Goal: Task Accomplishment & Management: Complete application form

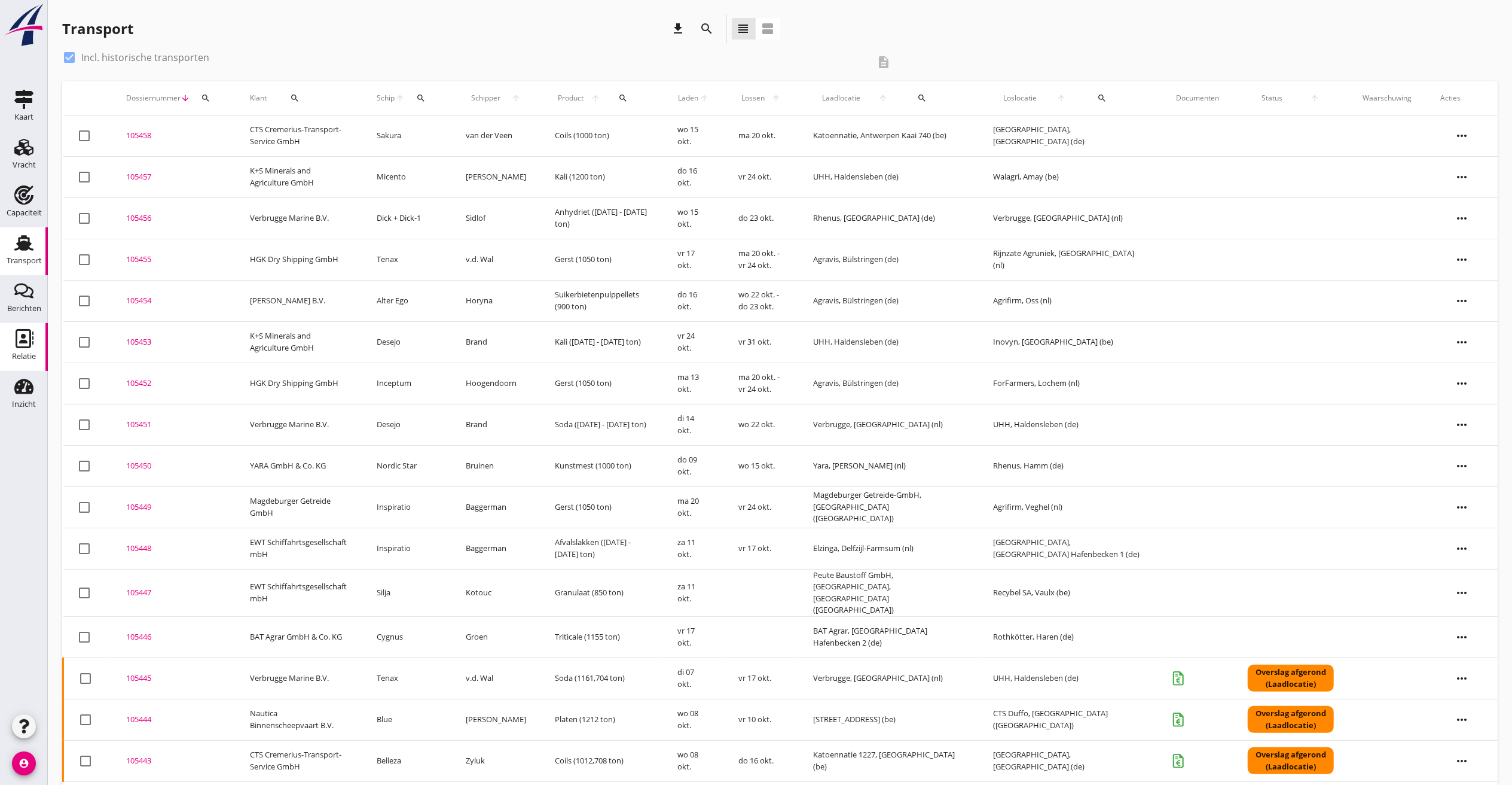
click at [27, 338] on icon "Relatie" at bounding box center [24, 339] width 19 height 19
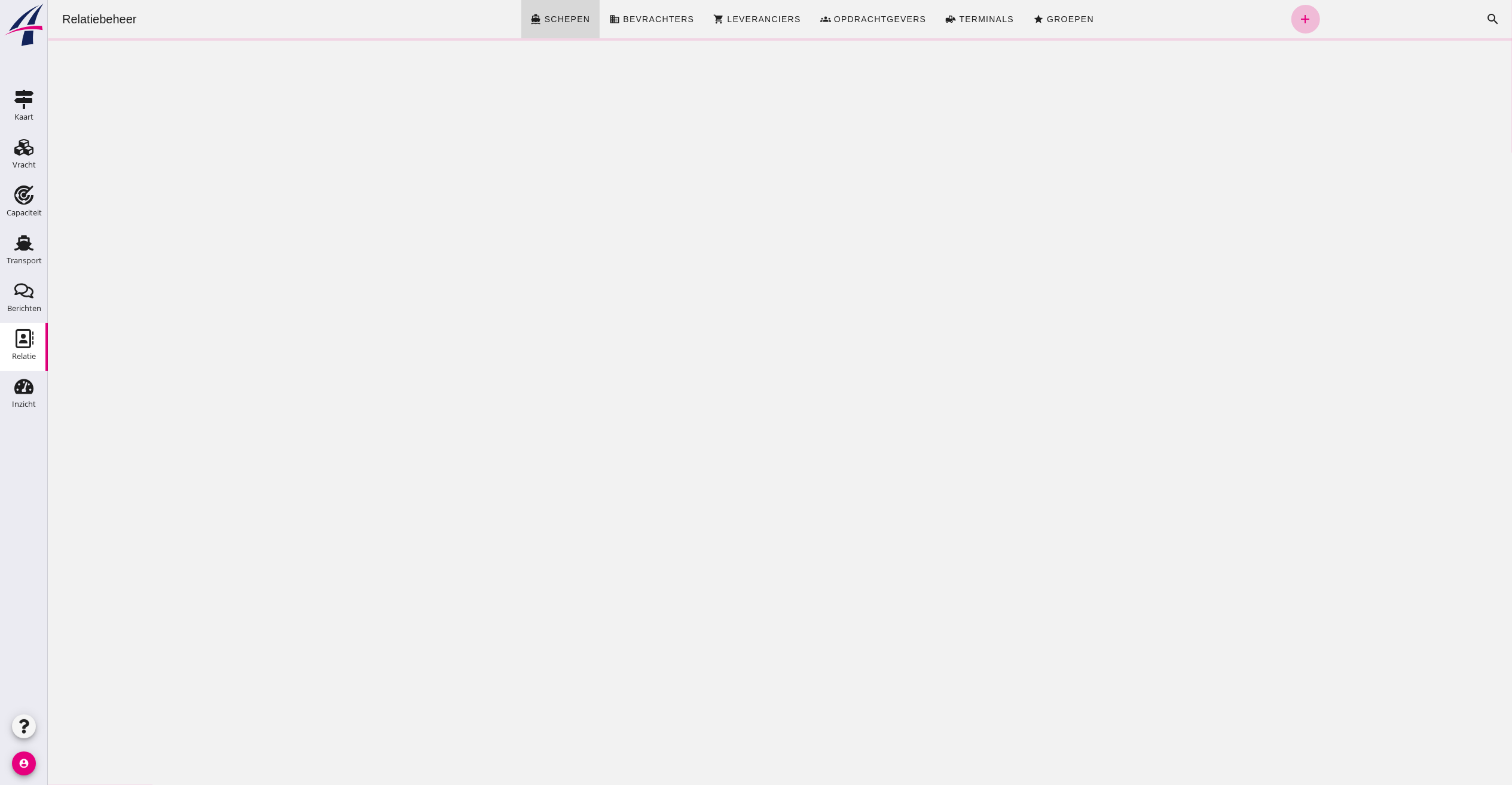
click at [1415, 14] on div "Zoeken... cancel search" at bounding box center [1413, 19] width 188 height 29
click at [1415, 15] on div "Zoeken... cancel search" at bounding box center [1413, 19] width 188 height 29
click at [1485, 14] on icon "search" at bounding box center [1492, 19] width 14 height 14
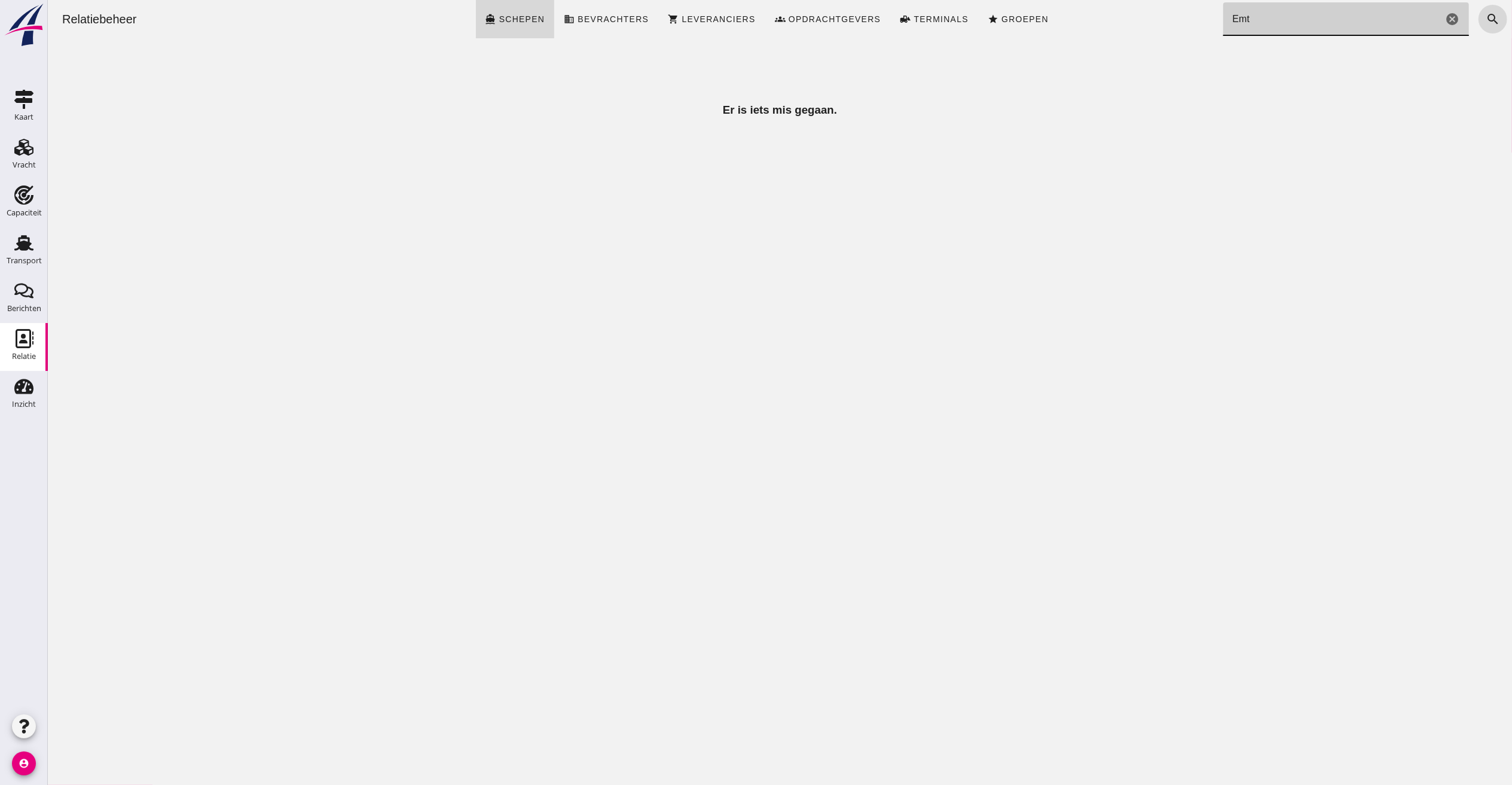
type input "Emte"
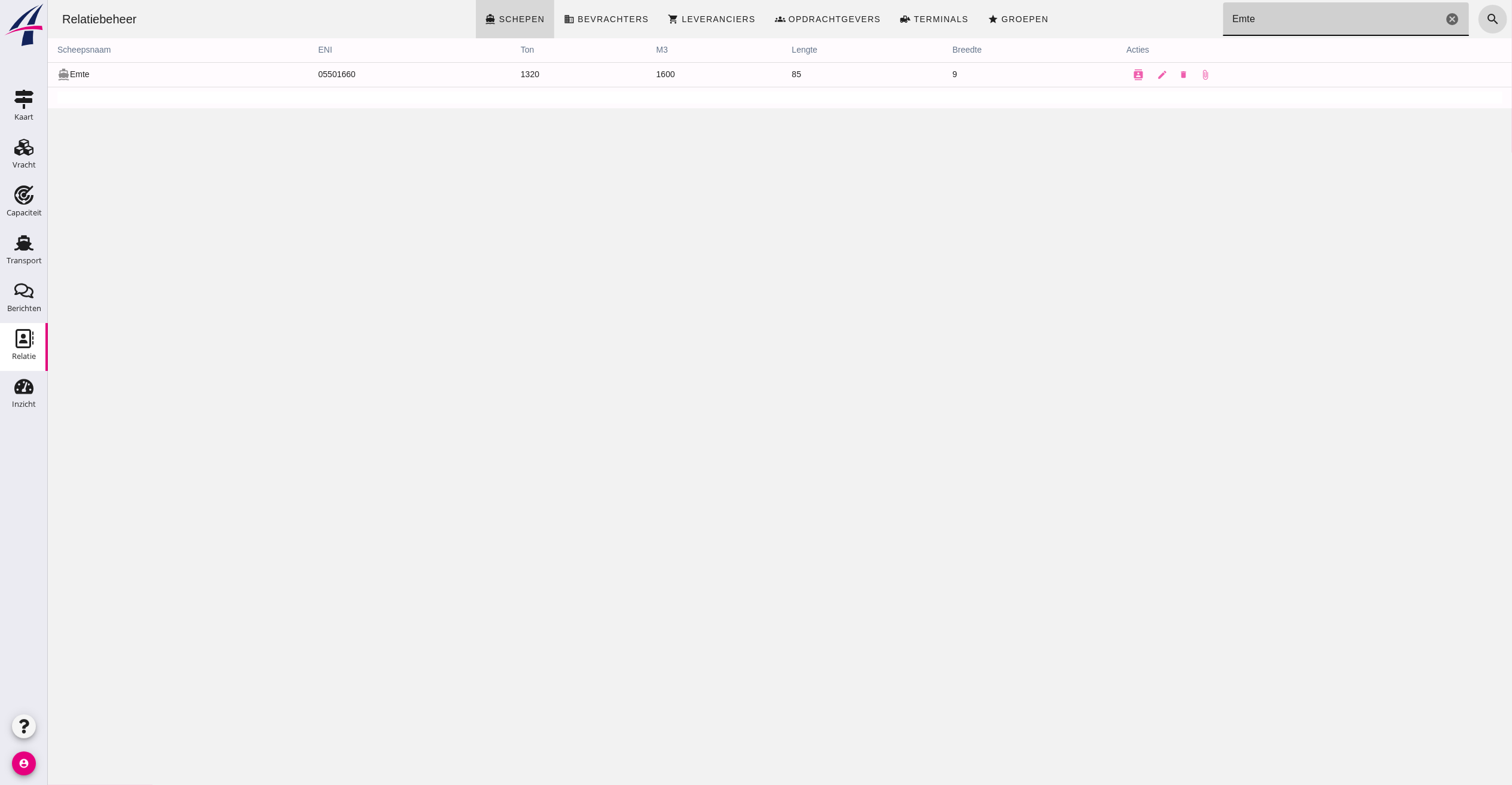
click at [78, 74] on td "directions_boat Emte" at bounding box center [178, 74] width 260 height 24
click at [1126, 67] on button "contacts" at bounding box center [1137, 74] width 24 height 24
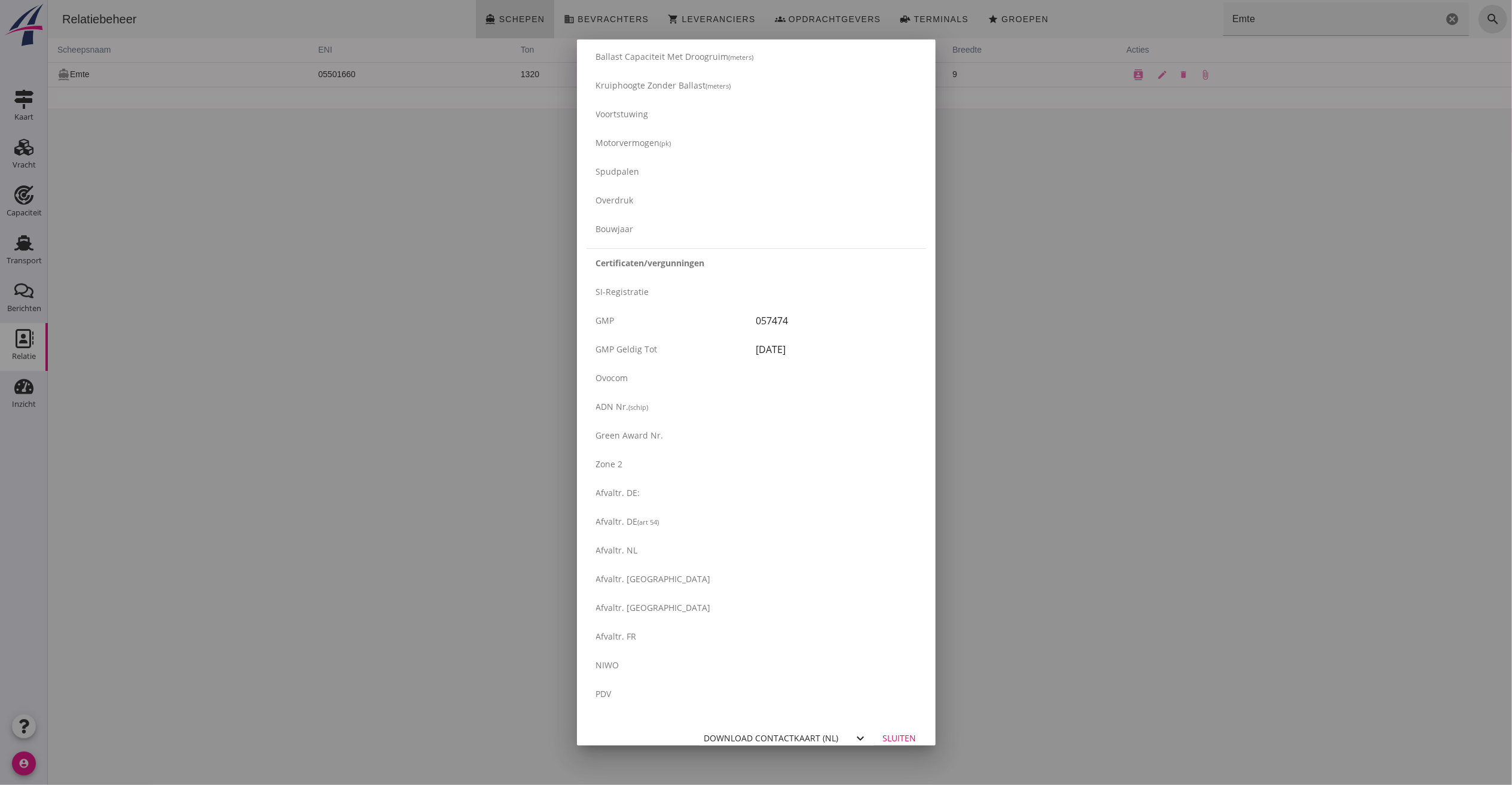
scroll to position [1725, 0]
click at [1075, 347] on div at bounding box center [756, 392] width 1512 height 785
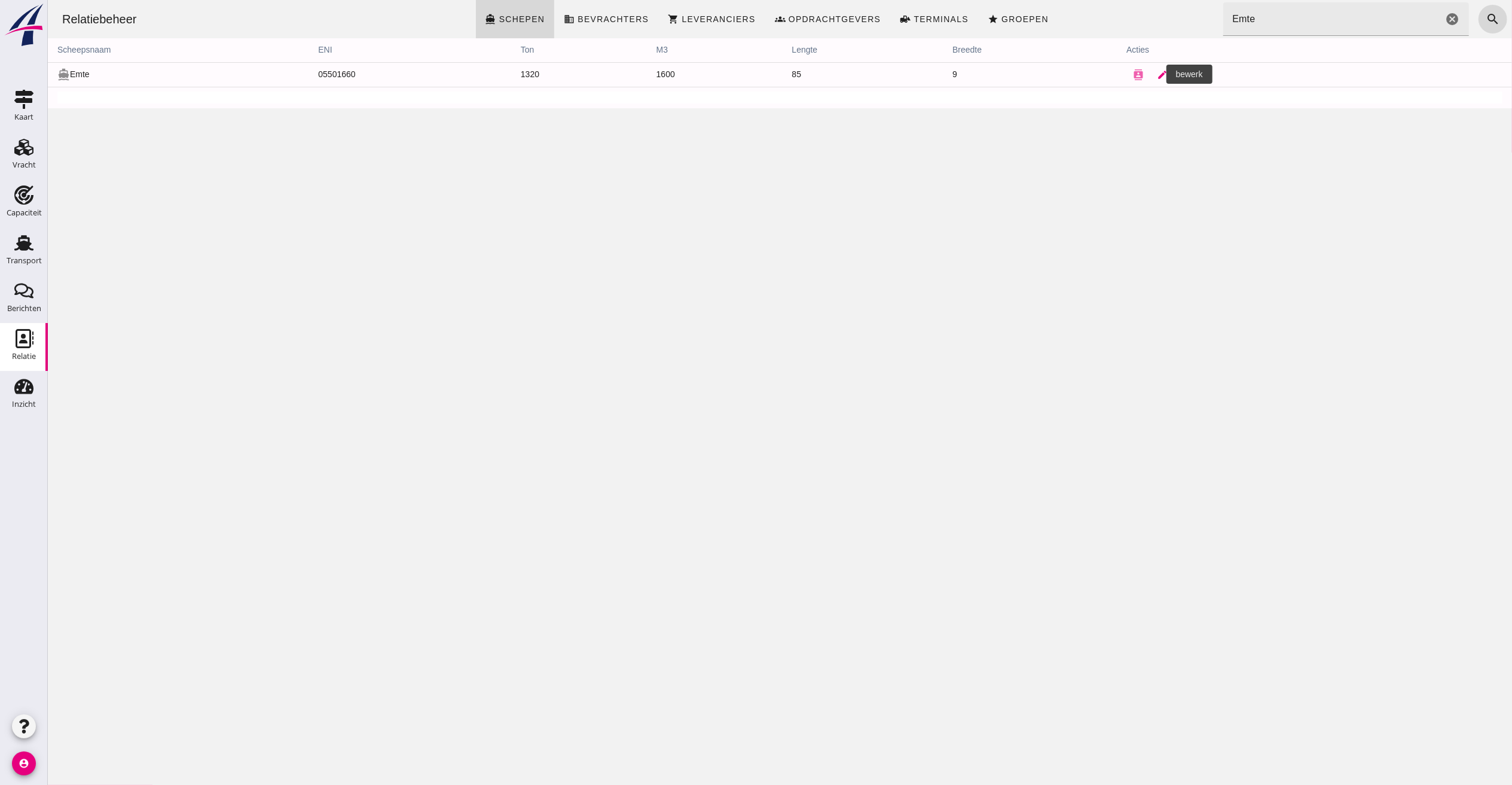
click at [1156, 74] on icon "edit" at bounding box center [1161, 74] width 11 height 11
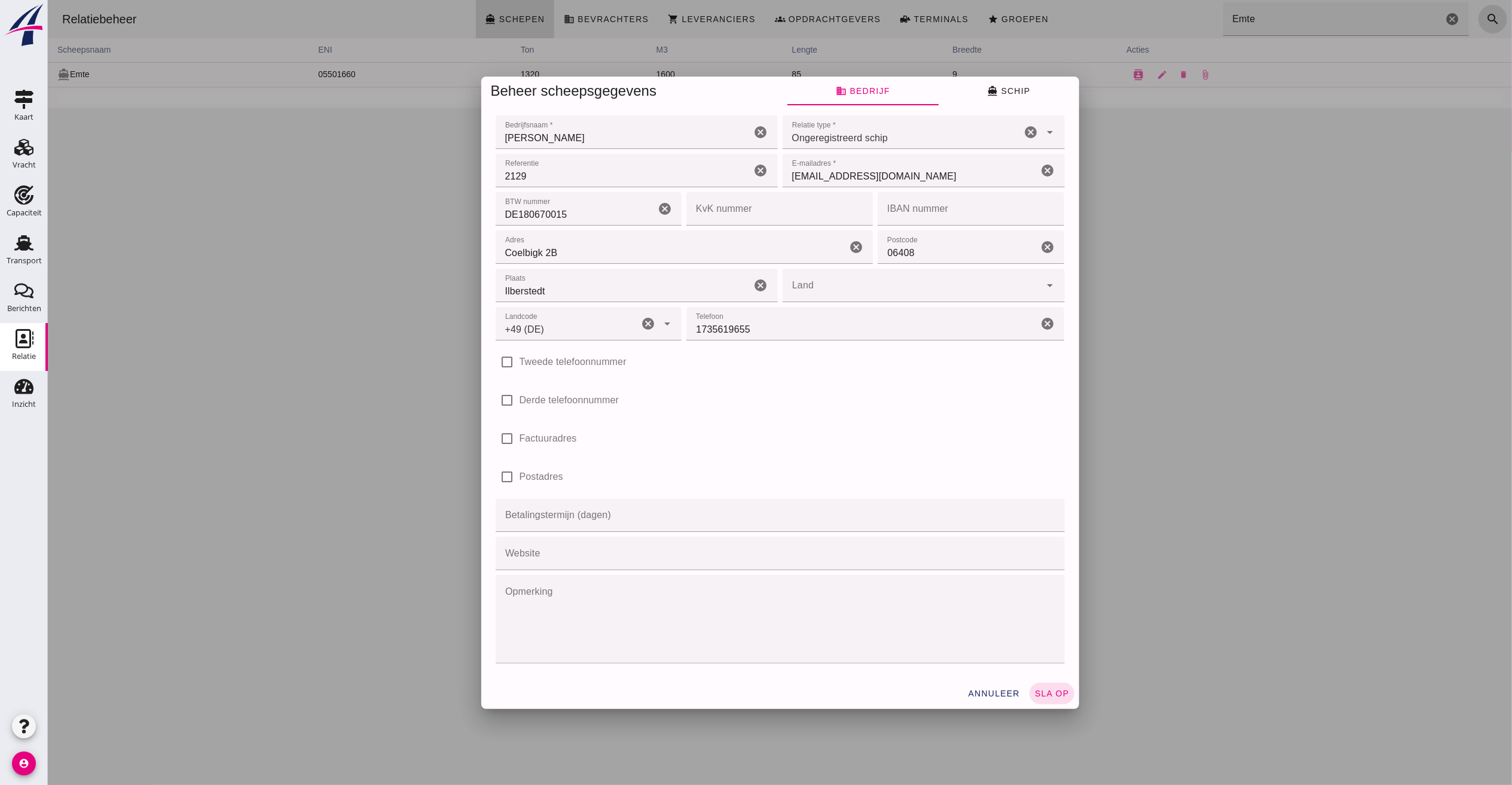
type input "+49 (DE)"
click at [1011, 83] on button "directions_boat Schip" at bounding box center [1008, 91] width 140 height 29
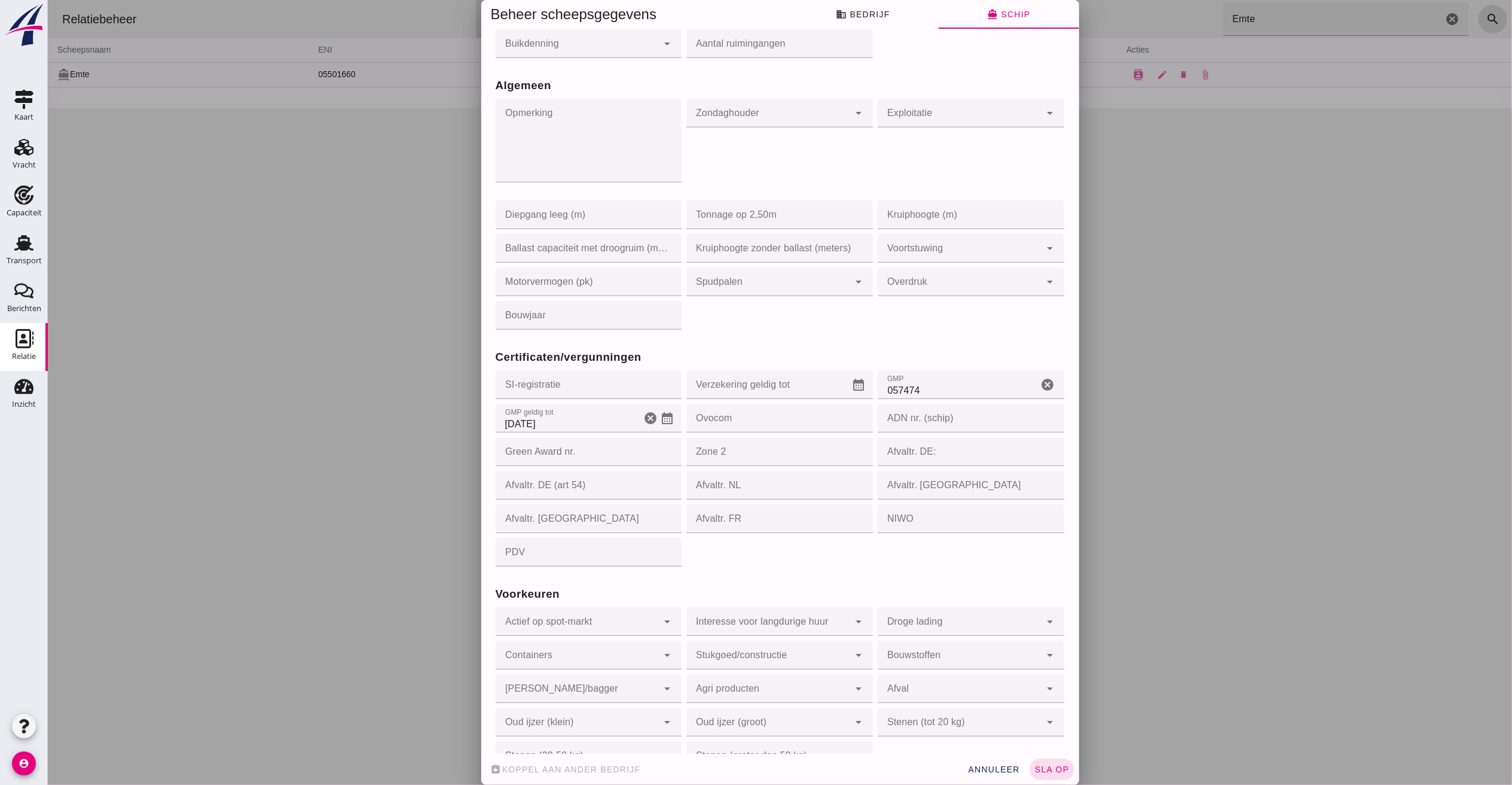
scroll to position [815, 0]
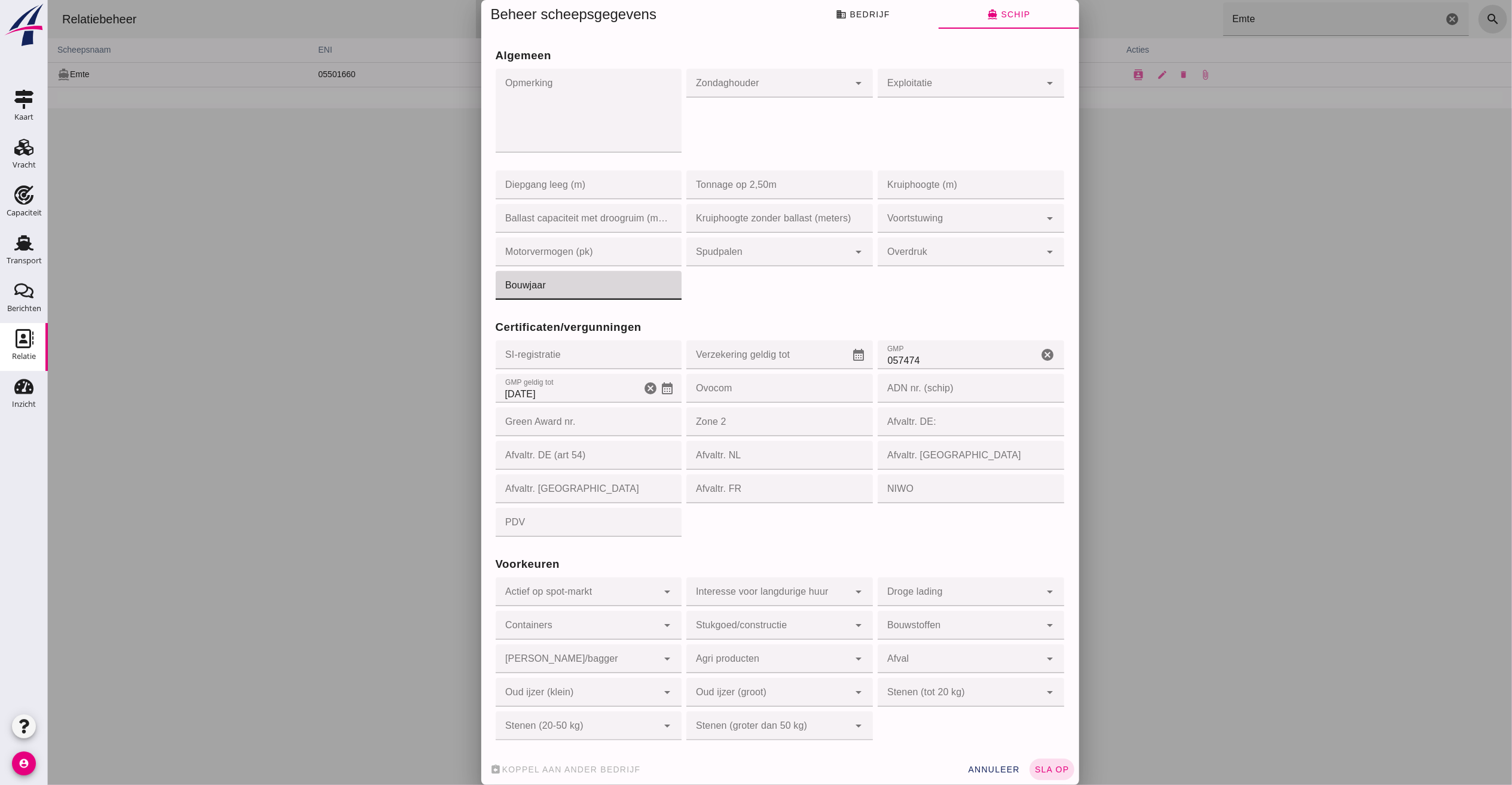
click at [629, 285] on input "Bouwjaar" at bounding box center [585, 285] width 180 height 29
type input "1973"
click at [927, 302] on div "Certificaten/vergunningen SI-registratie SI-registratie cancel Verzekering geld…" at bounding box center [779, 420] width 574 height 237
click at [1041, 774] on button "sla op" at bounding box center [1051, 770] width 45 height 22
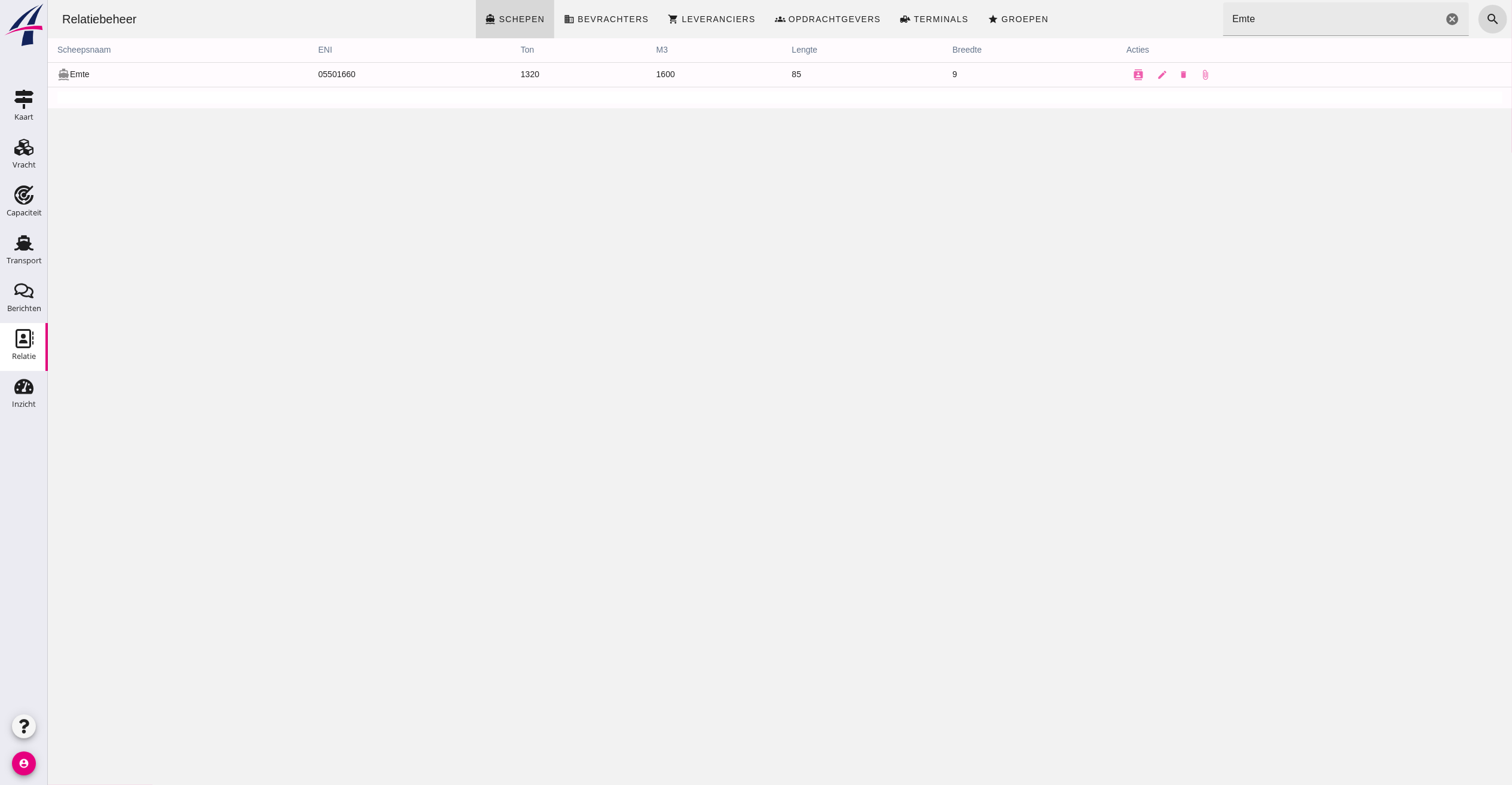
scroll to position [0, 0]
click at [1132, 74] on icon "contacts" at bounding box center [1137, 74] width 11 height 11
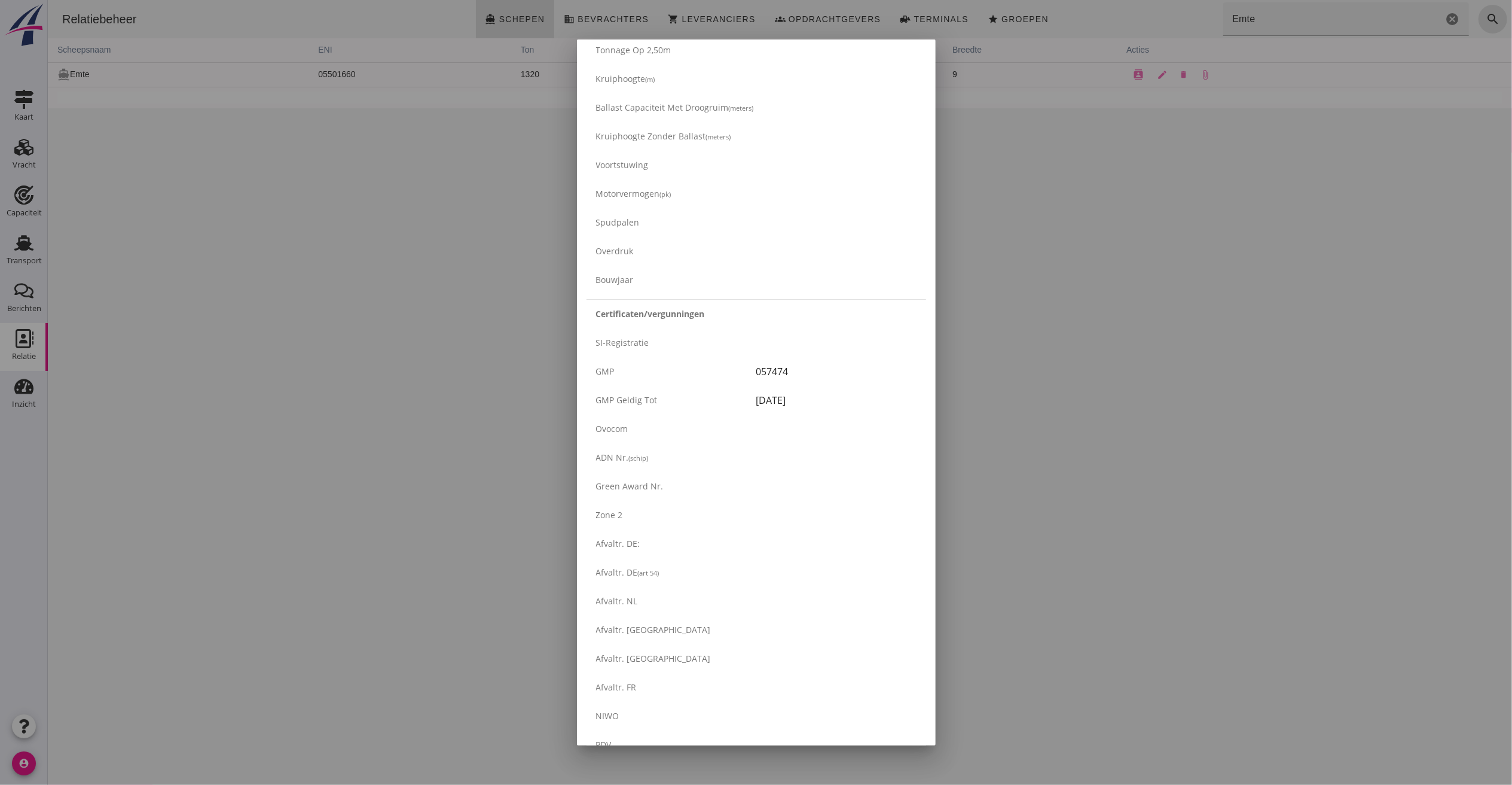
scroll to position [1725, 0]
click at [892, 721] on div "Sluiten" at bounding box center [899, 725] width 33 height 13
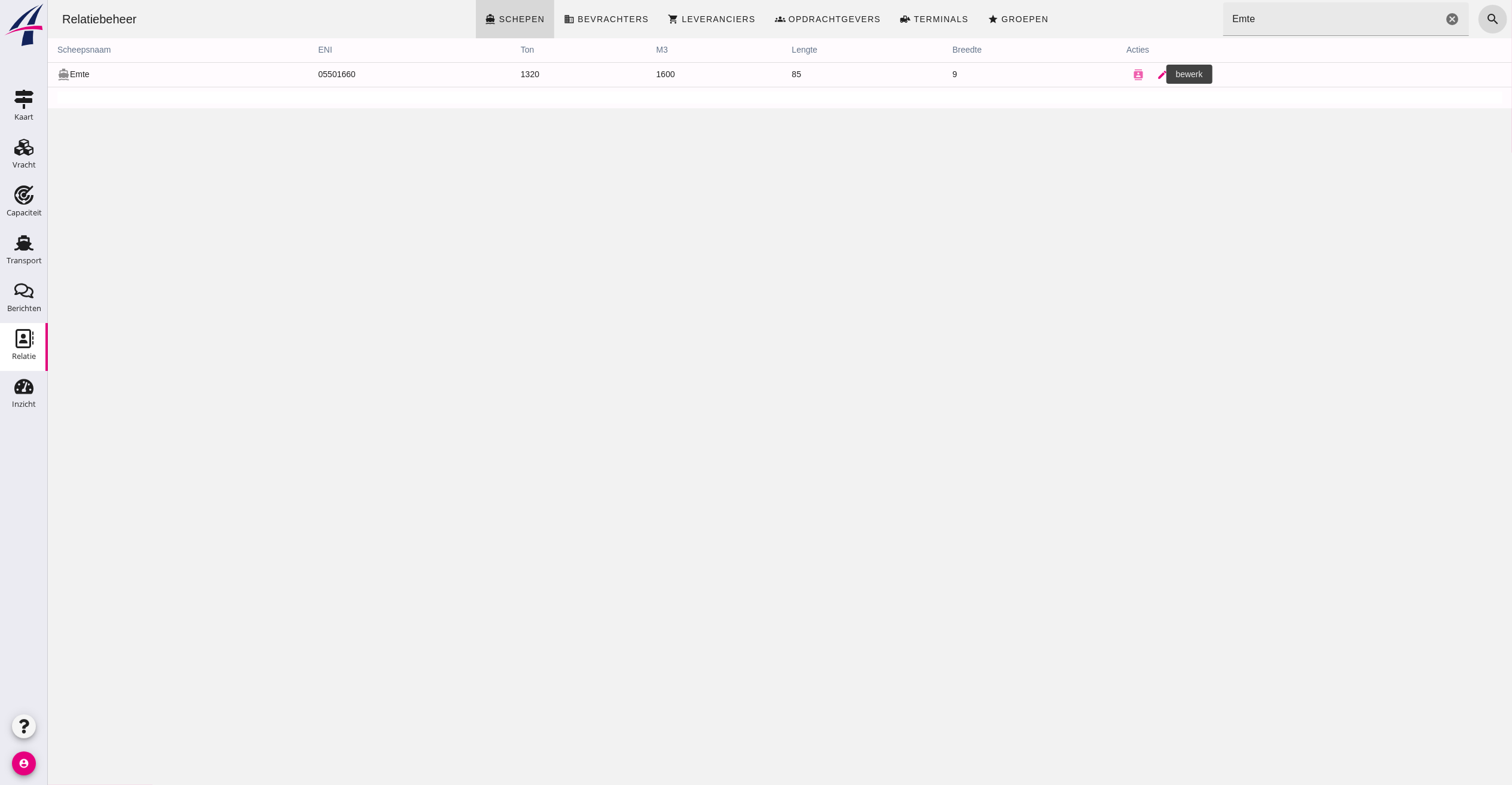
click at [1156, 73] on icon "edit" at bounding box center [1161, 74] width 11 height 11
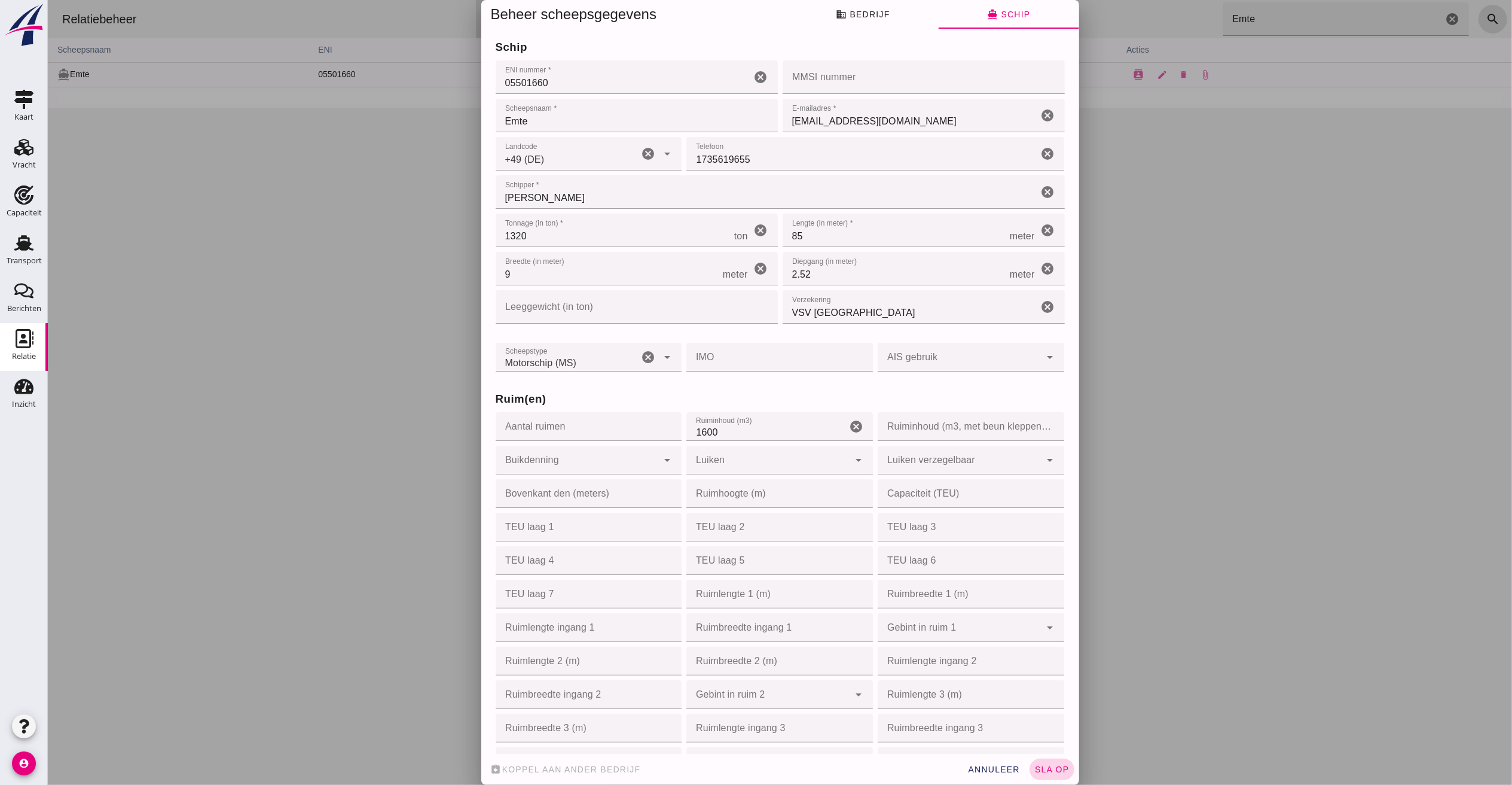
click at [1048, 769] on span "sla op" at bounding box center [1051, 769] width 35 height 10
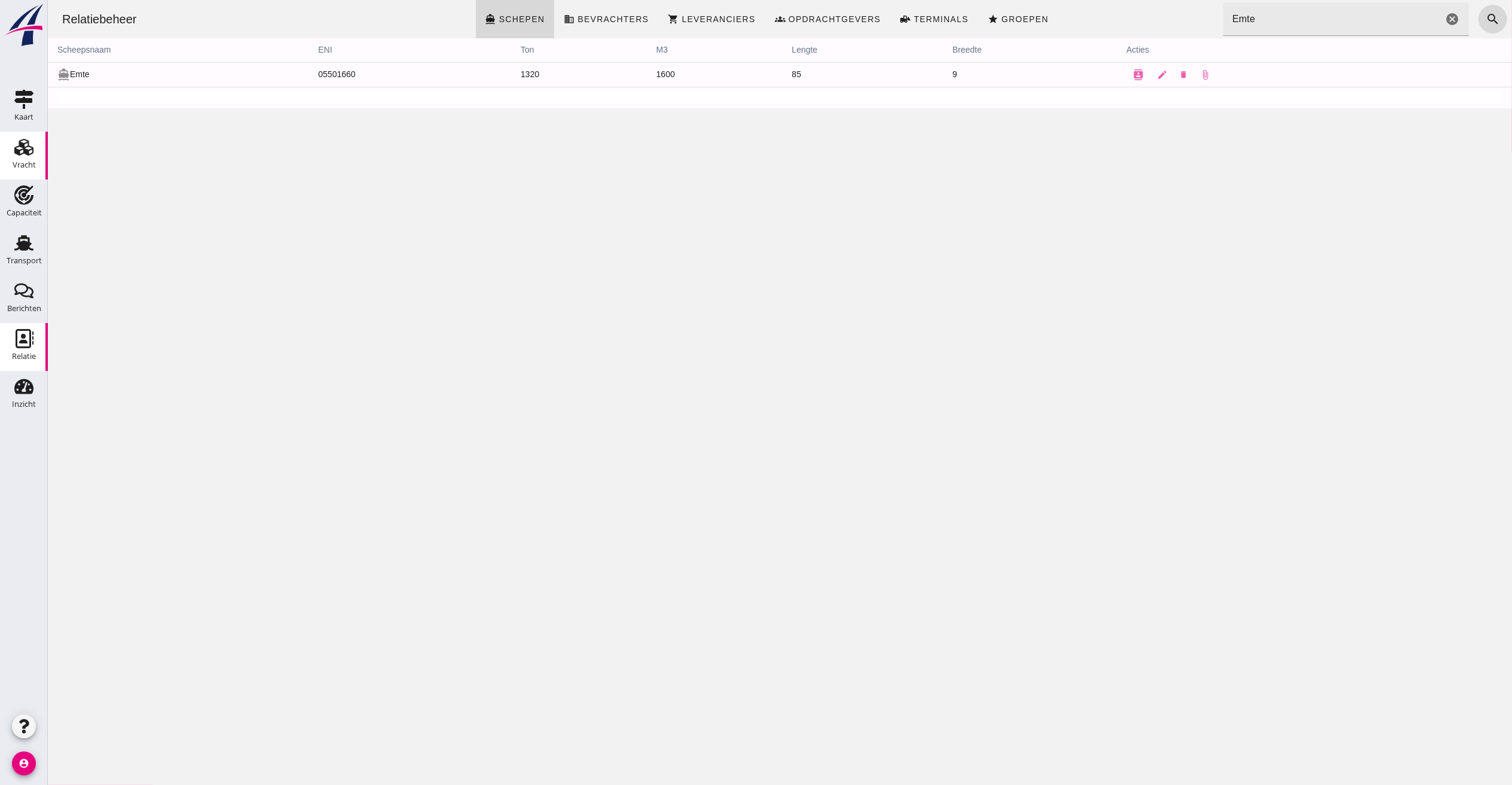
click at [13, 146] on div "Vracht" at bounding box center [24, 147] width 29 height 19
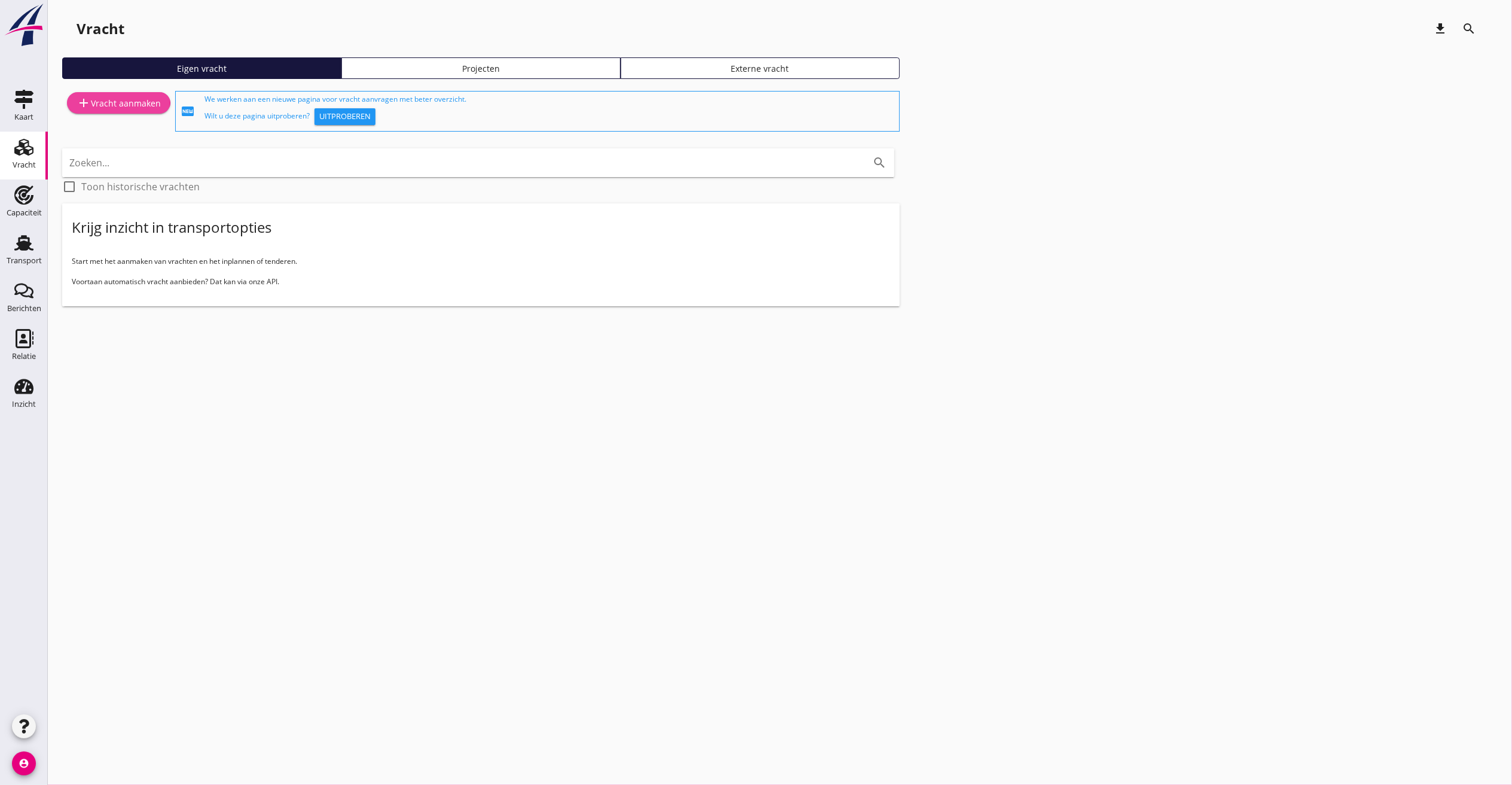
click at [123, 97] on div "add Vracht aanmaken" at bounding box center [118, 103] width 84 height 14
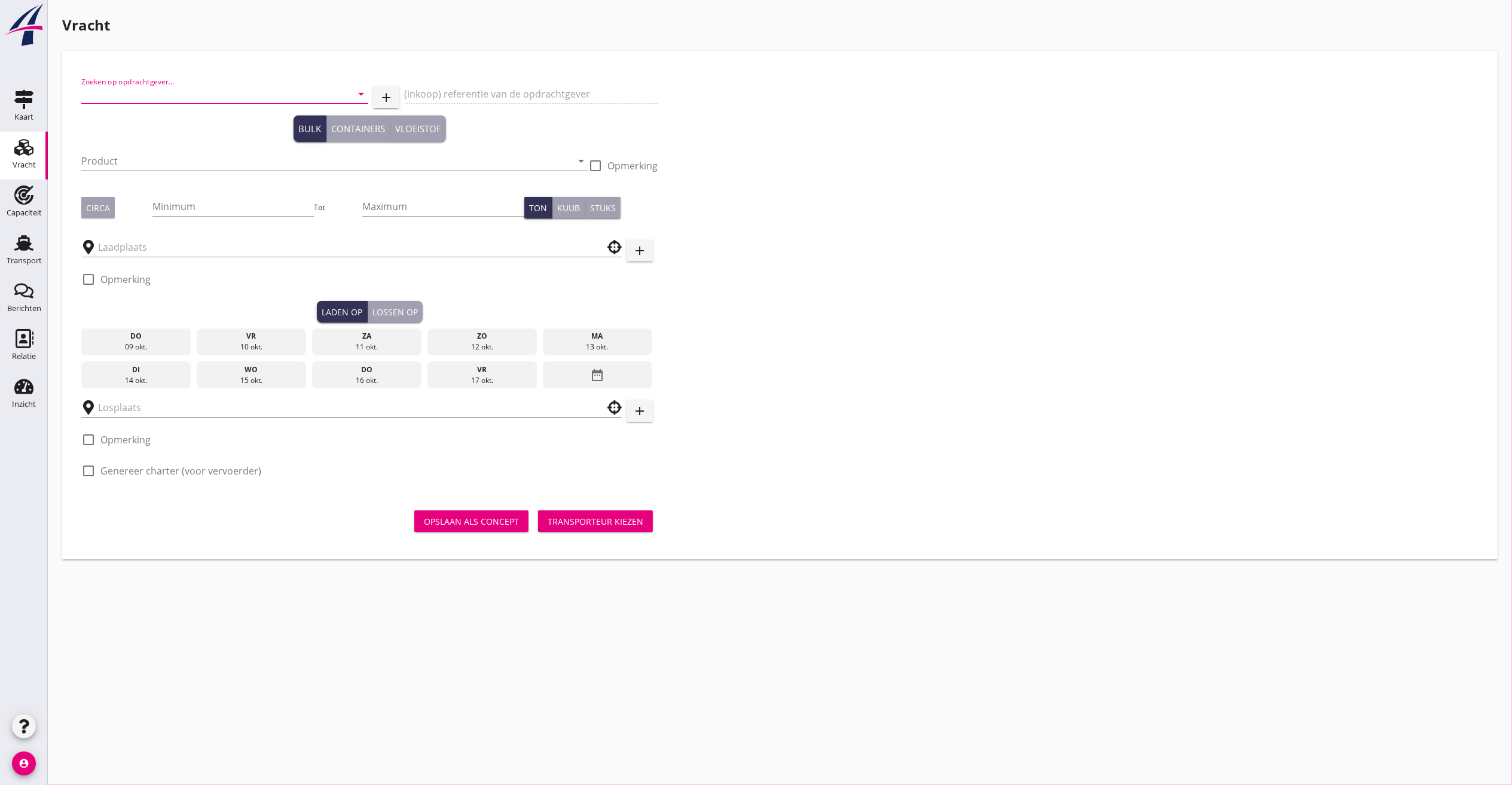
click at [123, 97] on input "Zoeken op opdrachtgever..." at bounding box center [208, 94] width 253 height 19
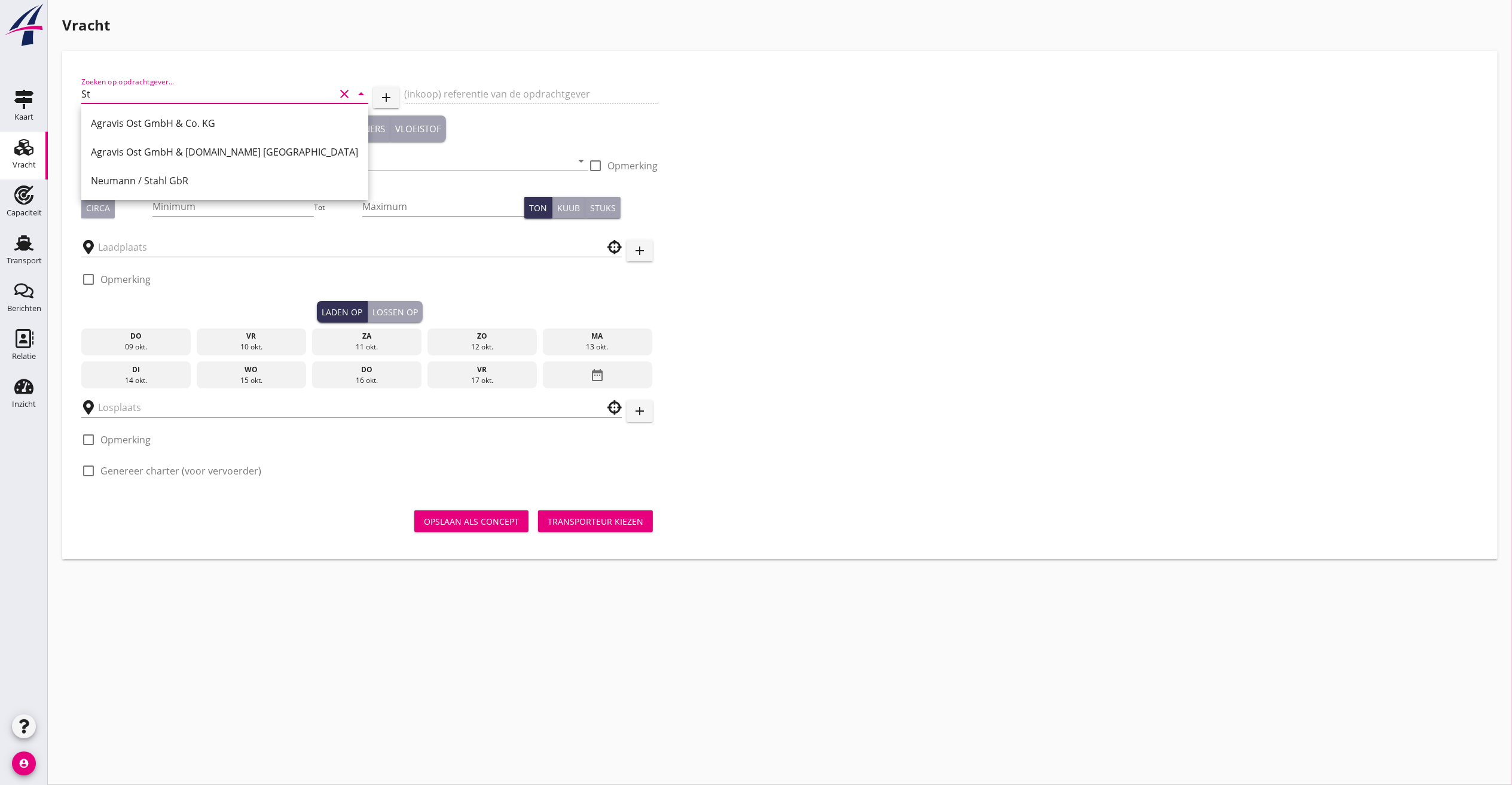
type input "S"
click at [139, 123] on div "Neumann / Stahl GbR" at bounding box center [225, 123] width 268 height 14
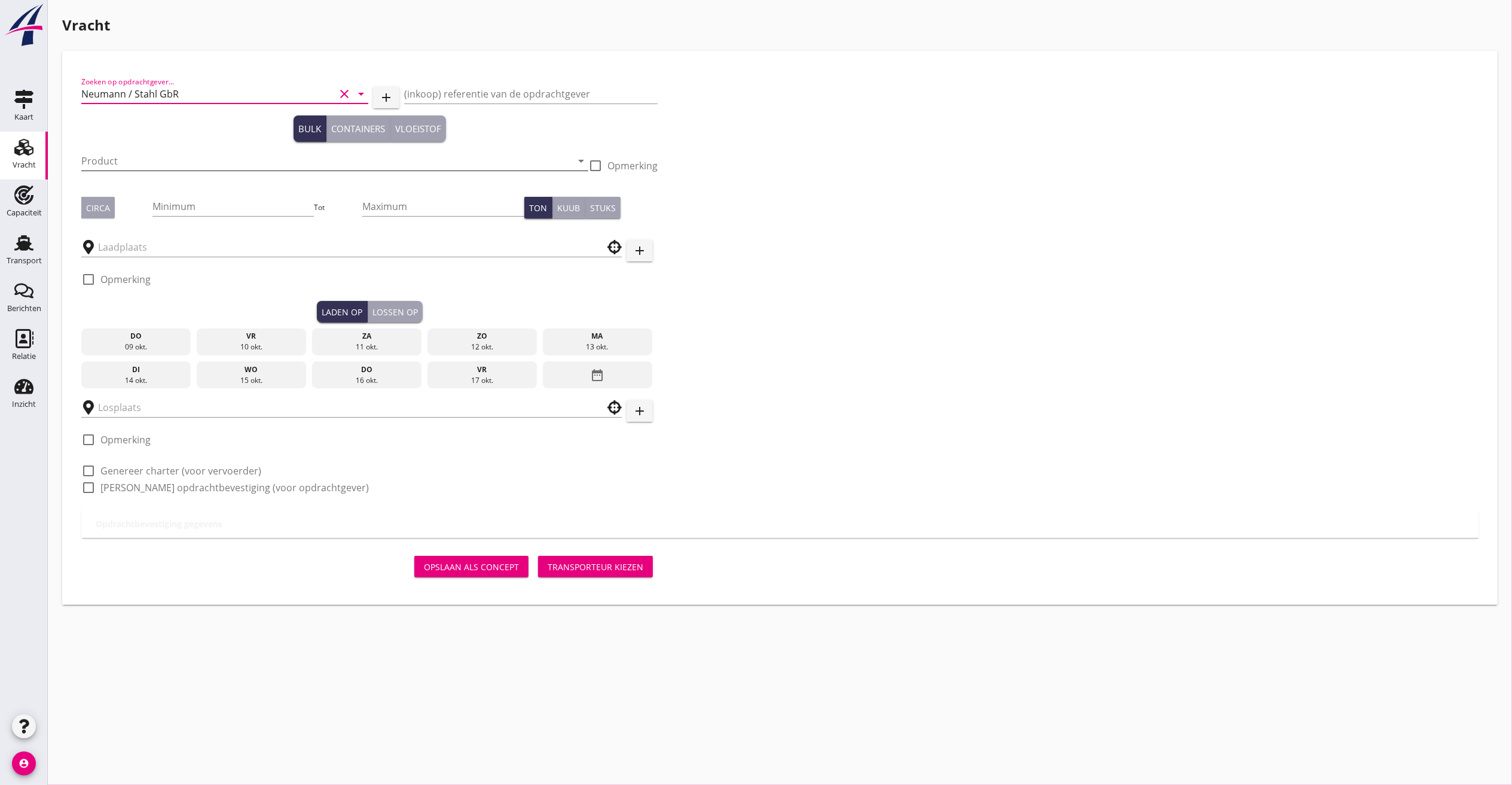
type input "Neumann / Stahl GbR"
click at [118, 162] on input "Product" at bounding box center [327, 161] width 490 height 19
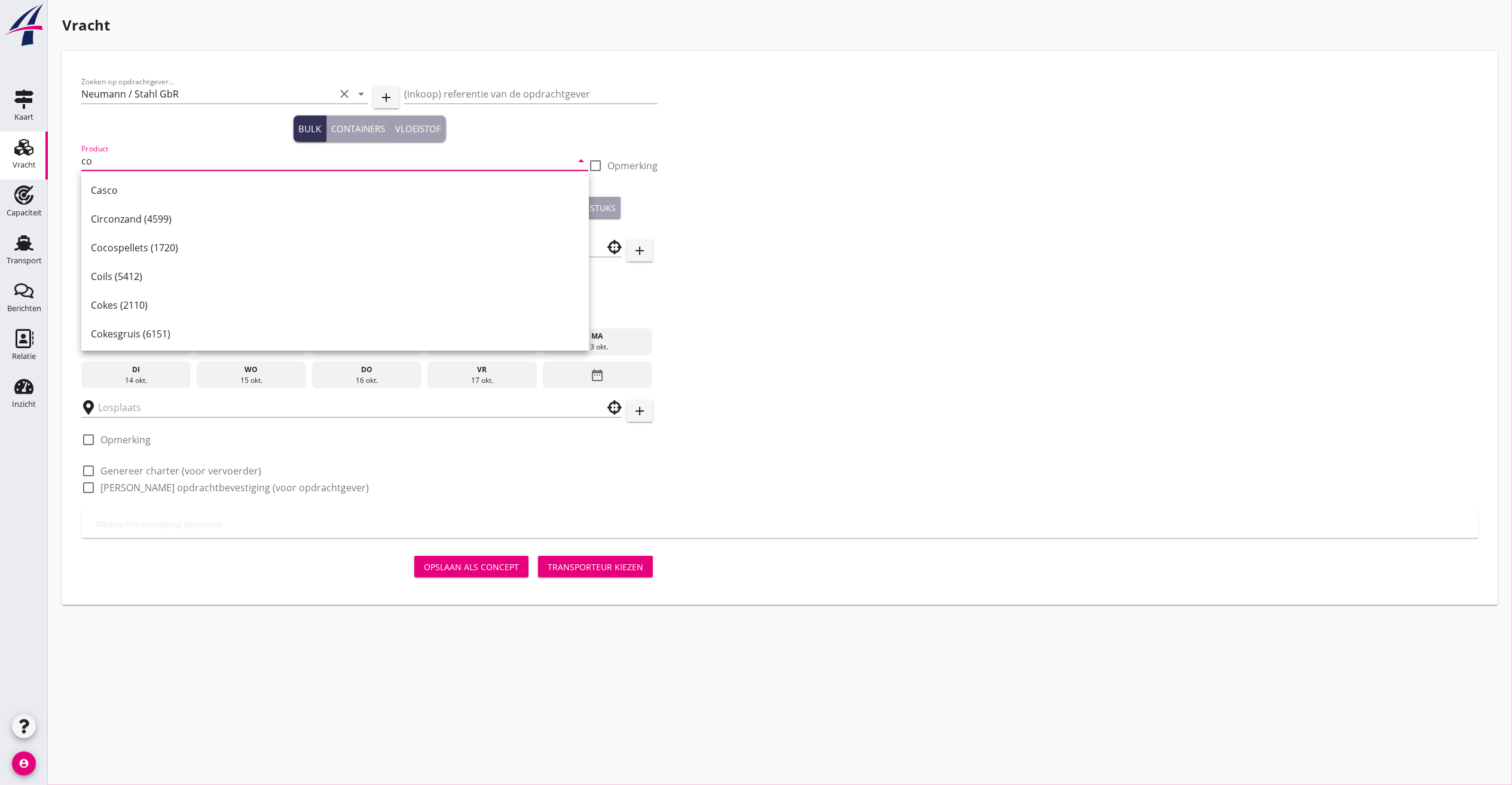
type input "c"
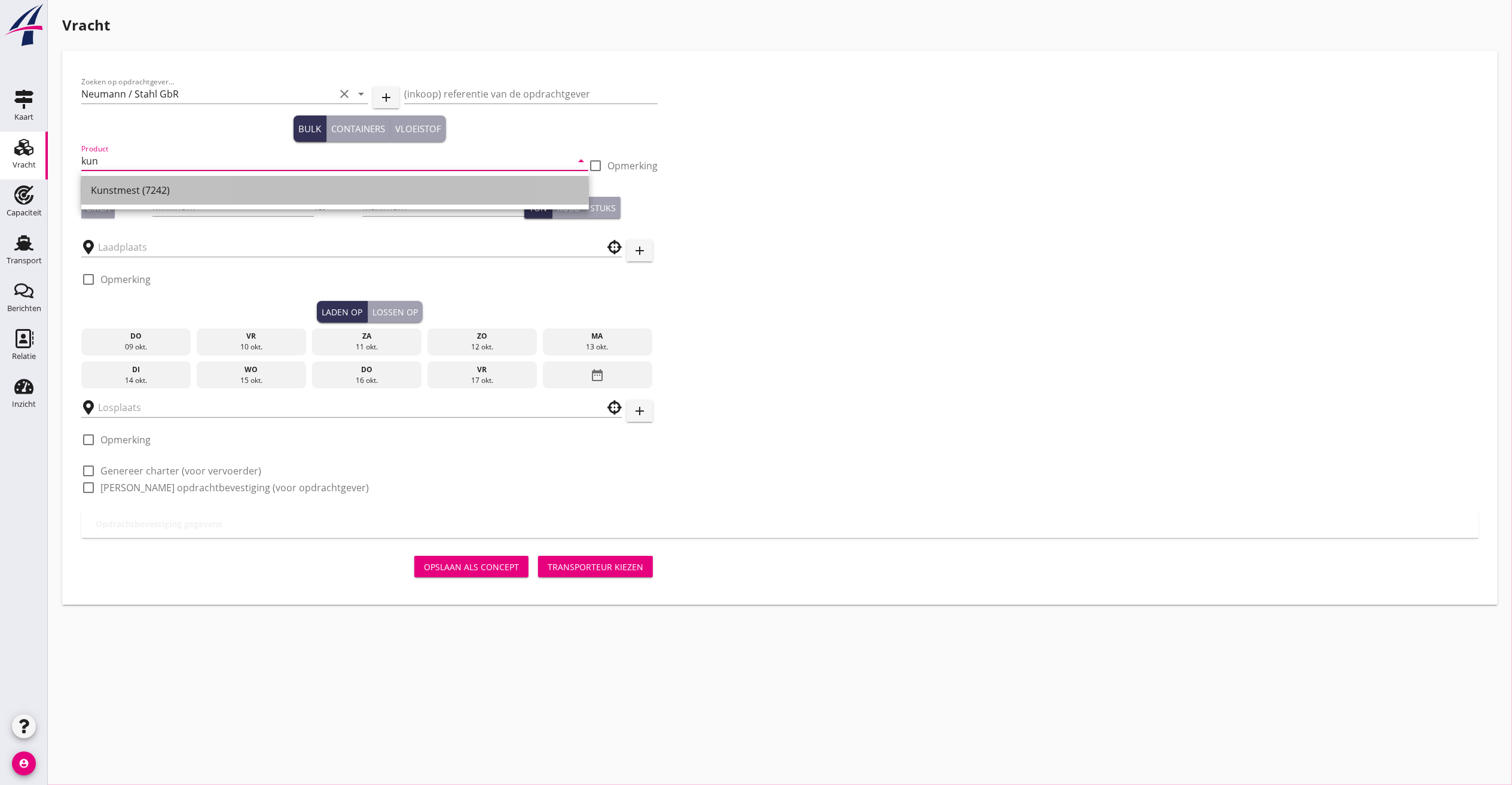
click at [145, 180] on div "Kunstmest (7242)" at bounding box center [335, 190] width 488 height 29
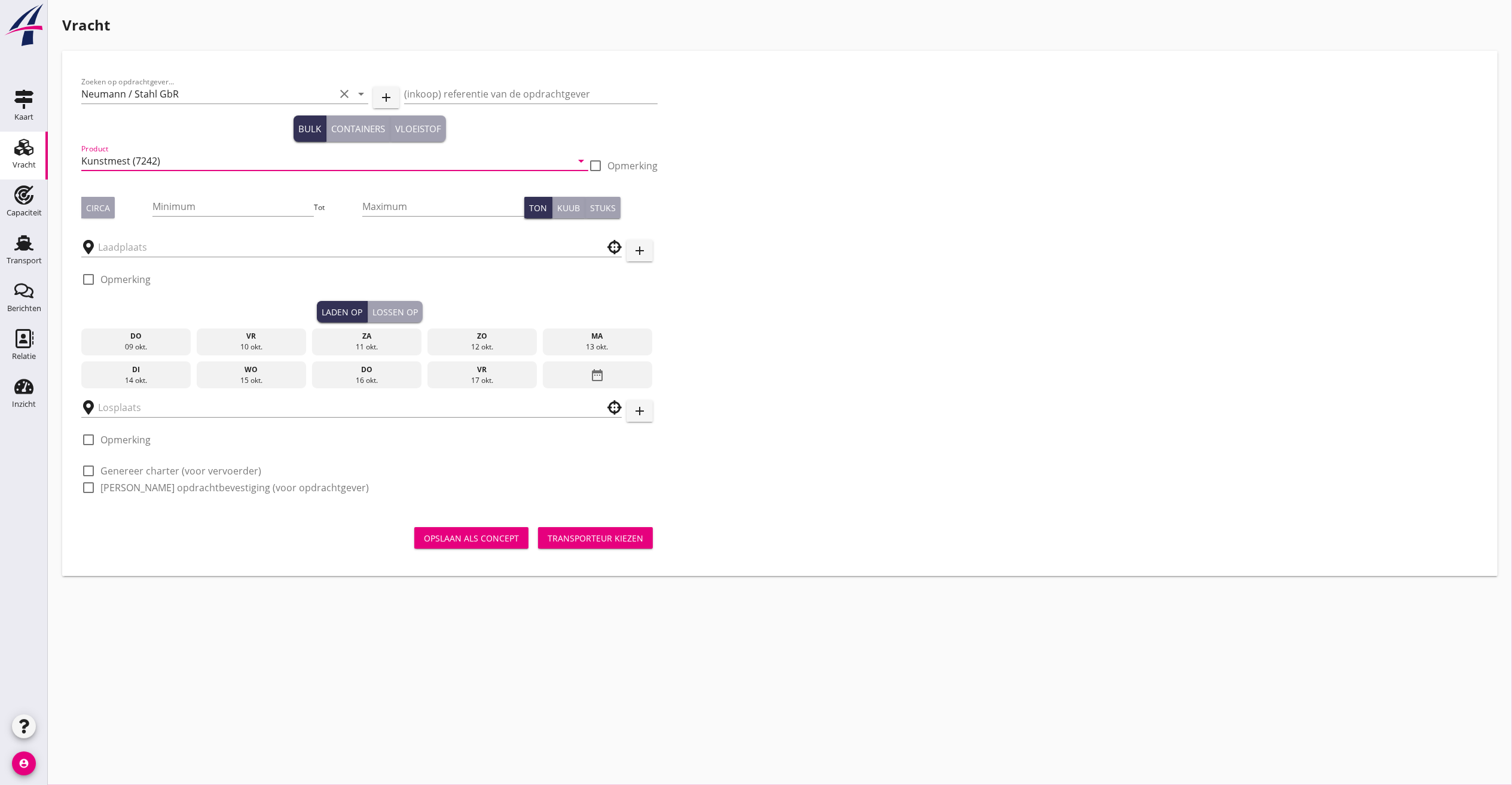
type input "Kunstmest (7242)"
click at [110, 207] on button "Circa" at bounding box center [98, 208] width 33 height 22
click at [199, 207] on input "Minimum" at bounding box center [234, 207] width 162 height 19
type input "1000"
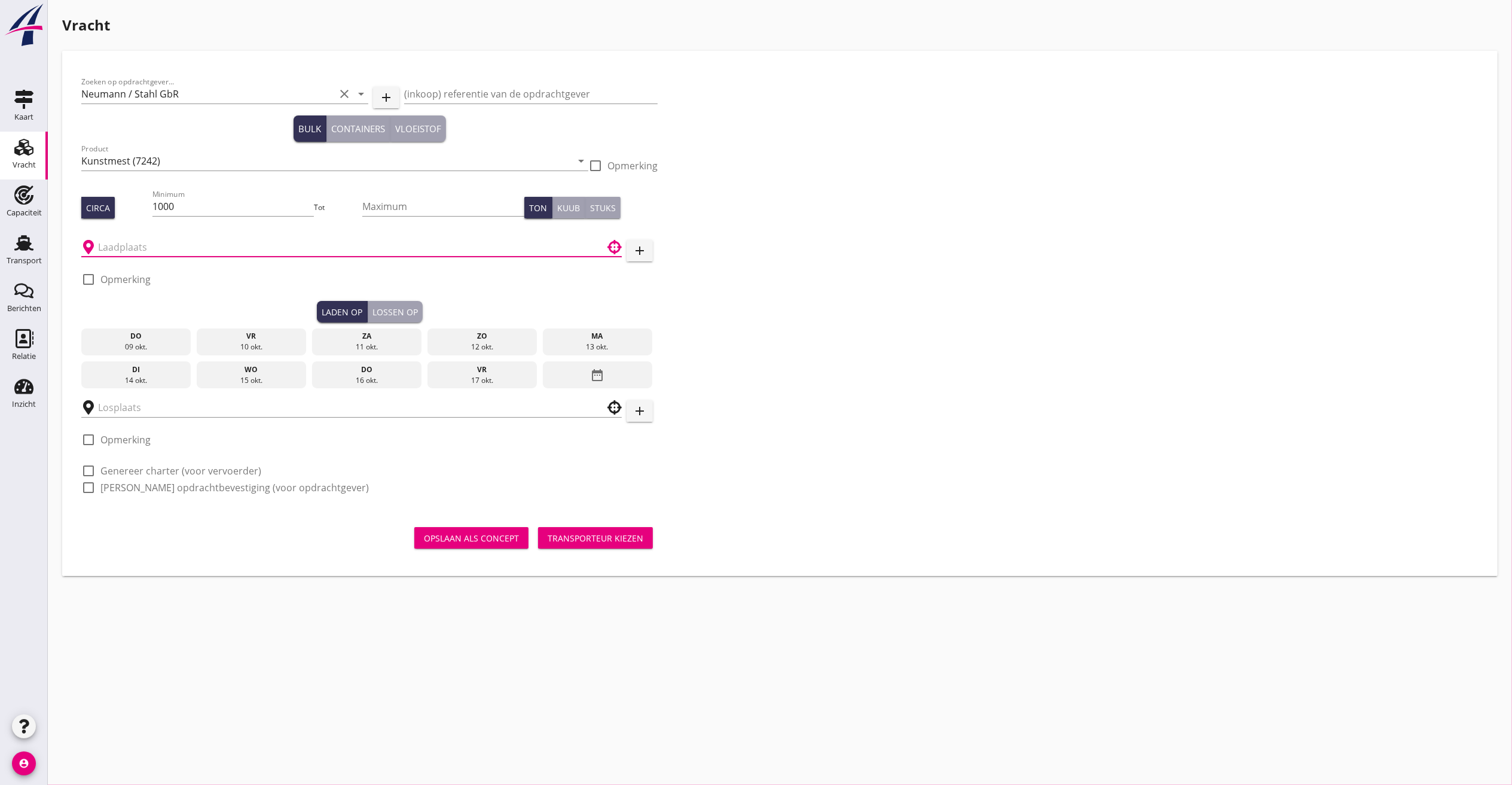
click at [158, 249] on input "text" at bounding box center [343, 247] width 490 height 19
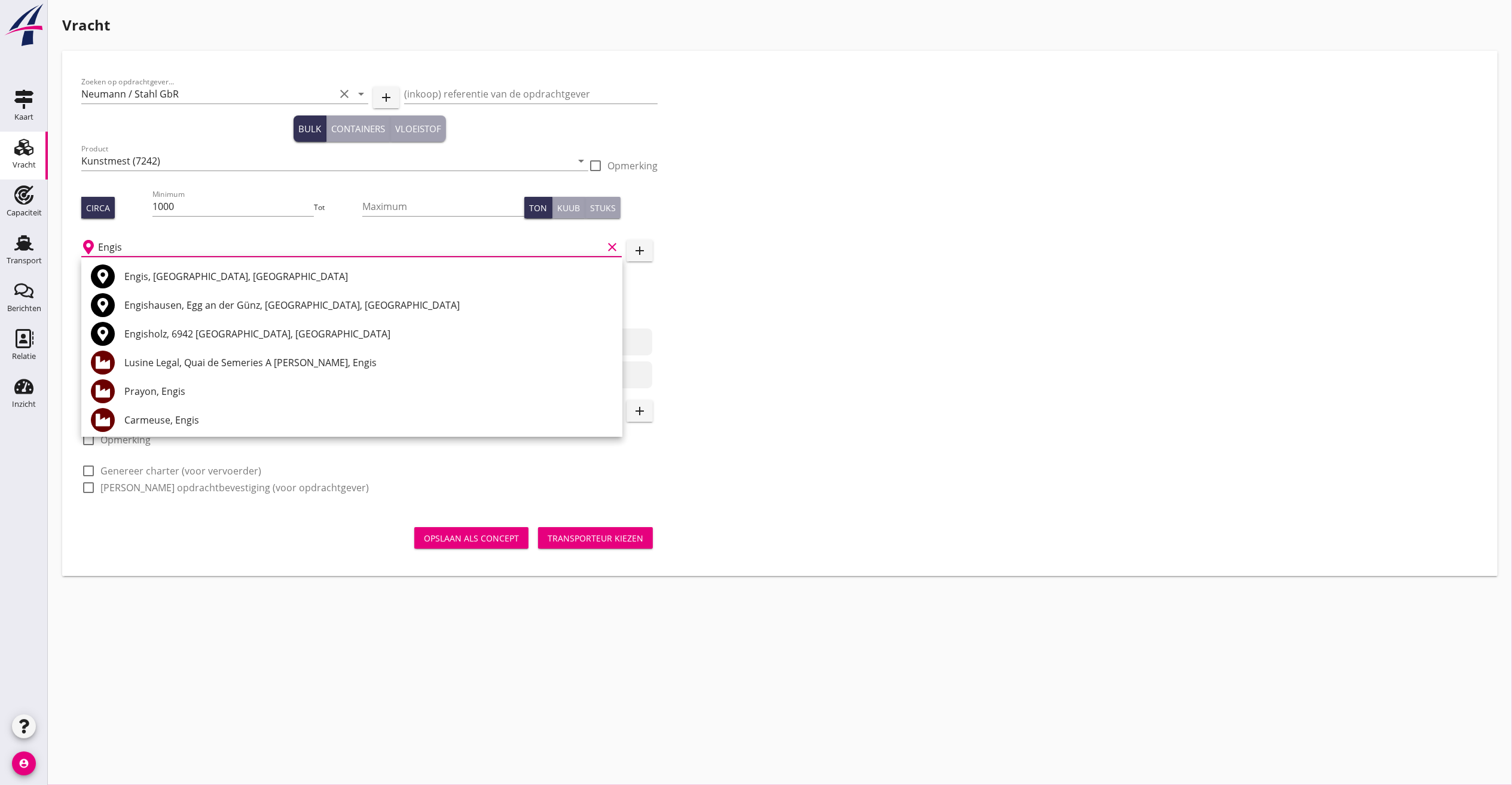
type input "Engis"
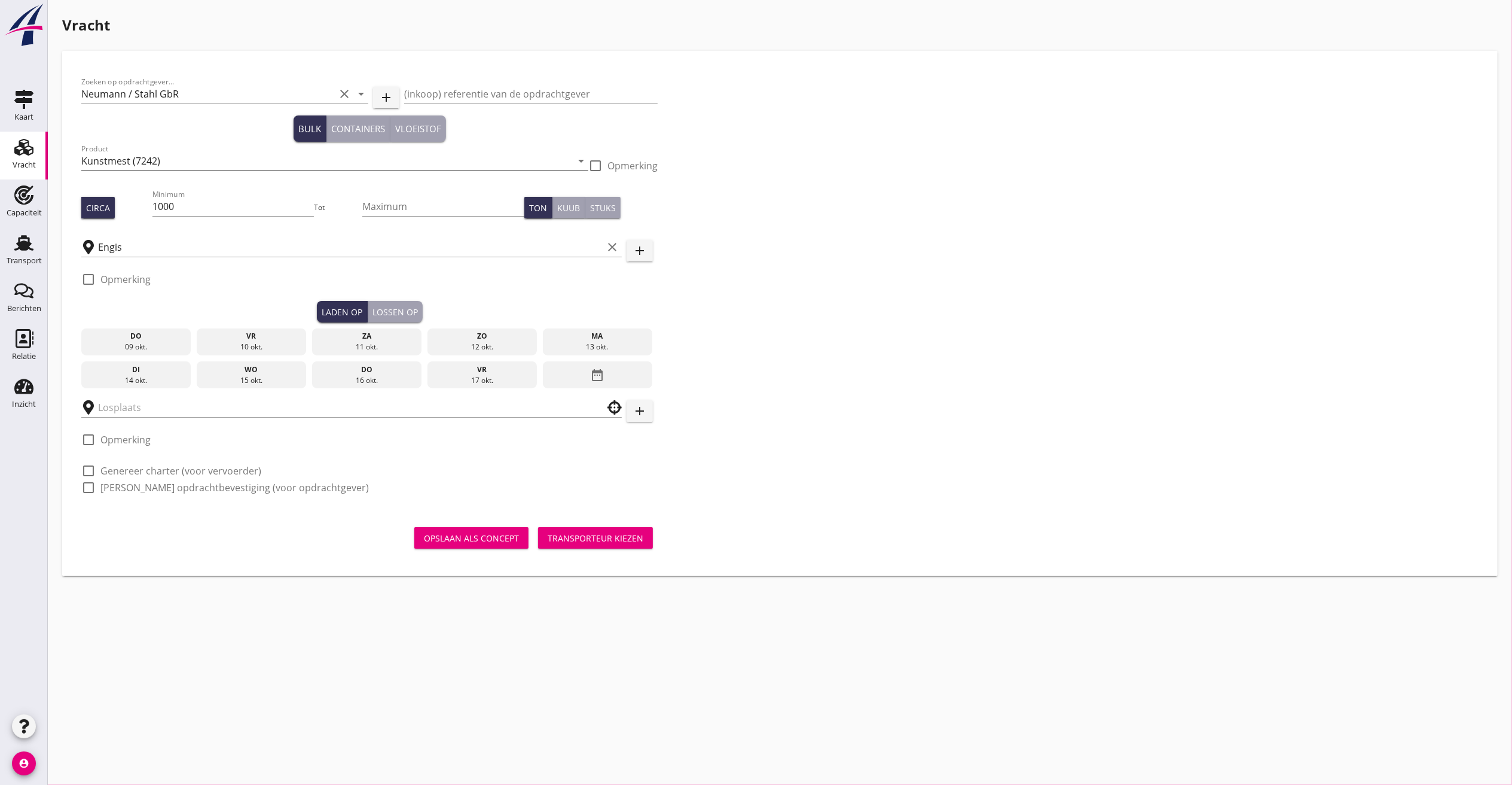
click at [201, 159] on input "Kunstmest (7242)" at bounding box center [327, 161] width 490 height 19
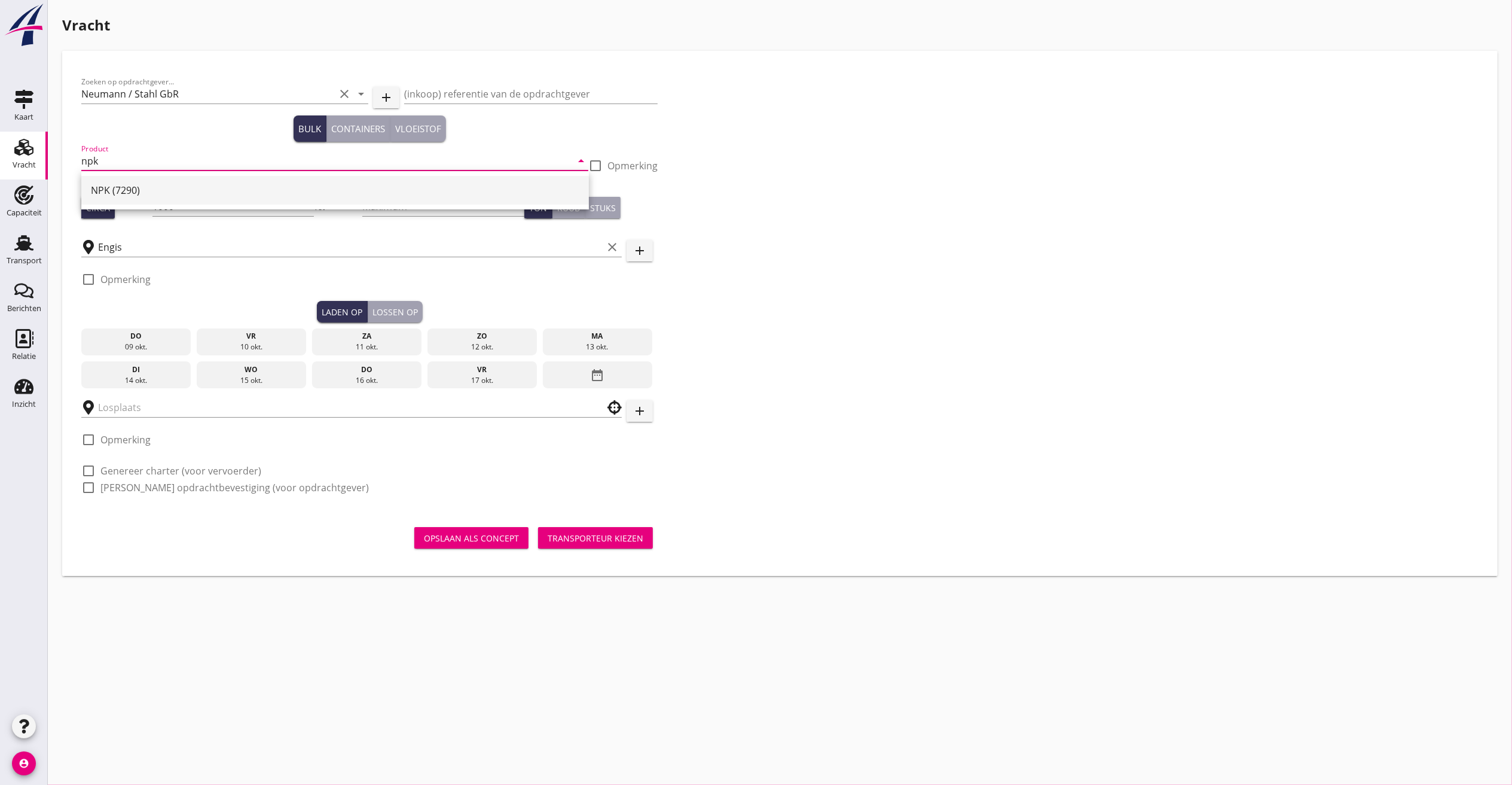
click at [119, 189] on div "NPK (7290)" at bounding box center [335, 190] width 488 height 14
type input "NPK (7290)"
click at [158, 406] on input "text" at bounding box center [343, 408] width 490 height 19
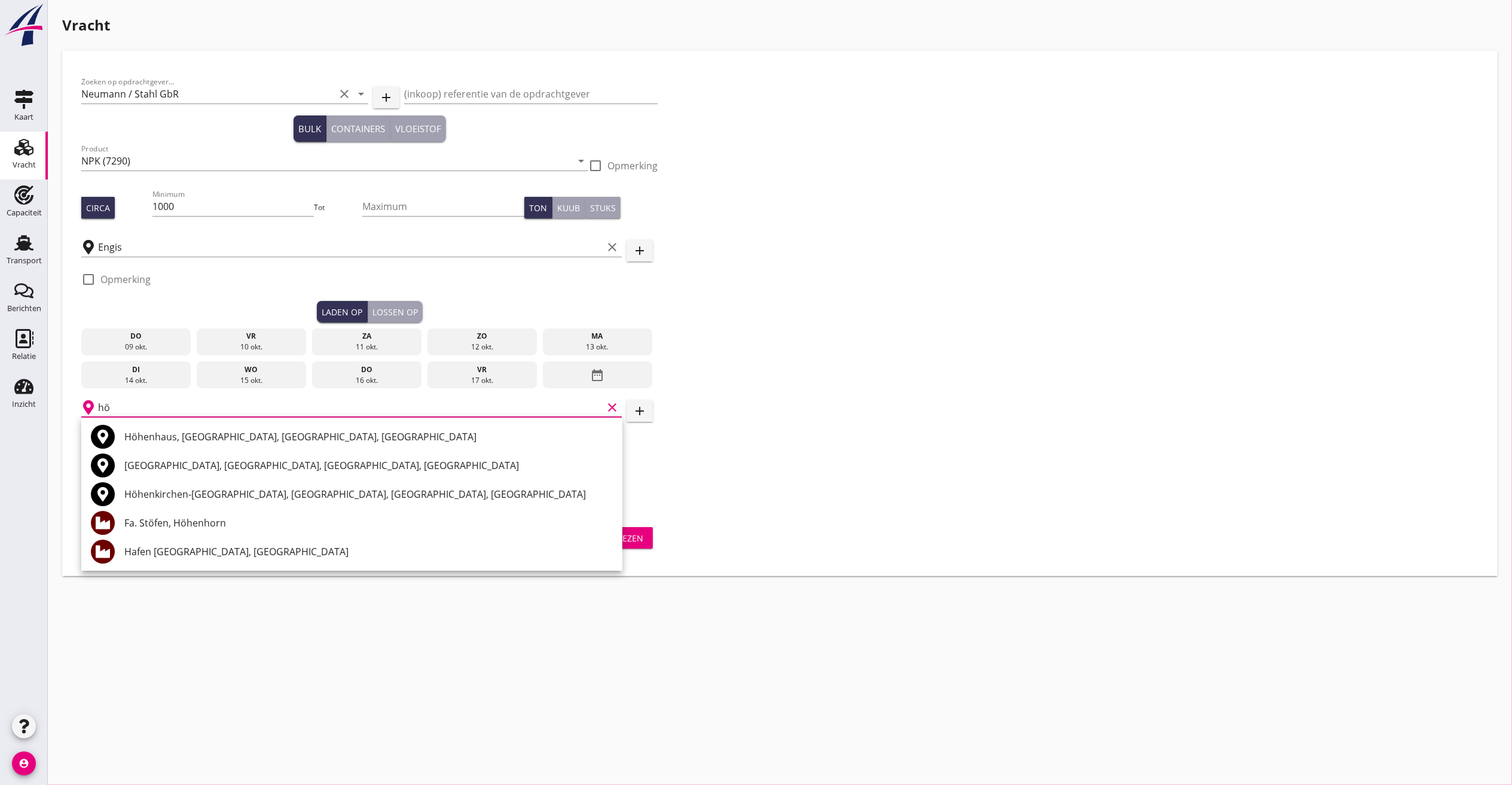
type input "h"
click at [204, 551] on div "Hafen [GEOGRAPHIC_DATA], [GEOGRAPHIC_DATA]" at bounding box center [385, 551] width 521 height 14
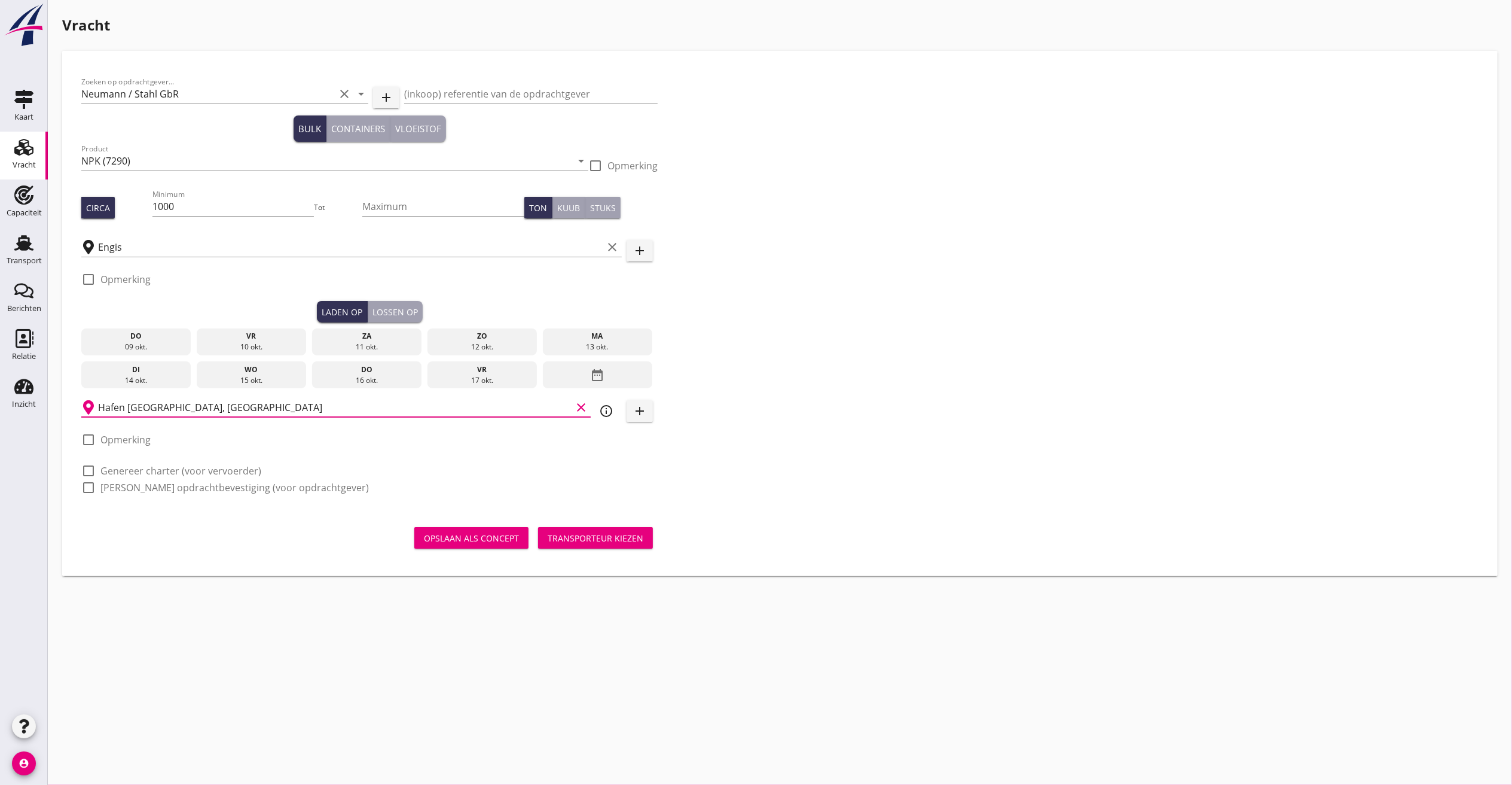
type input "Hafen [GEOGRAPHIC_DATA], [GEOGRAPHIC_DATA]"
click at [408, 312] on div "Lossen op" at bounding box center [395, 312] width 46 height 13
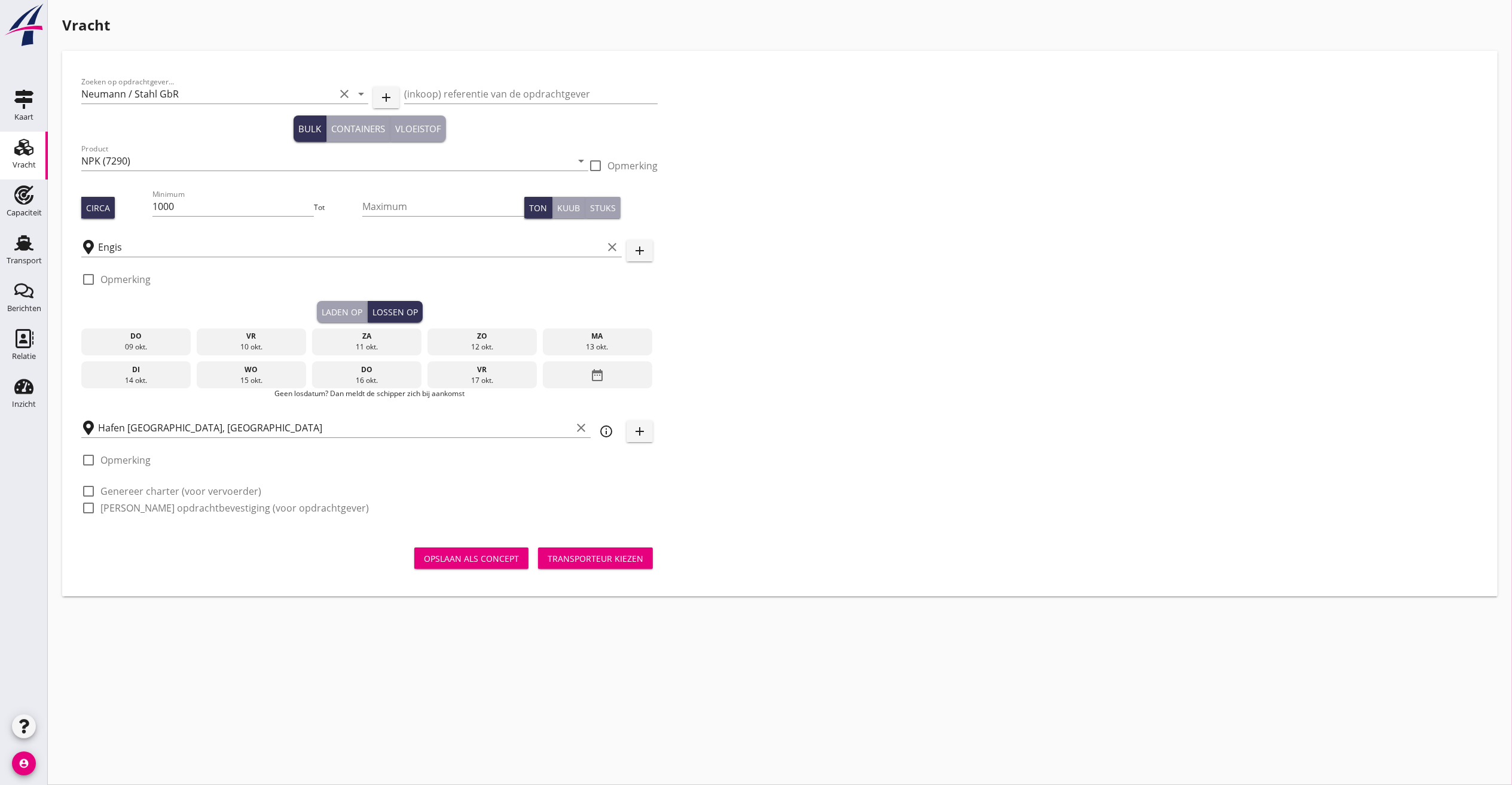
drag, startPoint x: 280, startPoint y: 306, endPoint x: 337, endPoint y: 306, distance: 57.0
click at [281, 306] on div "Laden op Lossen op" at bounding box center [370, 312] width 576 height 22
click at [344, 307] on div "Laden op" at bounding box center [341, 312] width 40 height 13
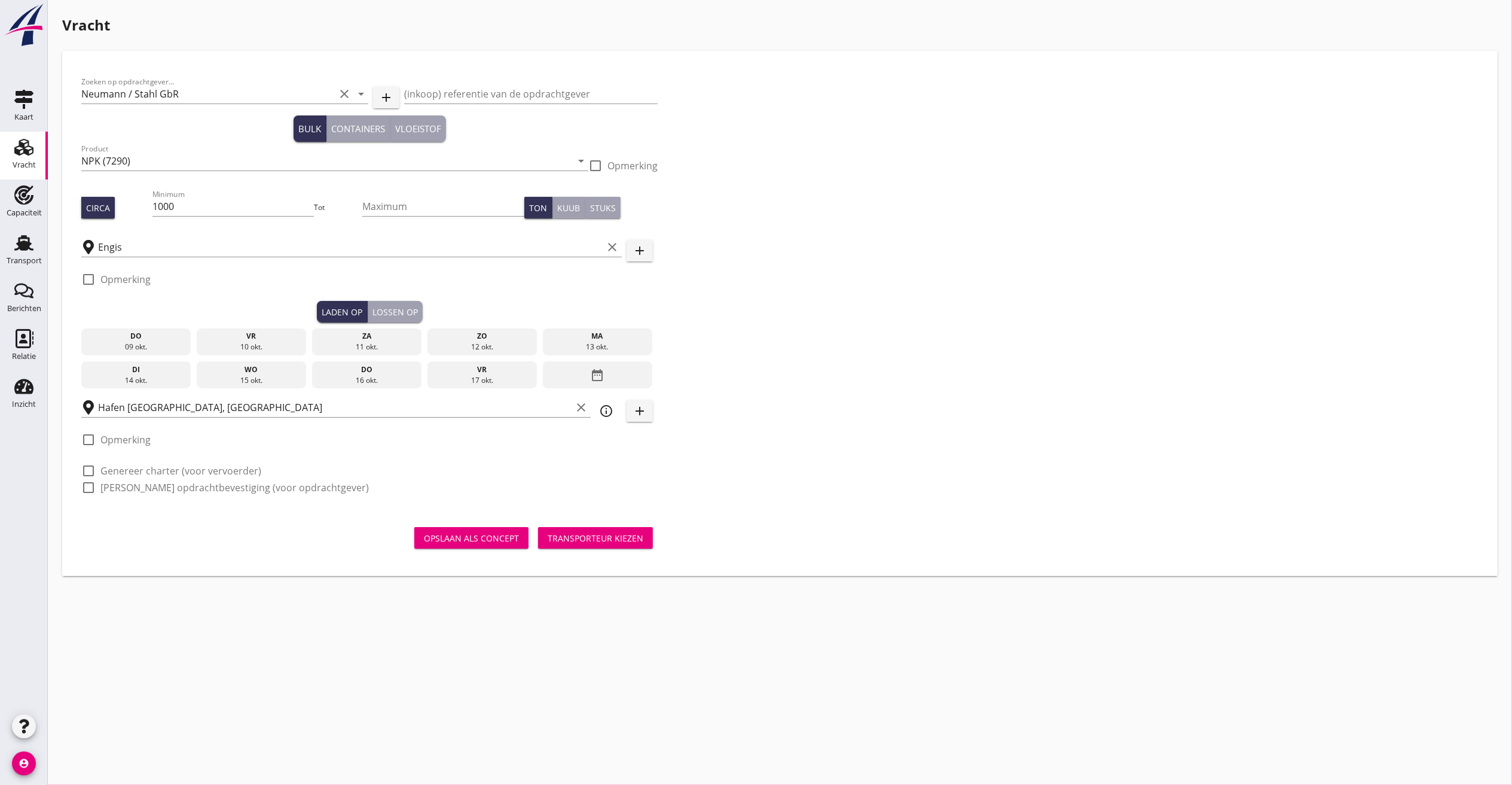
click at [599, 372] on icon "date_range" at bounding box center [597, 375] width 14 height 22
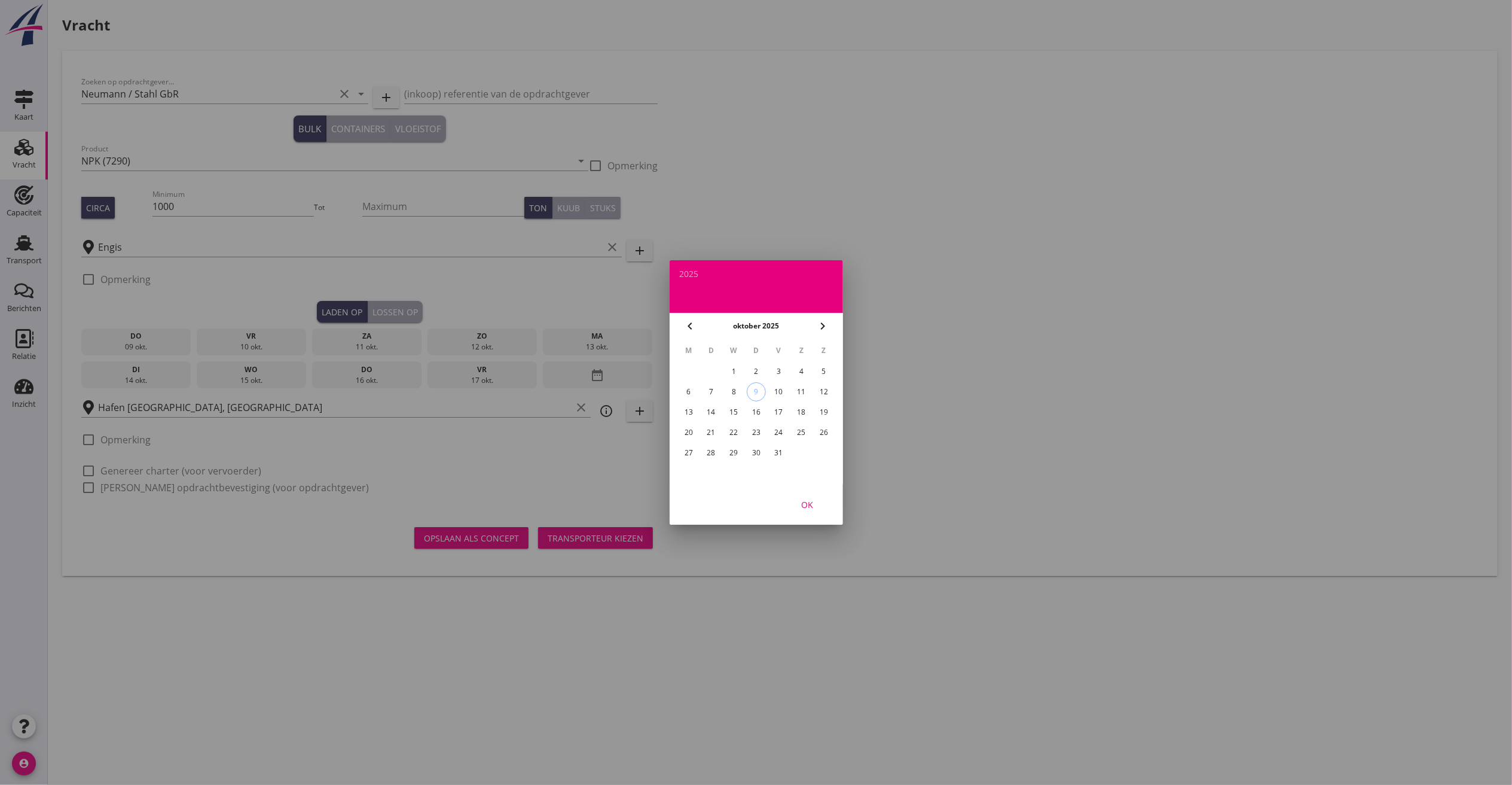
click at [731, 428] on div "22" at bounding box center [734, 433] width 19 height 19
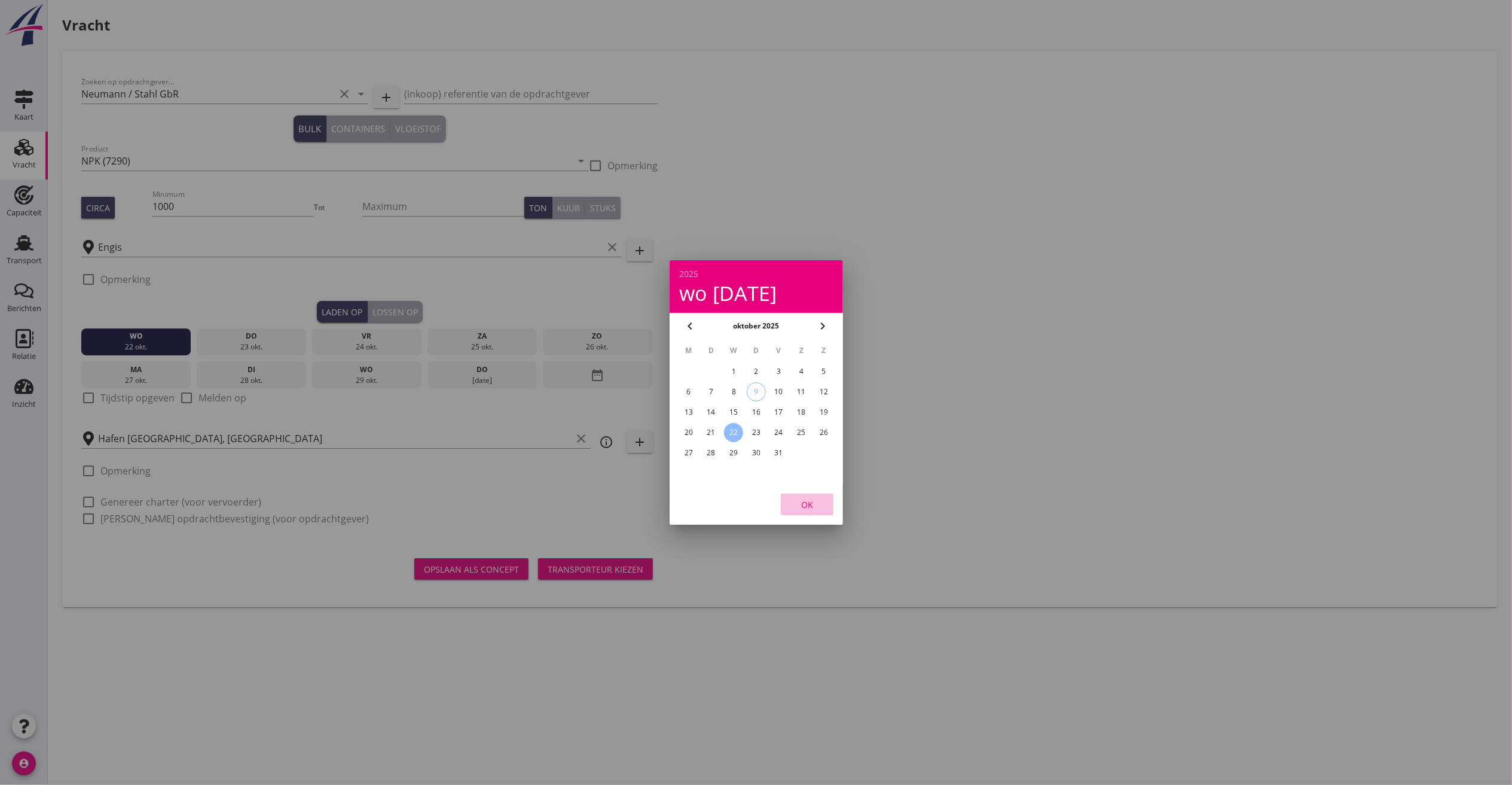
click at [812, 500] on div "OK" at bounding box center [807, 505] width 33 height 13
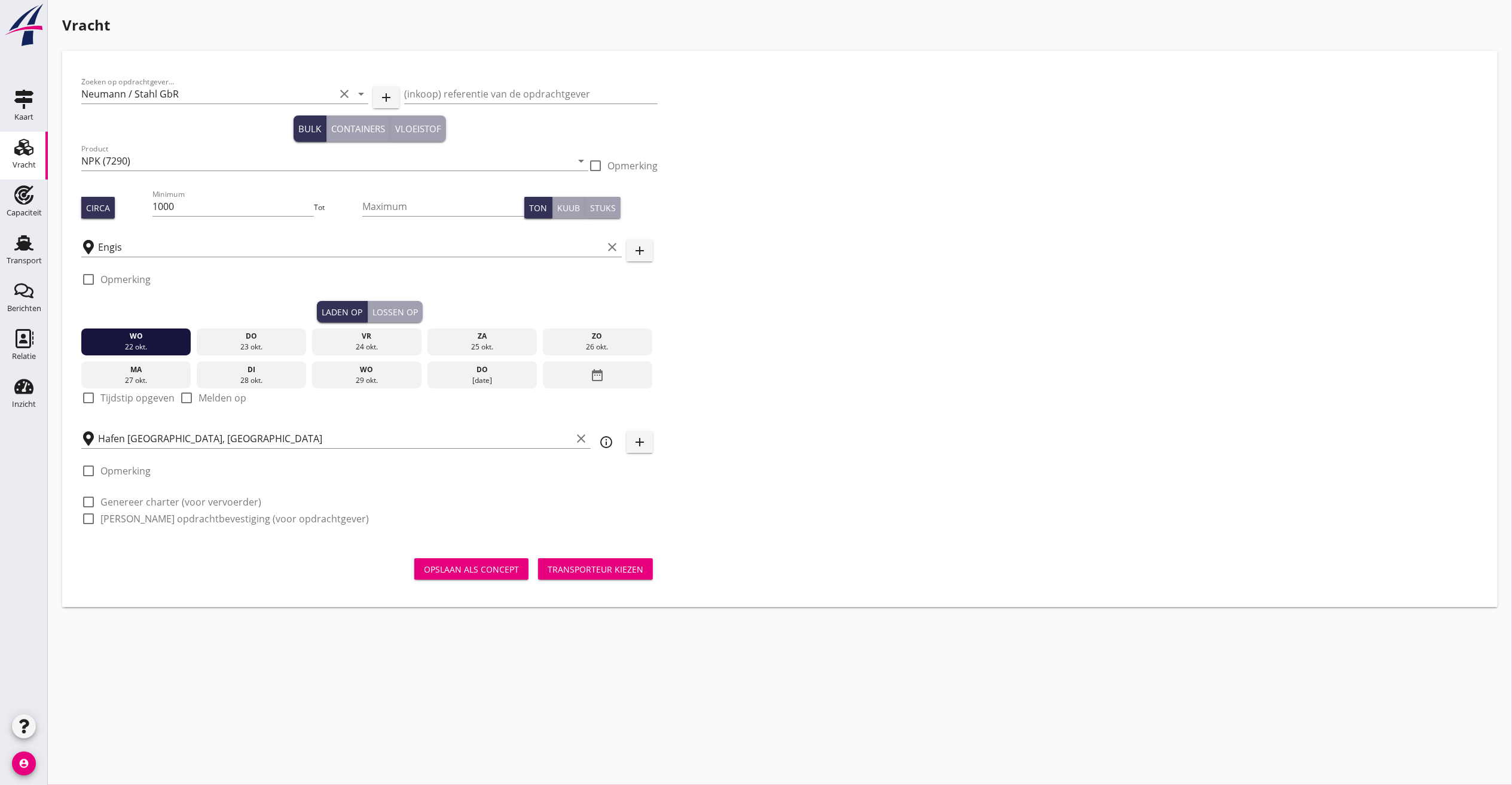
click at [117, 410] on div "check_box_outline_blank Tijdstip opgeven" at bounding box center [128, 405] width 93 height 29
click at [114, 397] on label "Tijdstip opgeven" at bounding box center [138, 397] width 74 height 12
checkbox input "true"
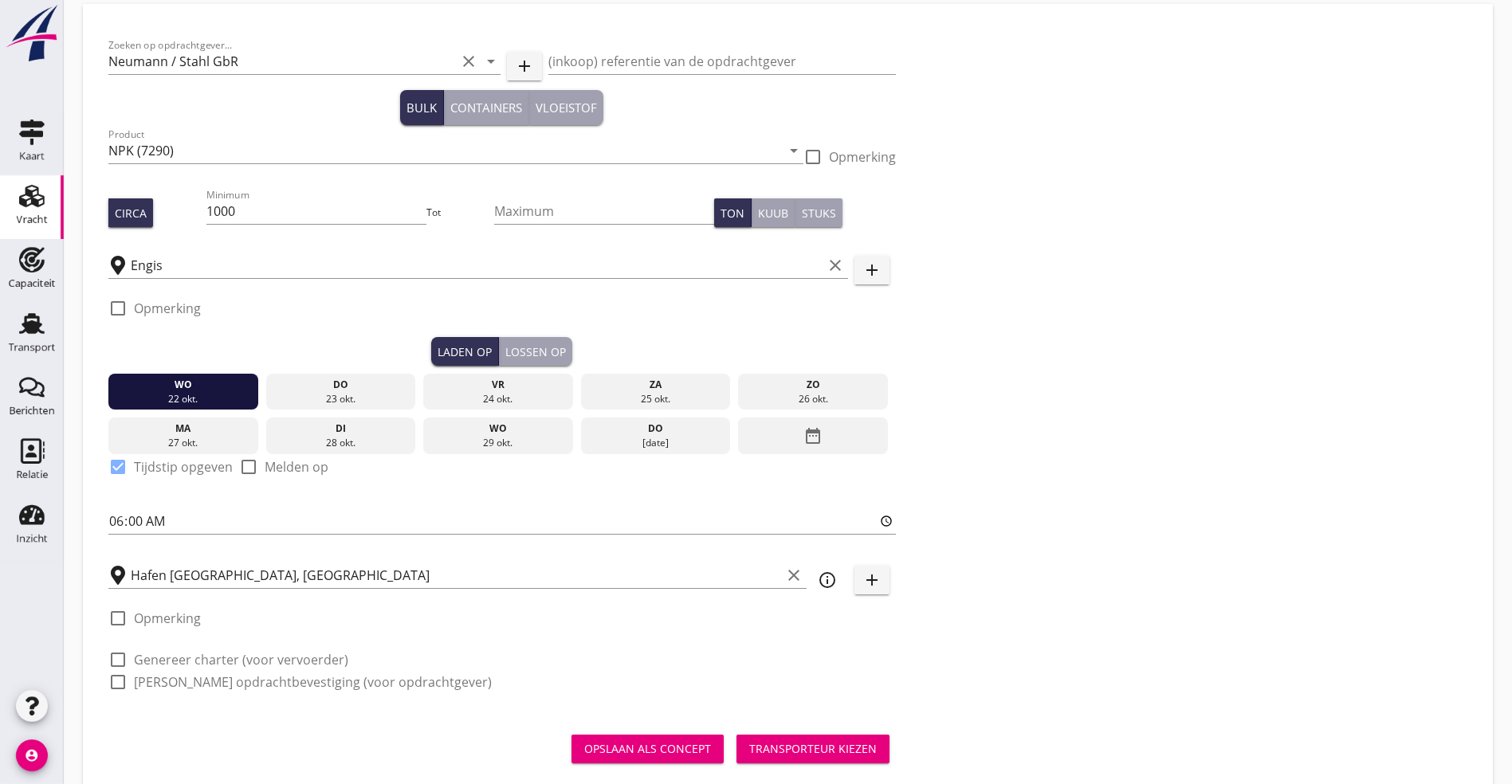
scroll to position [94, 0]
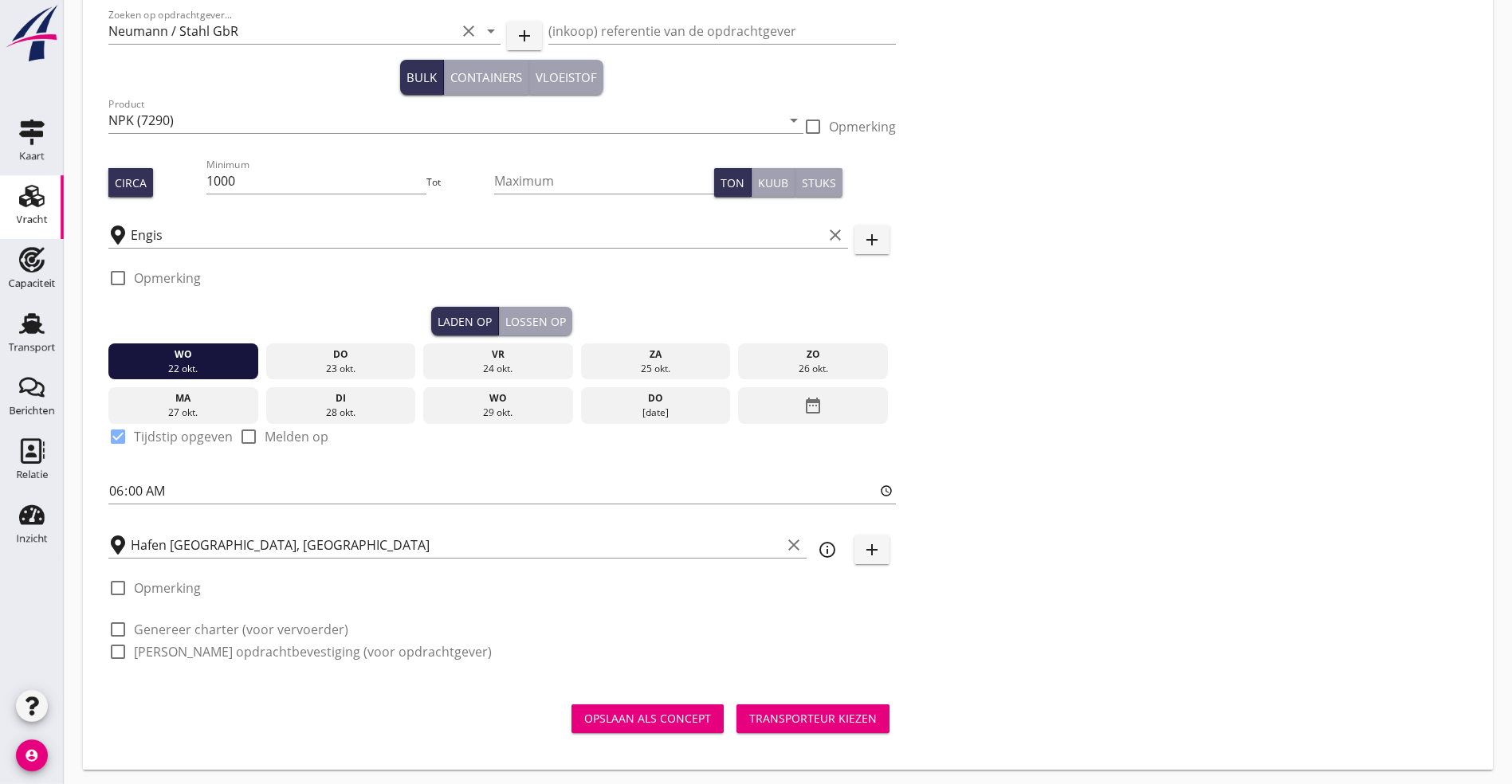
click at [106, 624] on div at bounding box center [118, 629] width 27 height 27
checkbox input "true"
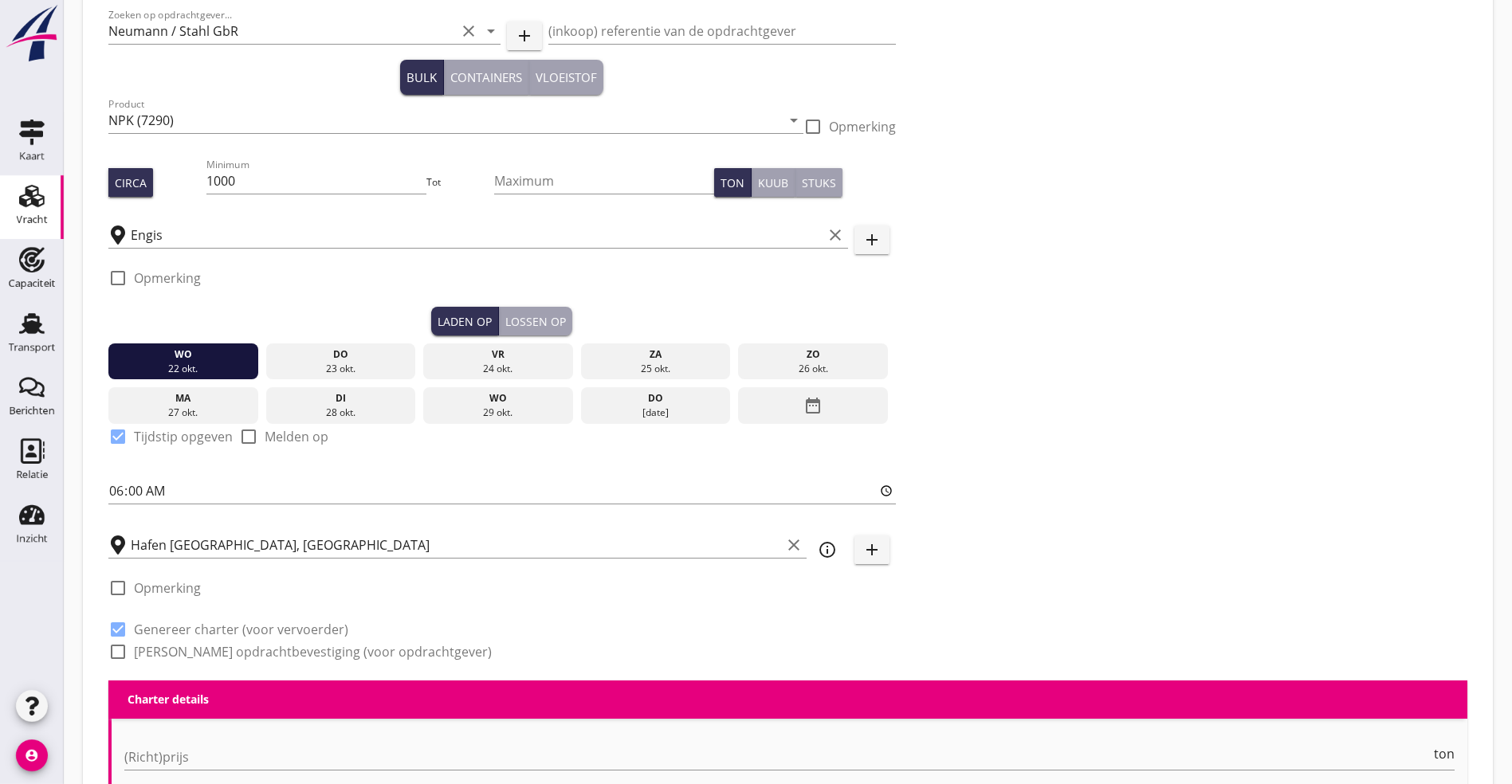
click at [119, 645] on div at bounding box center [118, 651] width 27 height 27
checkbox input "true"
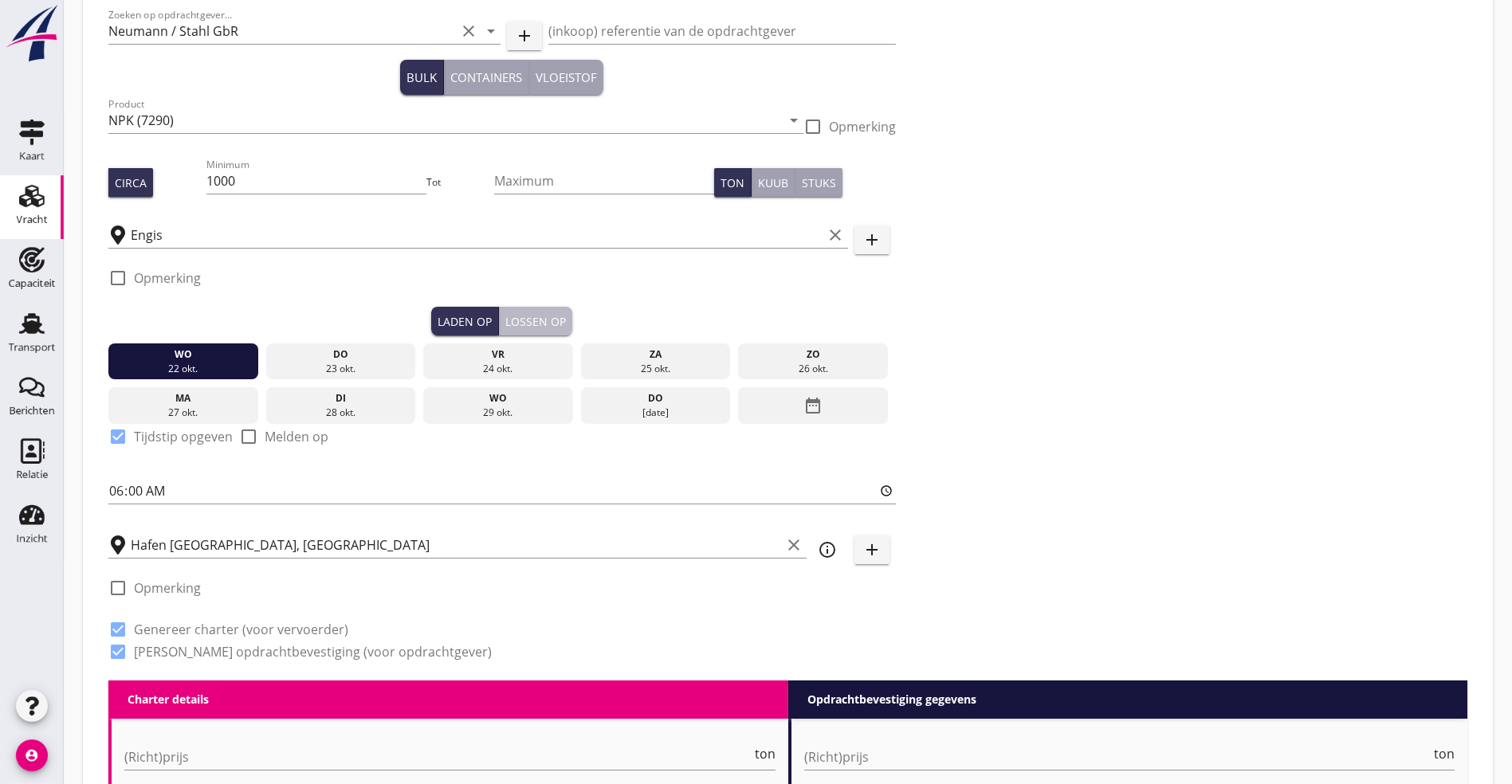
click at [505, 320] on div "Lossen op" at bounding box center [535, 321] width 61 height 17
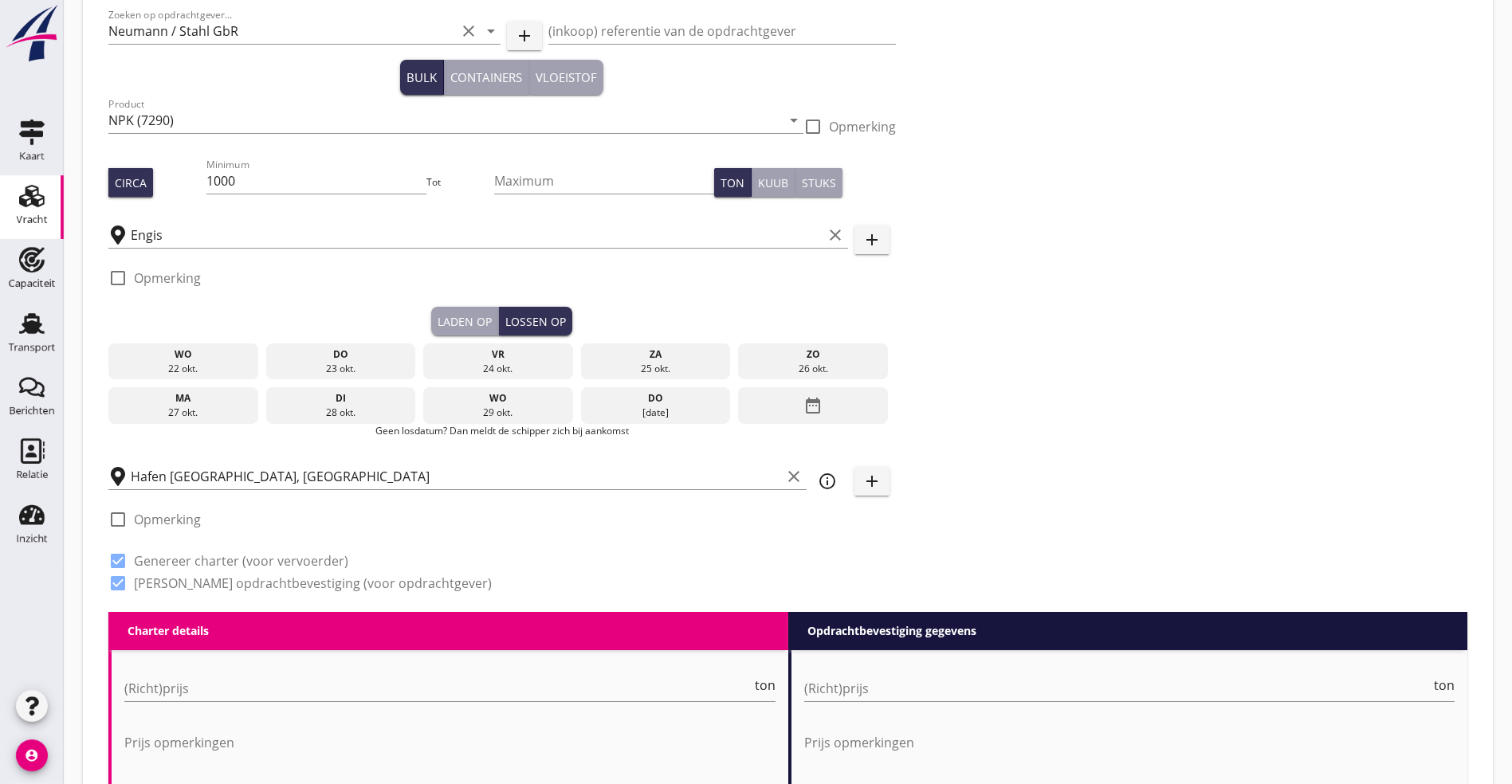
click at [803, 394] on icon "date_range" at bounding box center [812, 406] width 19 height 29
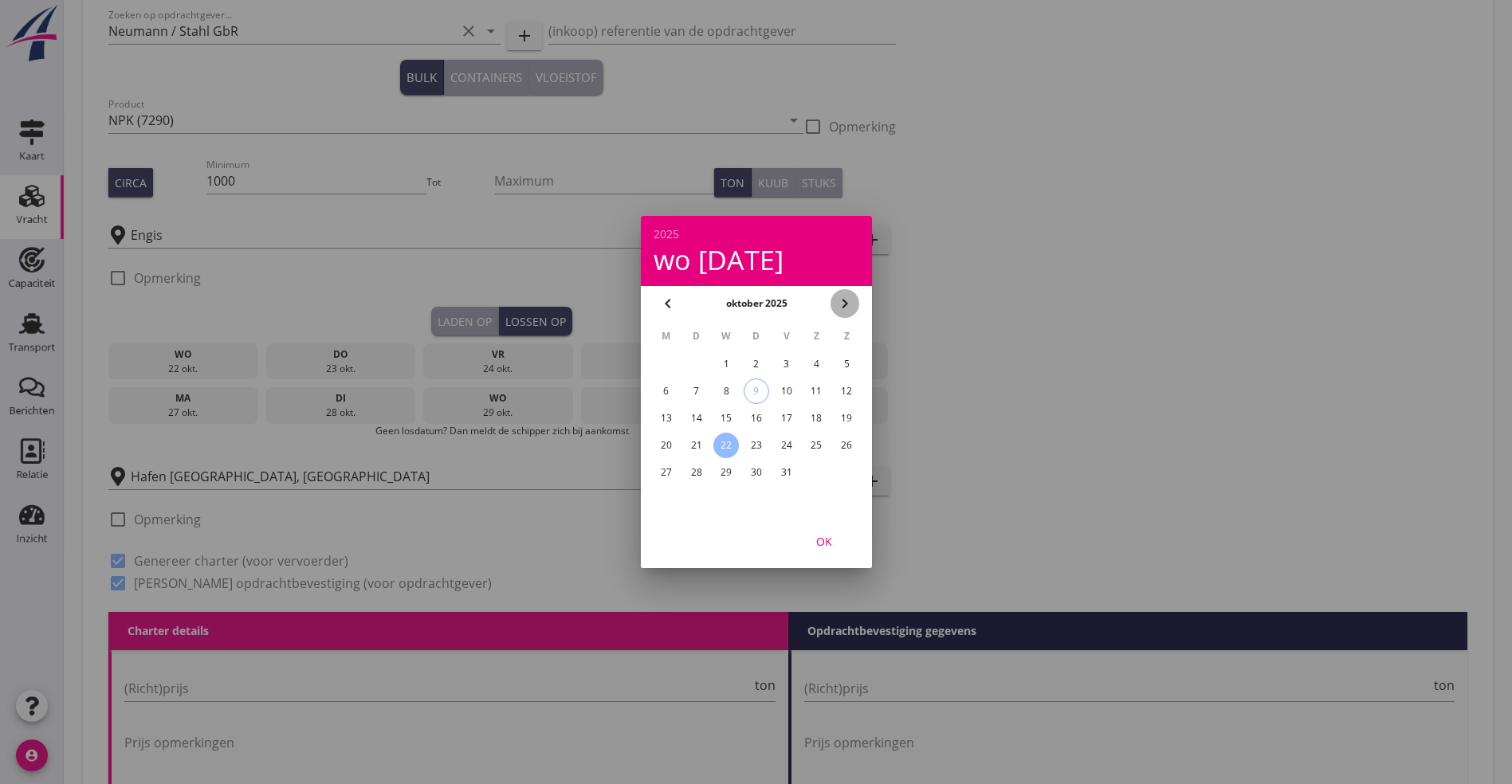
drag, startPoint x: 850, startPoint y: 309, endPoint x: 837, endPoint y: 320, distance: 17.0
click at [849, 309] on icon "chevron_right" at bounding box center [845, 304] width 19 height 19
click at [668, 389] on div "3" at bounding box center [665, 392] width 26 height 26
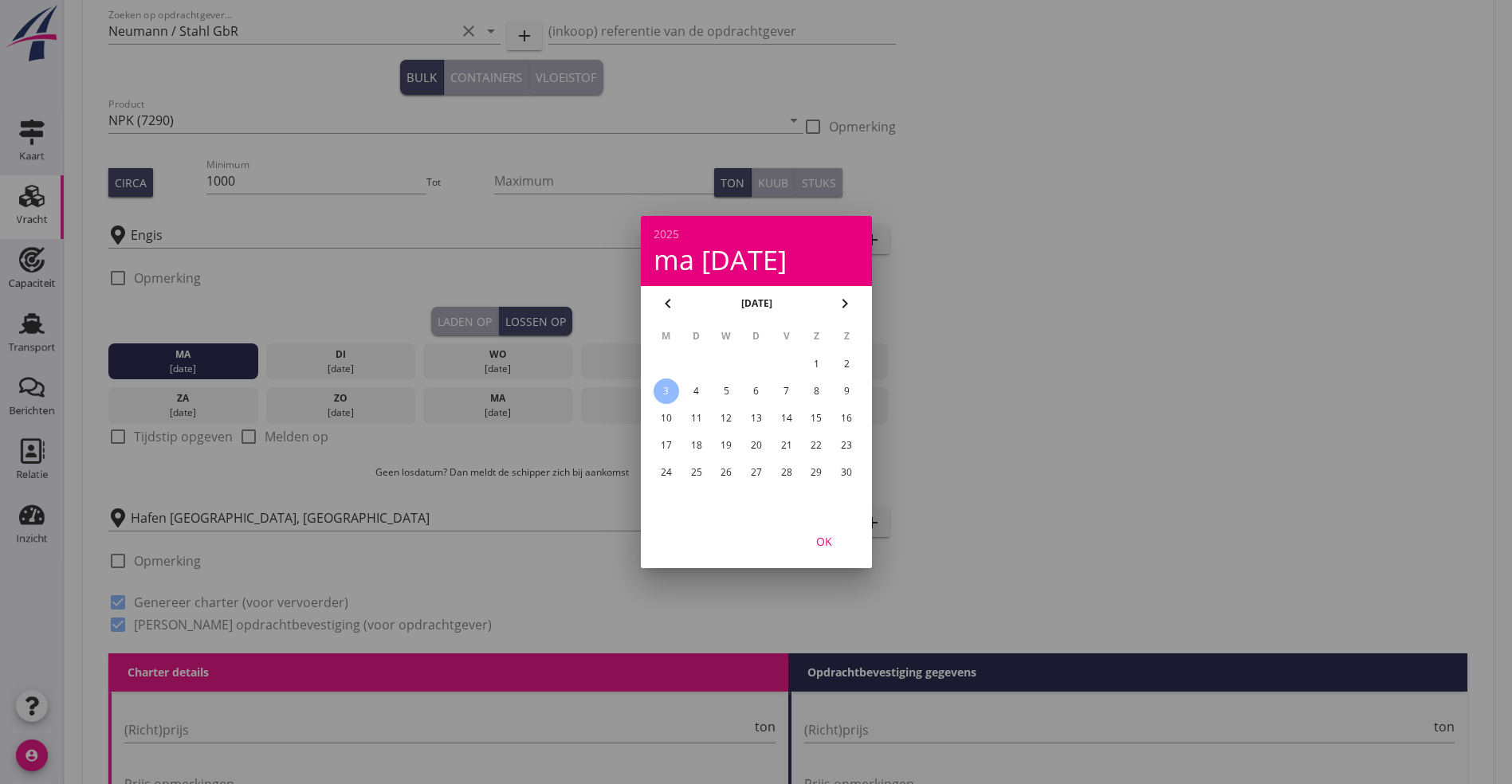
click at [825, 551] on button "OK" at bounding box center [824, 541] width 70 height 29
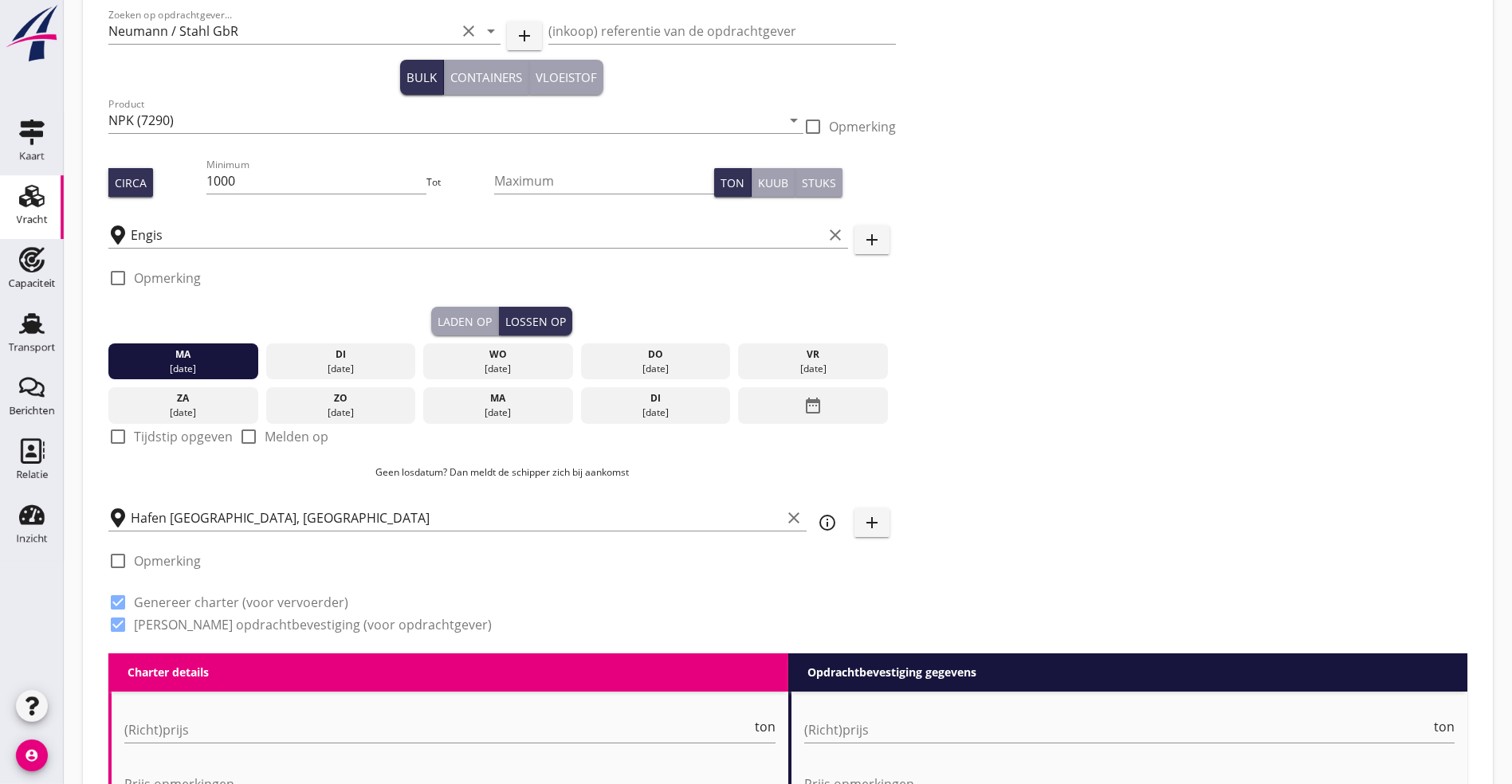
drag, startPoint x: 153, startPoint y: 446, endPoint x: 153, endPoint y: 435, distance: 11.0
click at [153, 435] on div "check_box_outline_blank Tijdstip opgeven" at bounding box center [170, 446] width 124 height 38
click at [153, 432] on label "Tijdstip opgeven" at bounding box center [184, 436] width 99 height 16
checkbox input "true"
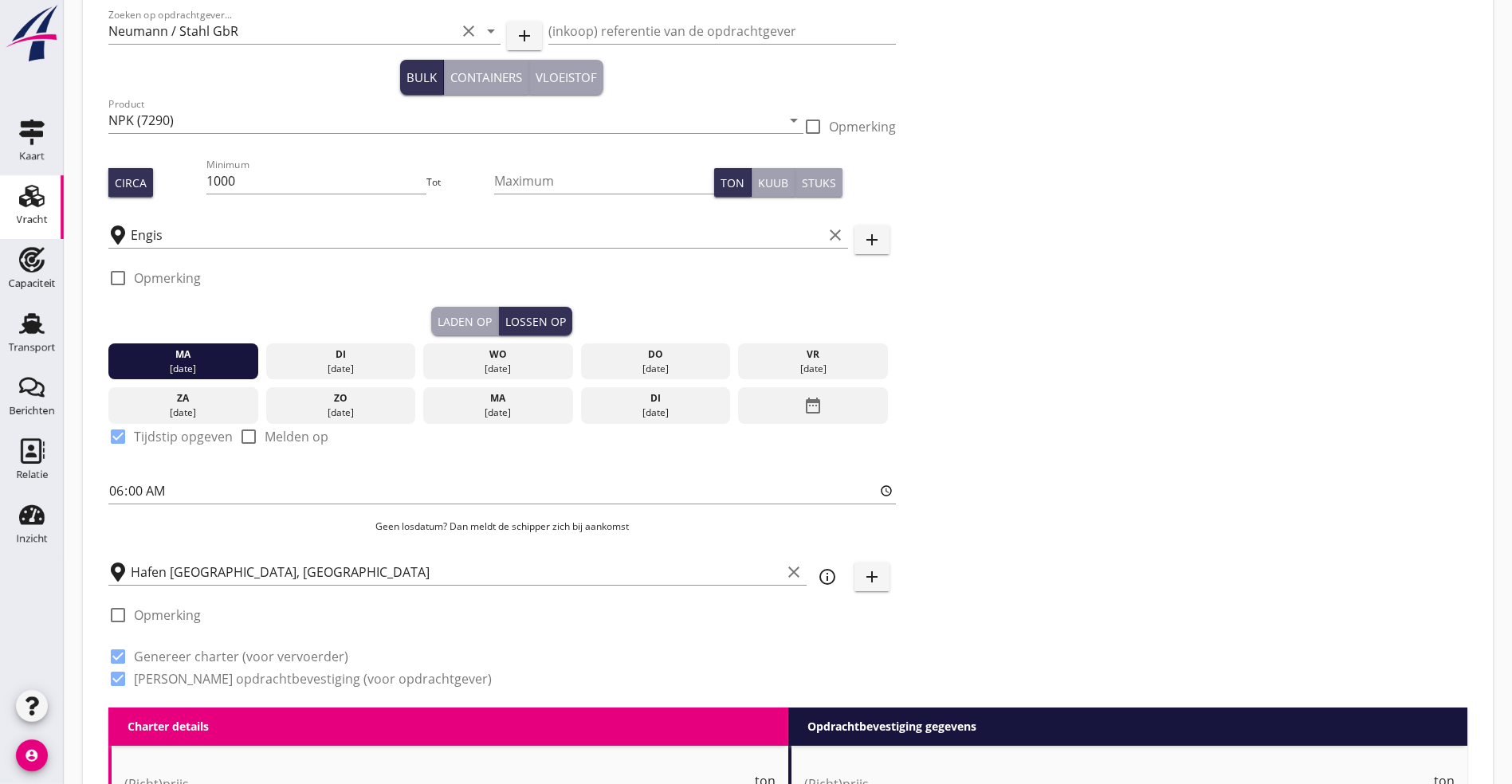
click at [438, 322] on div "Laden op" at bounding box center [464, 321] width 54 height 17
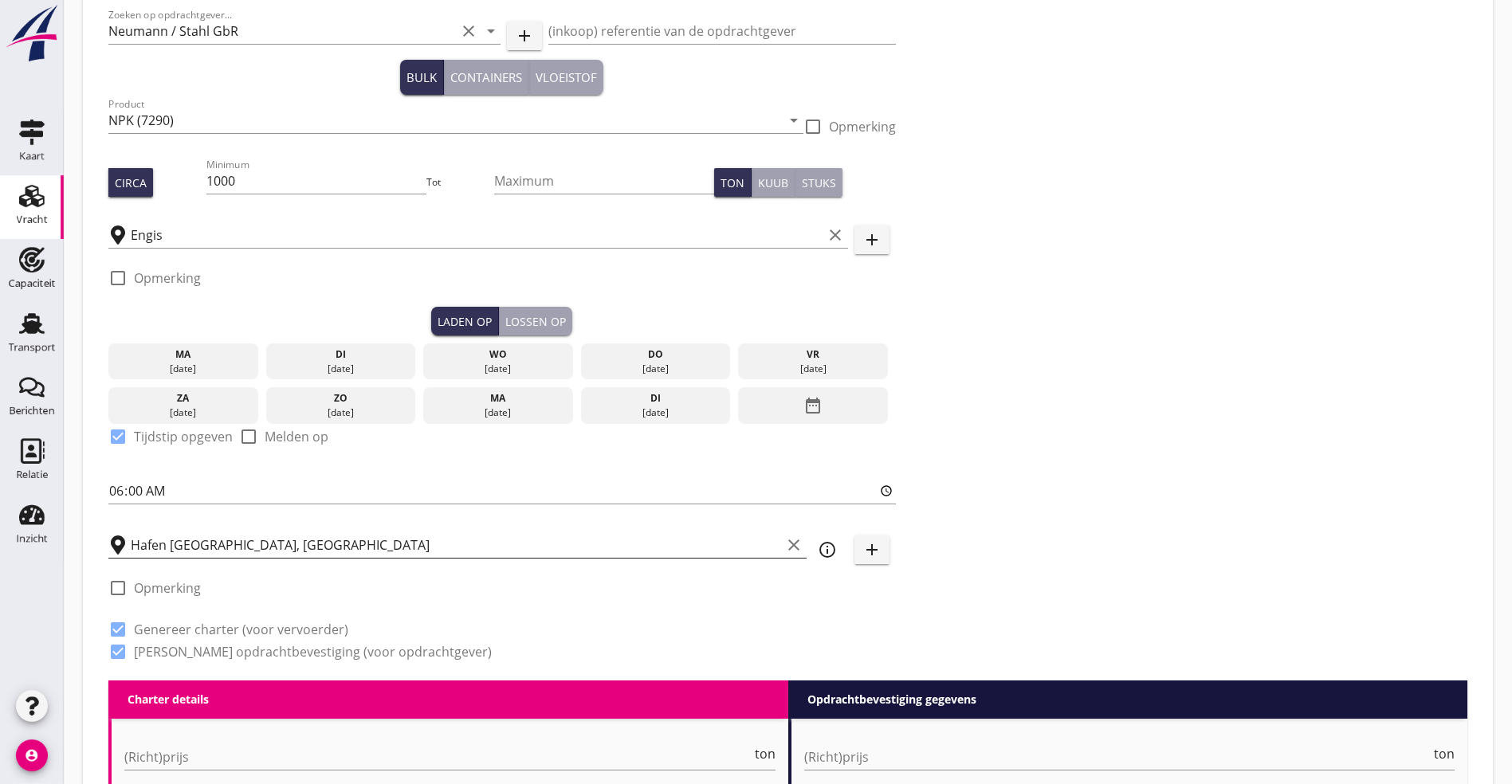
scroll to position [1, 0]
click at [164, 752] on input "(Richt)prijs" at bounding box center [437, 757] width 627 height 26
type input "22000"
click at [924, 765] on div "(Richt)prijs ton" at bounding box center [1129, 757] width 651 height 26
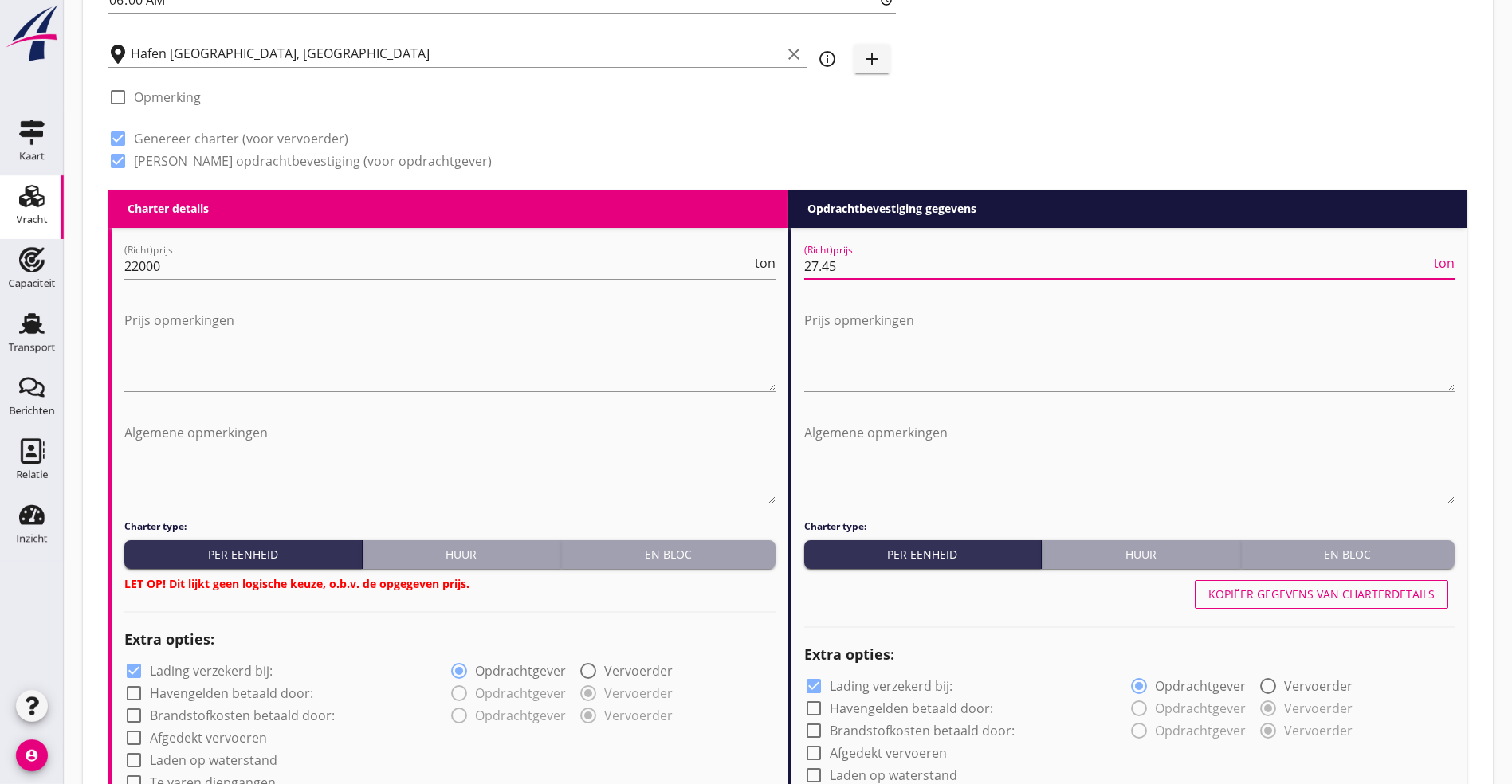
scroll to position [572, 0]
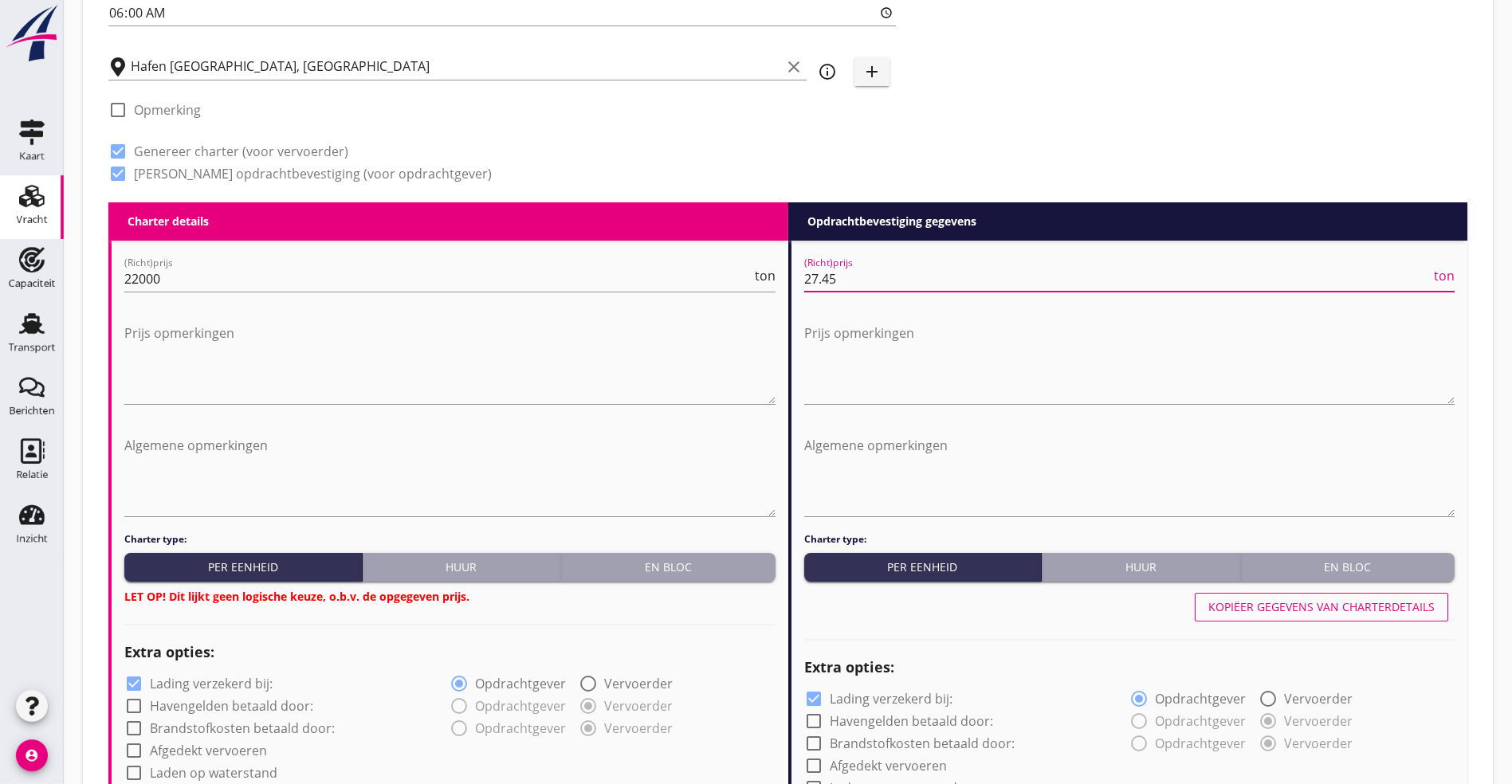
type input "27.45"
click at [703, 560] on div "En bloc" at bounding box center [669, 567] width 202 height 17
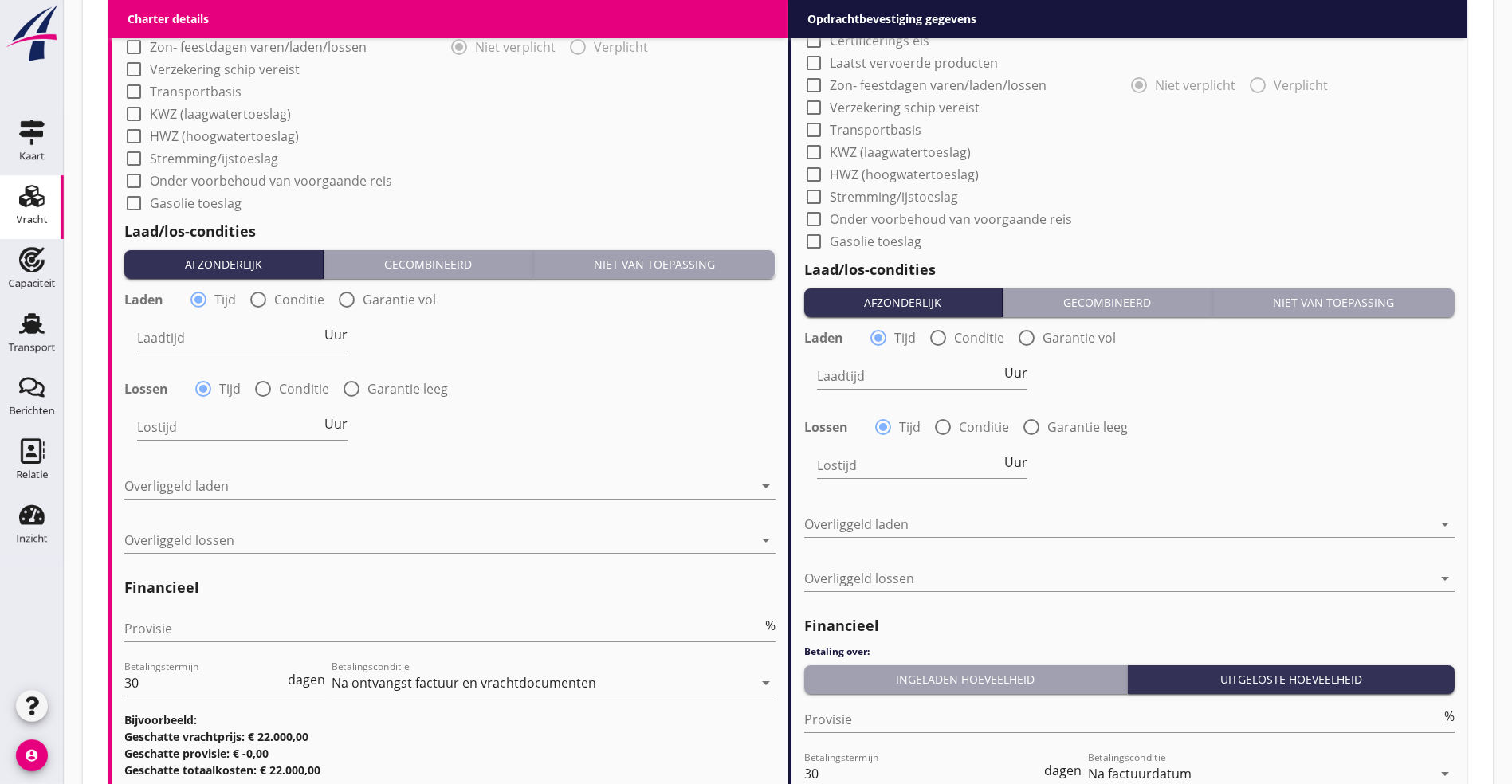
scroll to position [1050, 0]
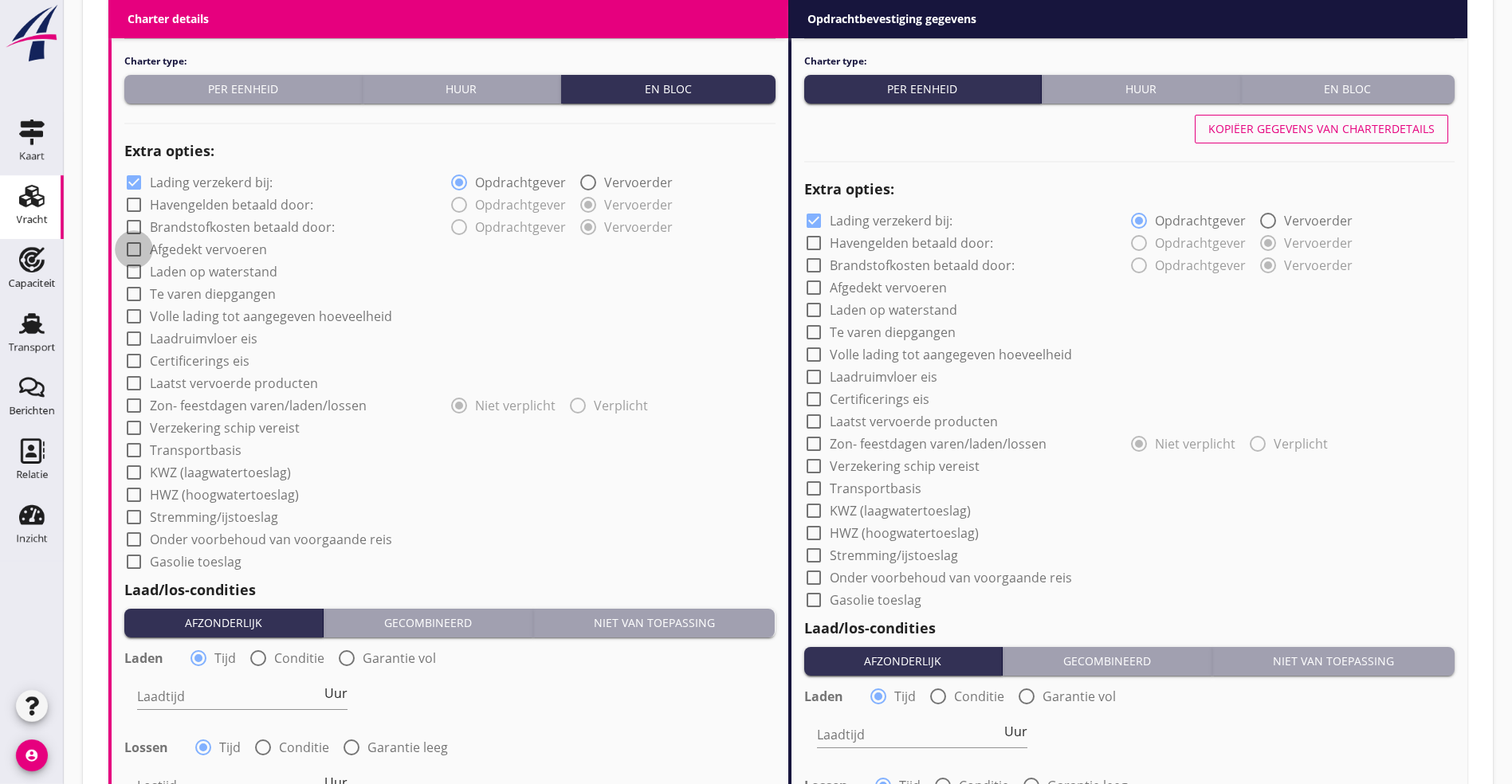
click at [131, 242] on div at bounding box center [134, 250] width 27 height 27
checkbox input "true"
click at [139, 310] on div at bounding box center [134, 316] width 27 height 27
checkbox input "true"
click at [127, 430] on div at bounding box center [134, 428] width 27 height 27
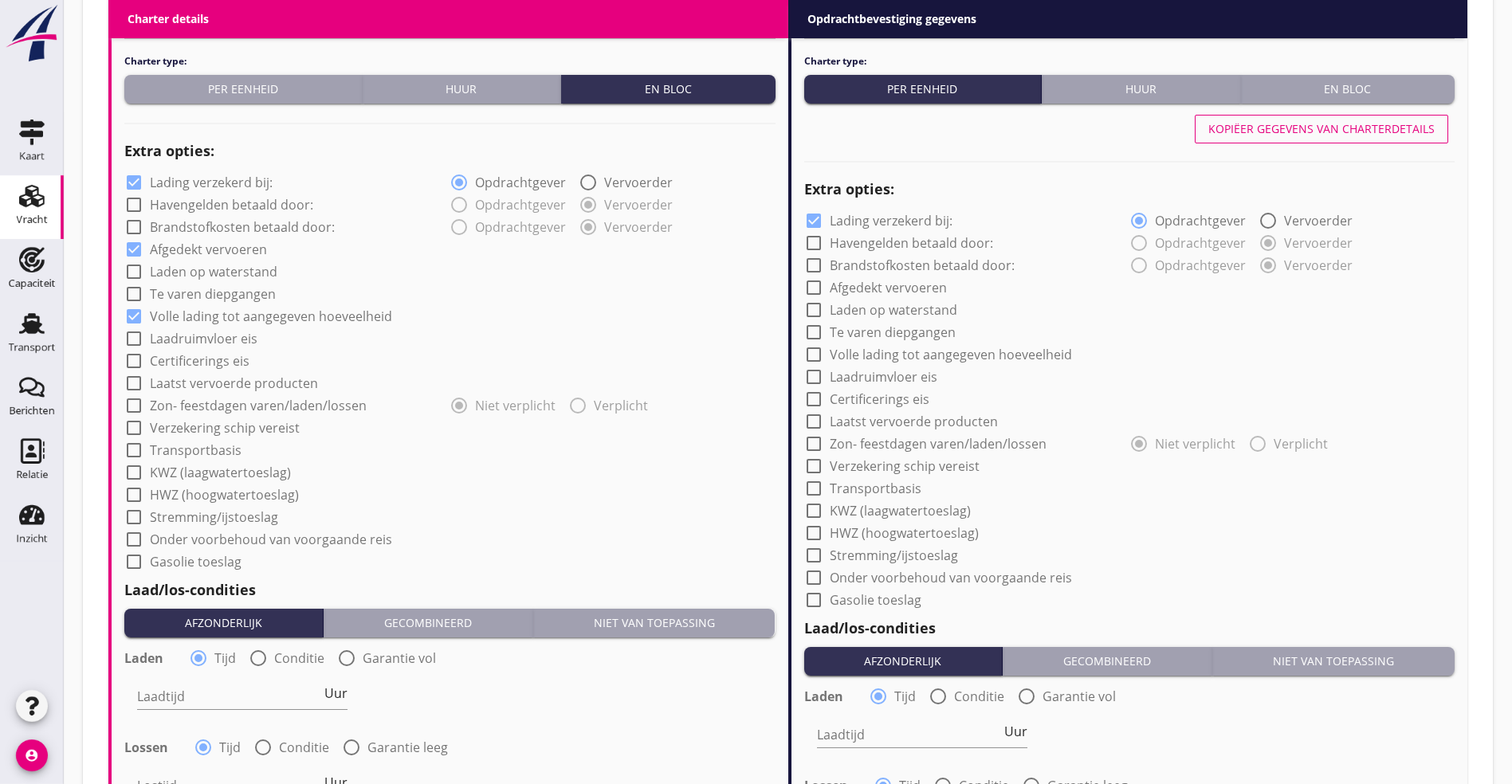
checkbox input "true"
click at [138, 446] on div at bounding box center [134, 451] width 27 height 27
checkbox input "true"
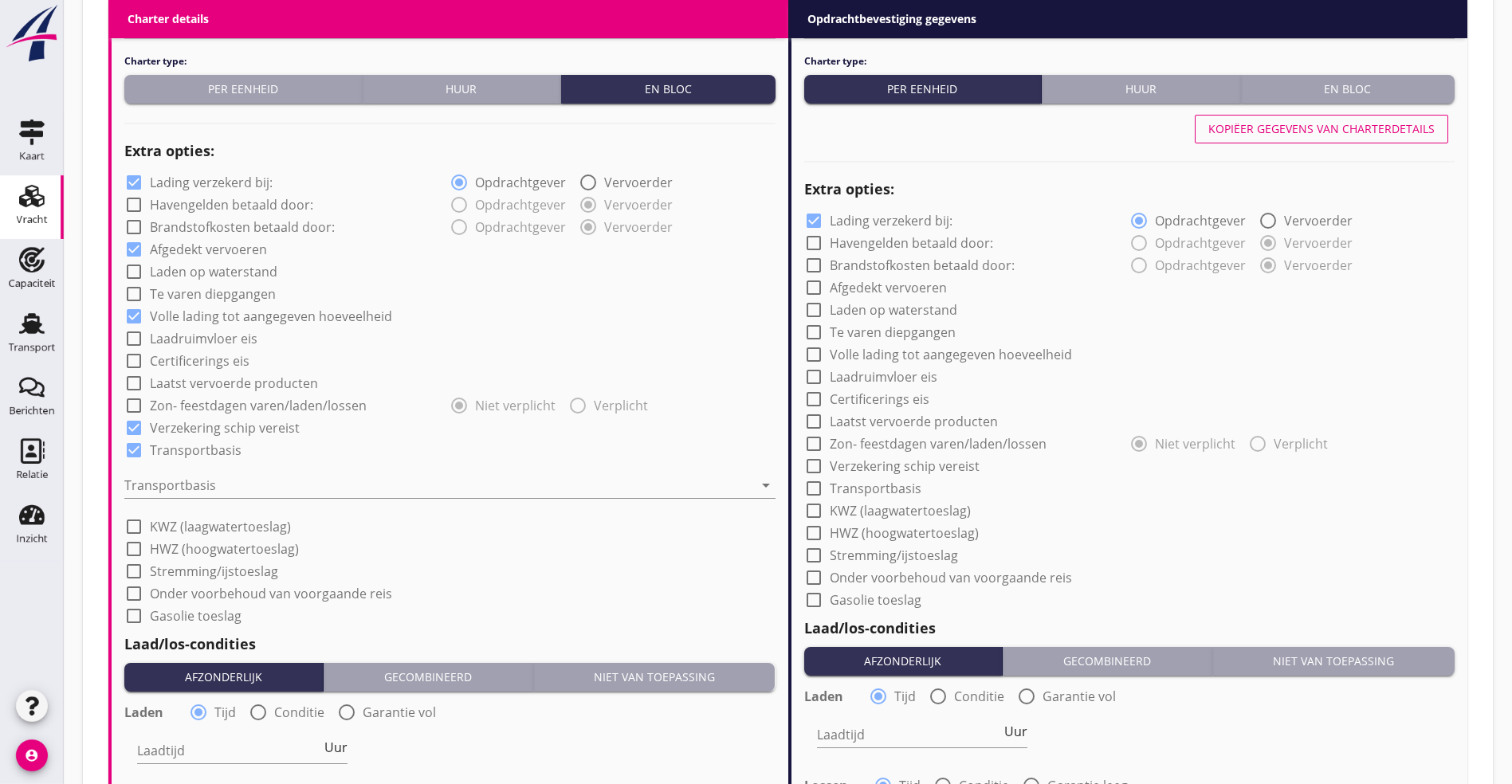
click at [157, 479] on div at bounding box center [438, 486] width 629 height 26
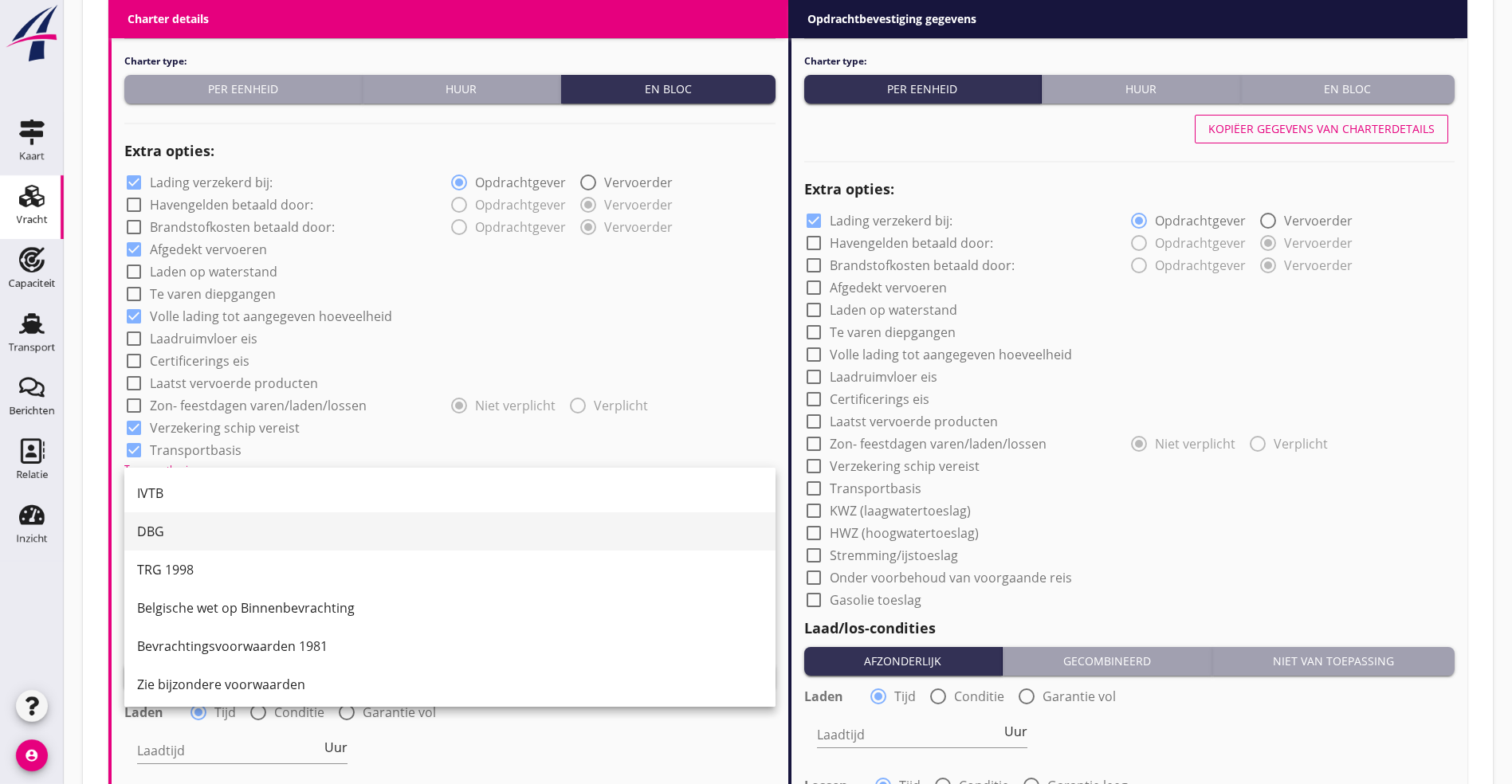
scroll to position [41, 0]
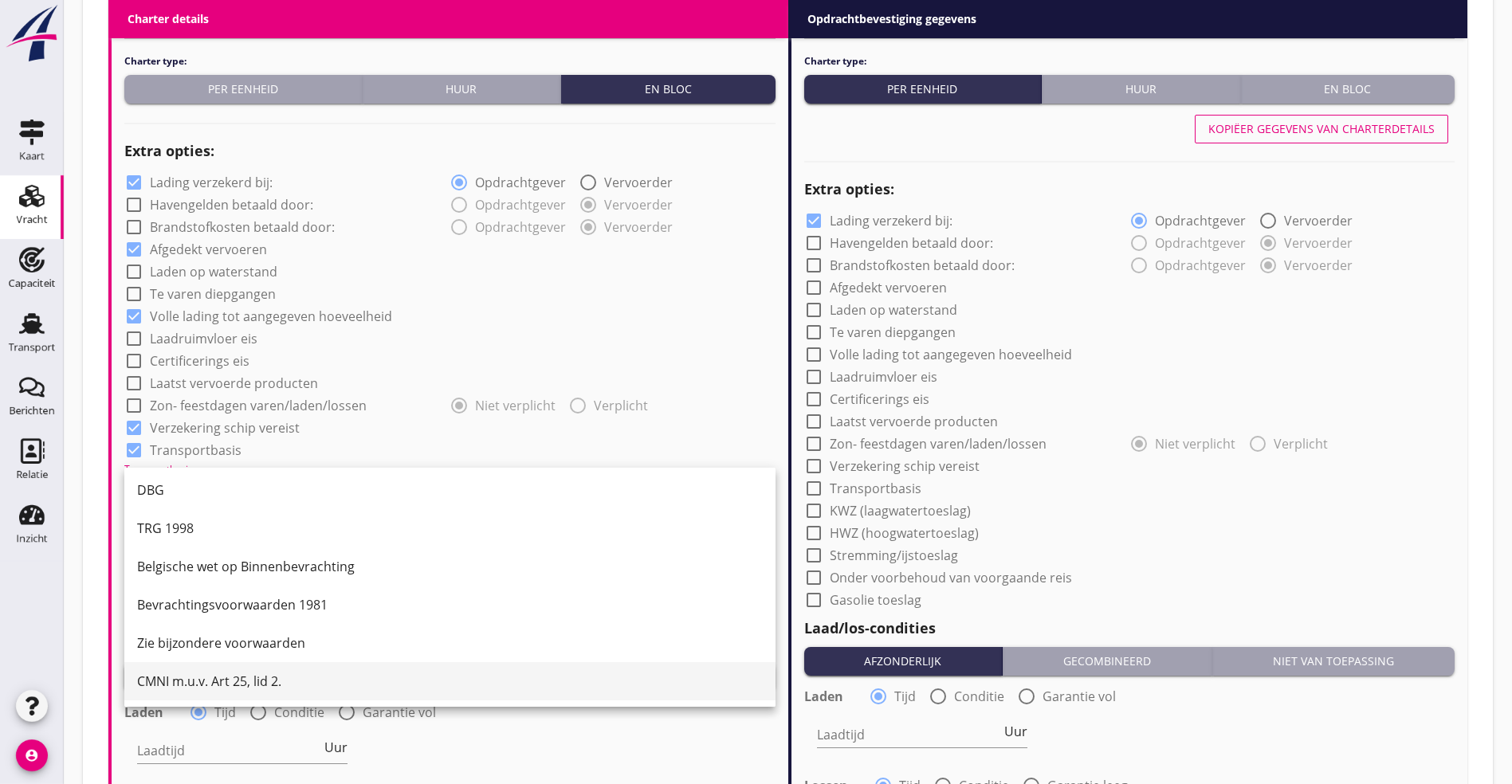
click at [247, 676] on div "CMNI m.u.v. Art 25, lid 2." at bounding box center [450, 681] width 626 height 19
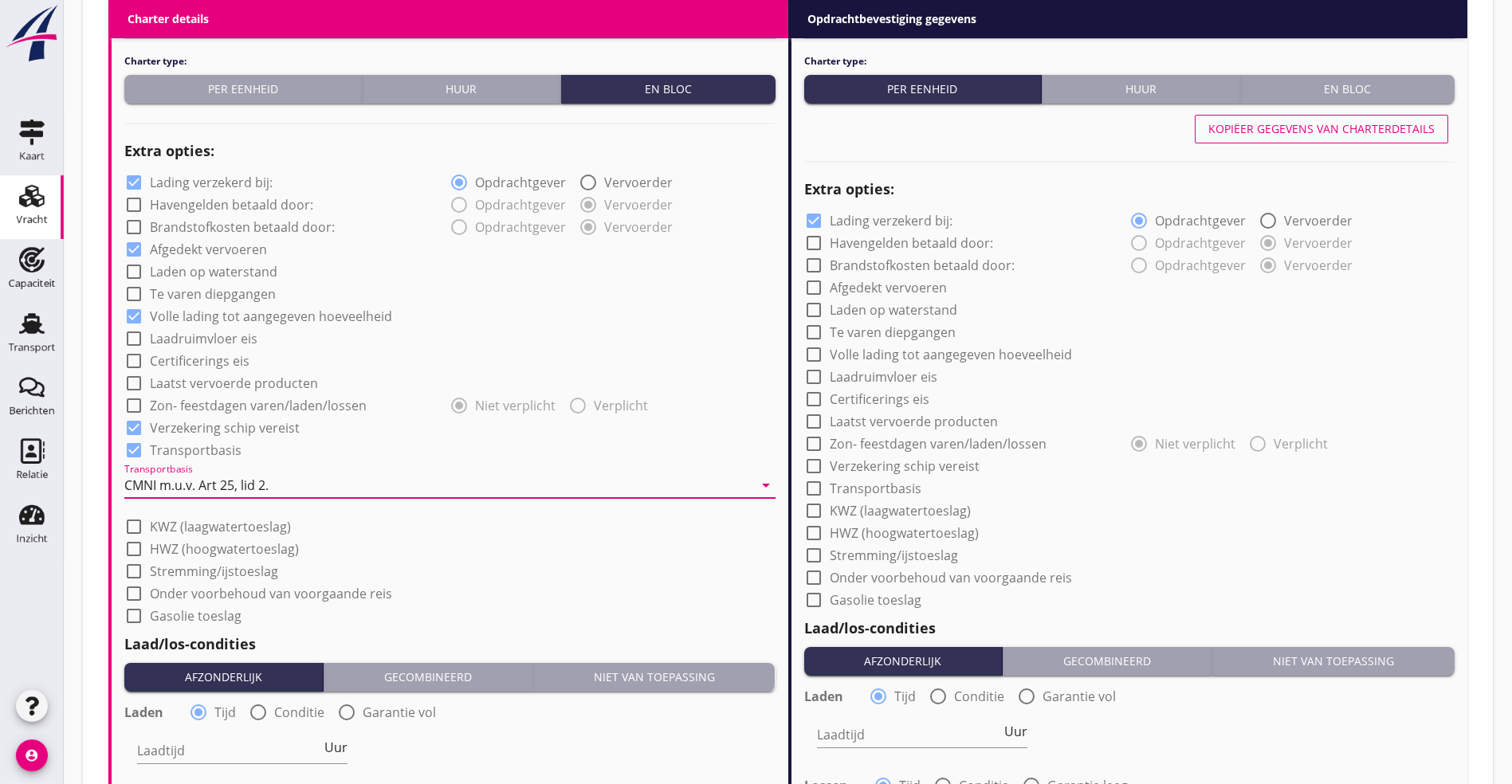
scroll to position [1528, 0]
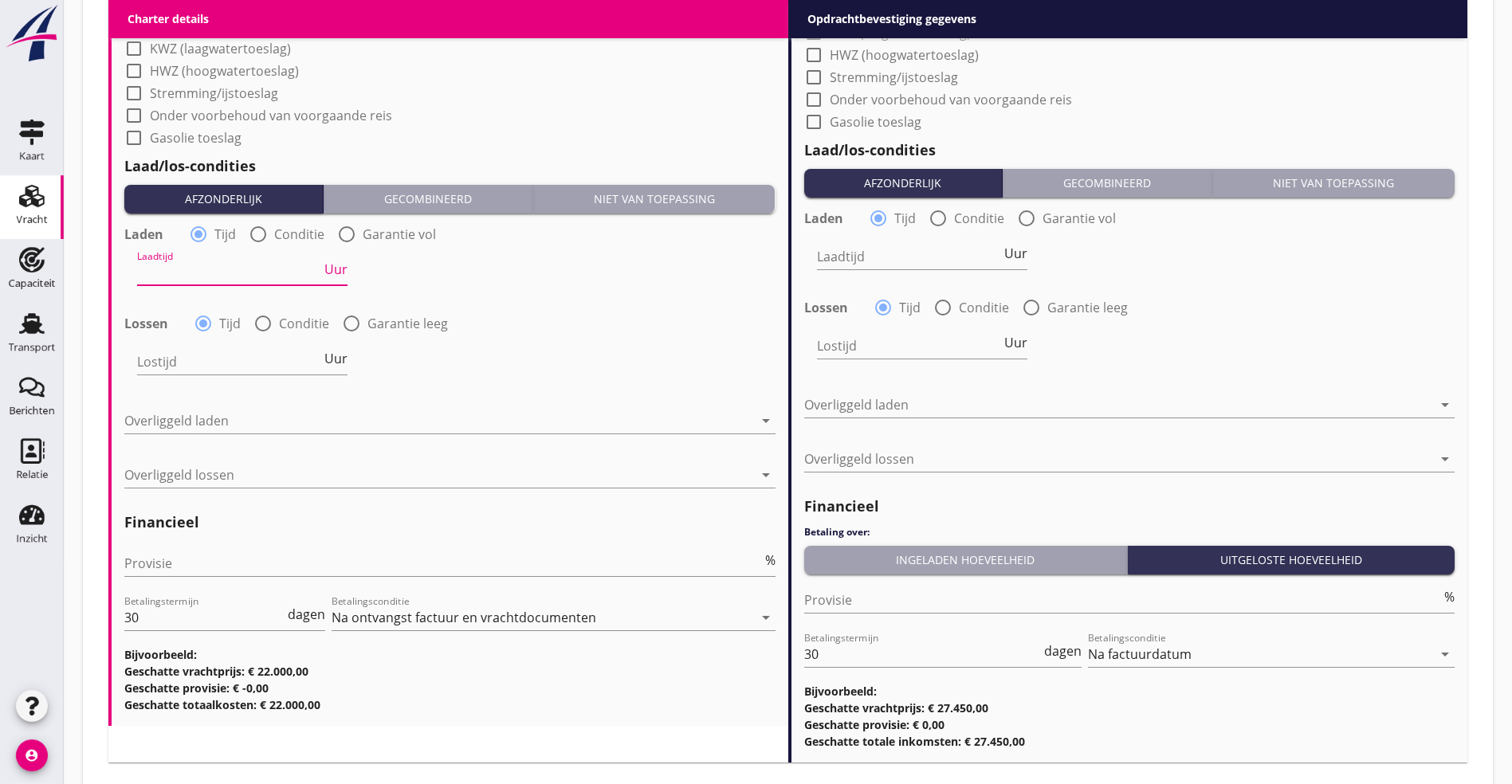
click at [223, 262] on input "Laadtijd" at bounding box center [228, 273] width 184 height 26
type input "48"
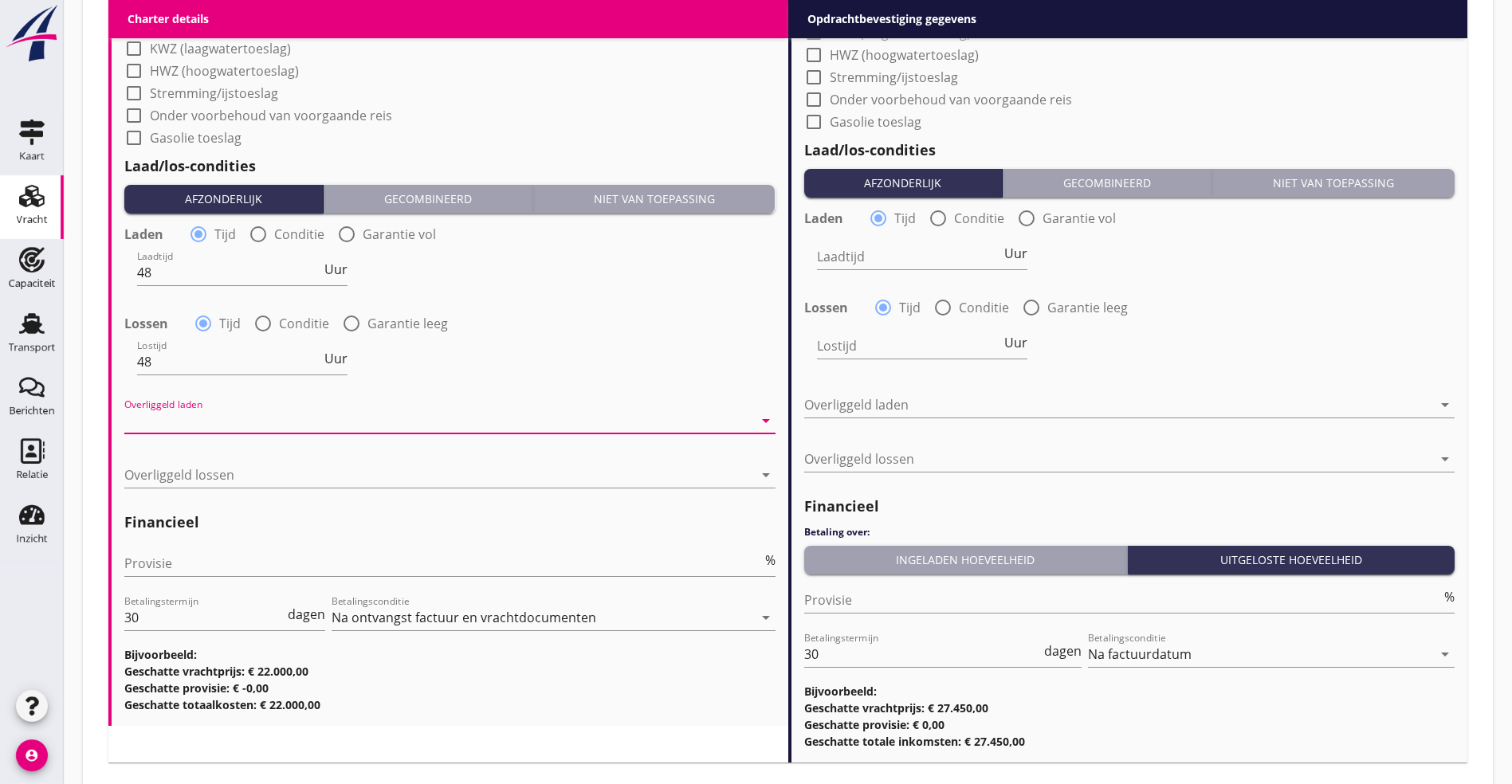
click at [267, 415] on div at bounding box center [438, 421] width 629 height 26
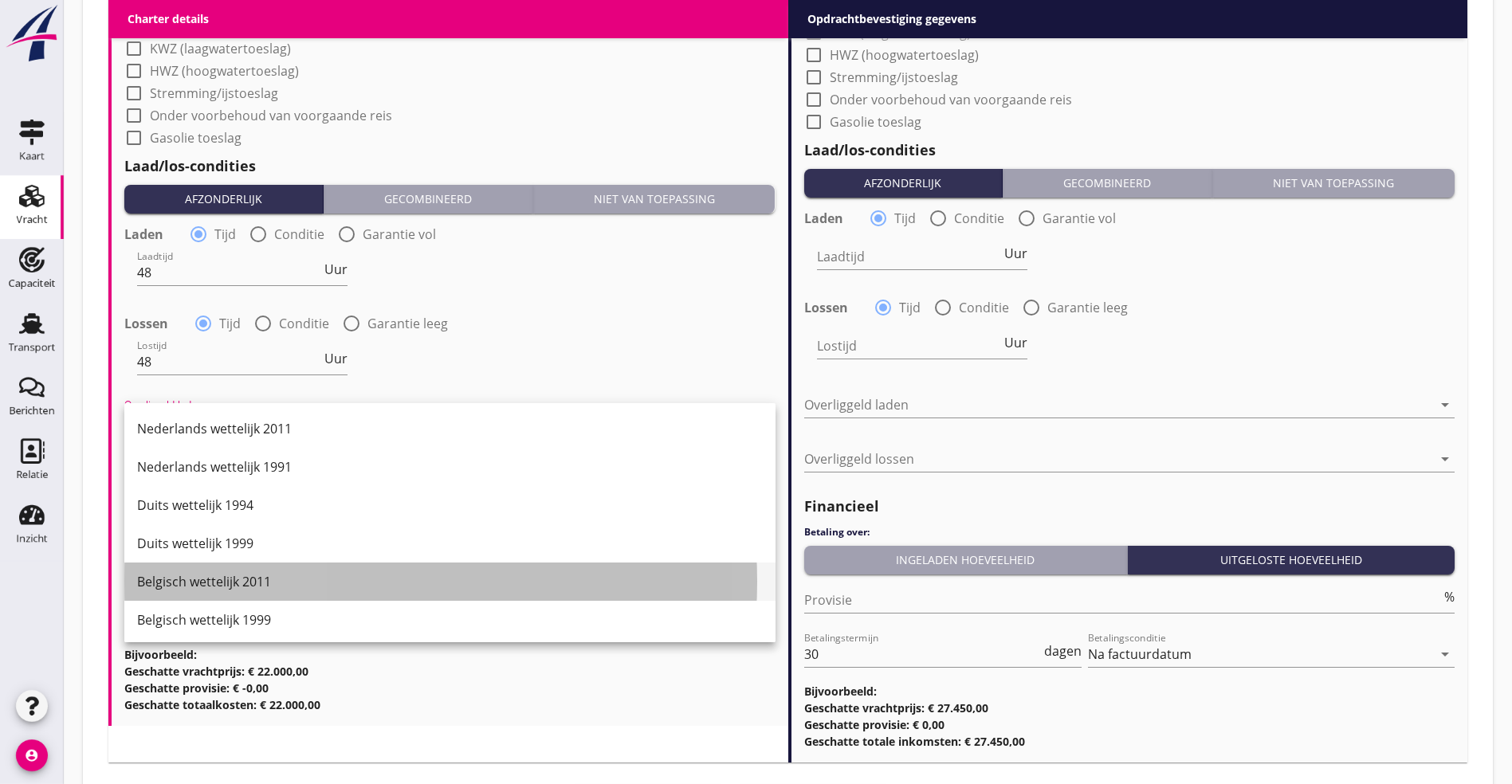
click at [226, 578] on div "Belgisch wettelijk 2011" at bounding box center [450, 581] width 626 height 19
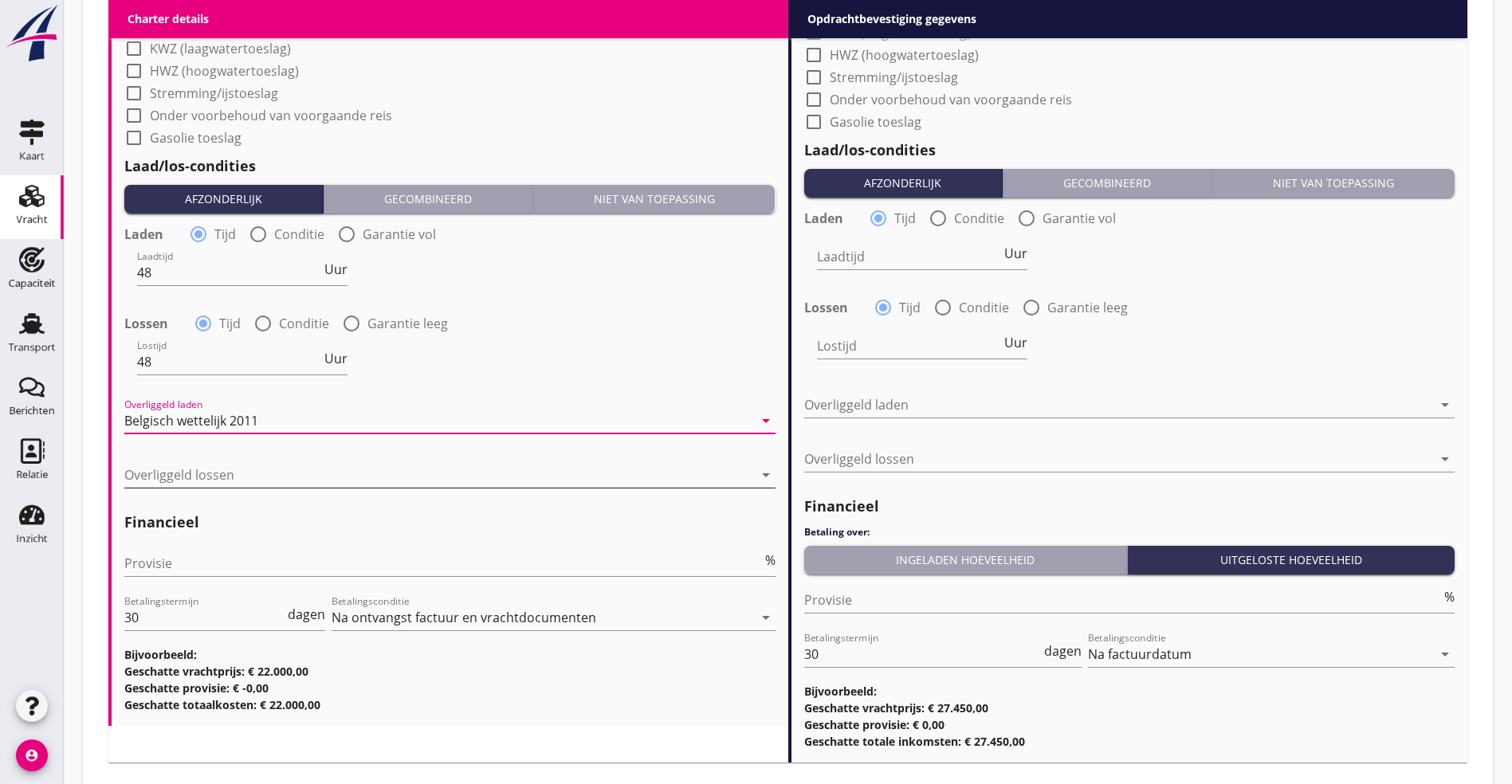
click at [210, 463] on div at bounding box center [438, 475] width 629 height 26
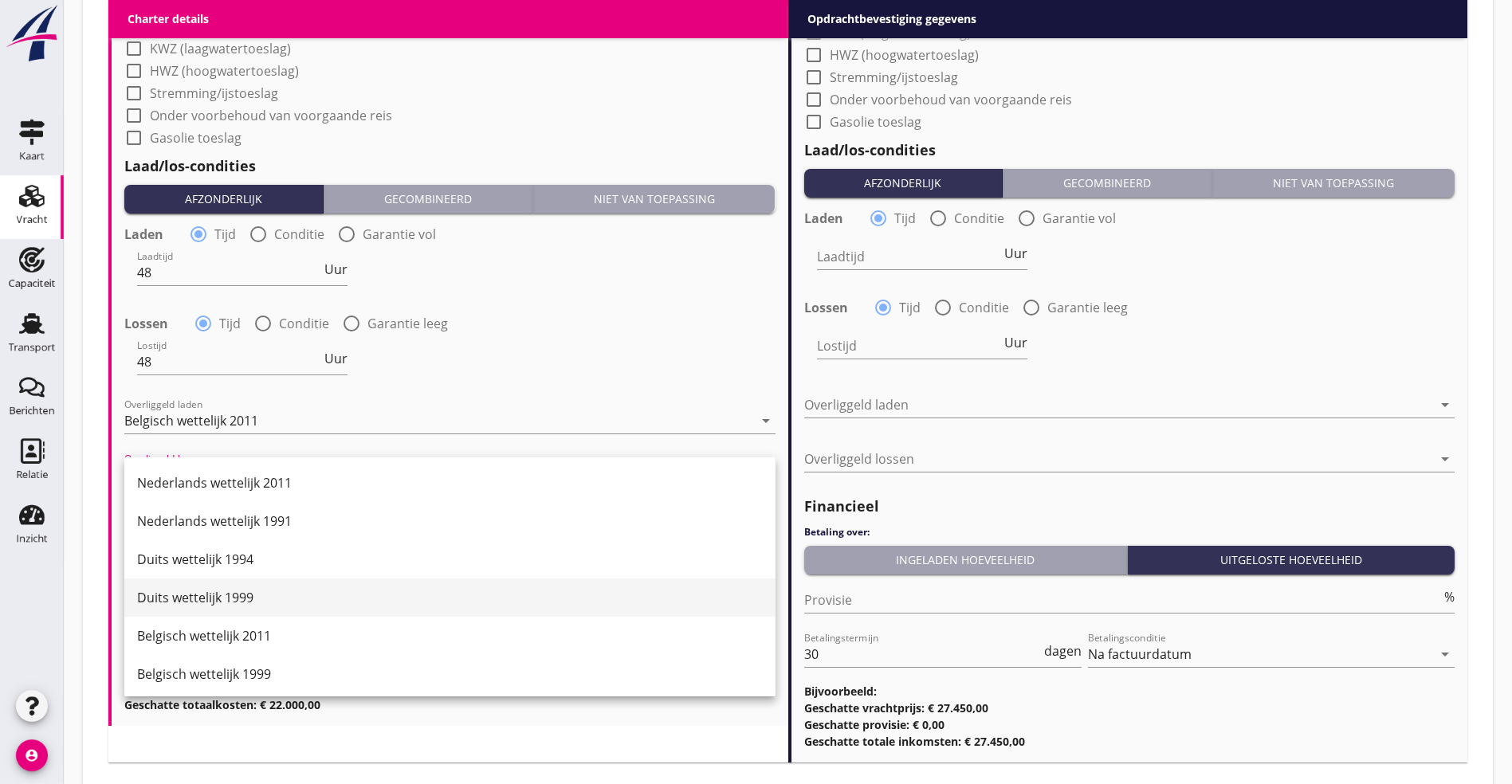
click at [210, 605] on div "Duits wettelijk 1999" at bounding box center [450, 598] width 626 height 19
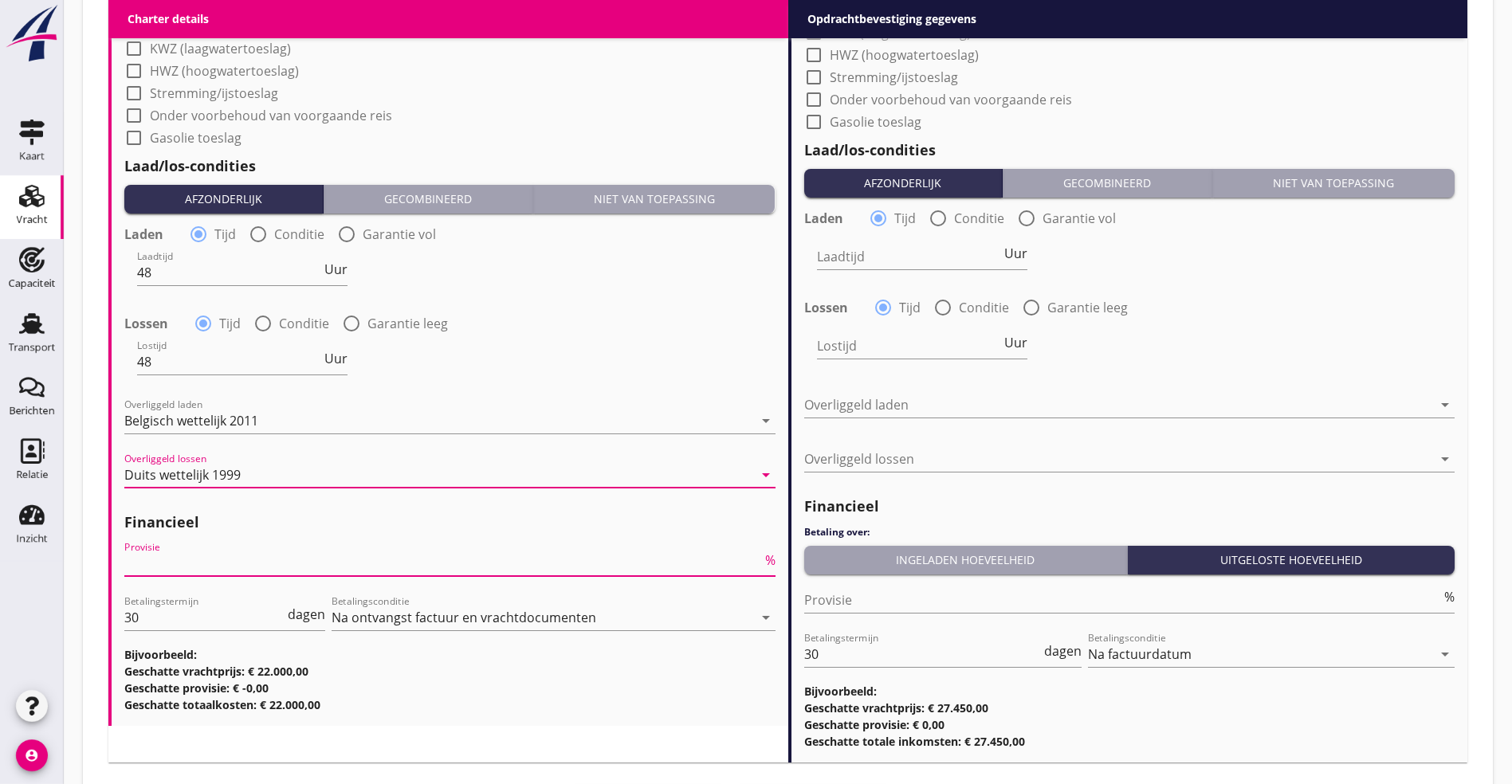
click at [211, 551] on input "Provisie" at bounding box center [443, 563] width 638 height 26
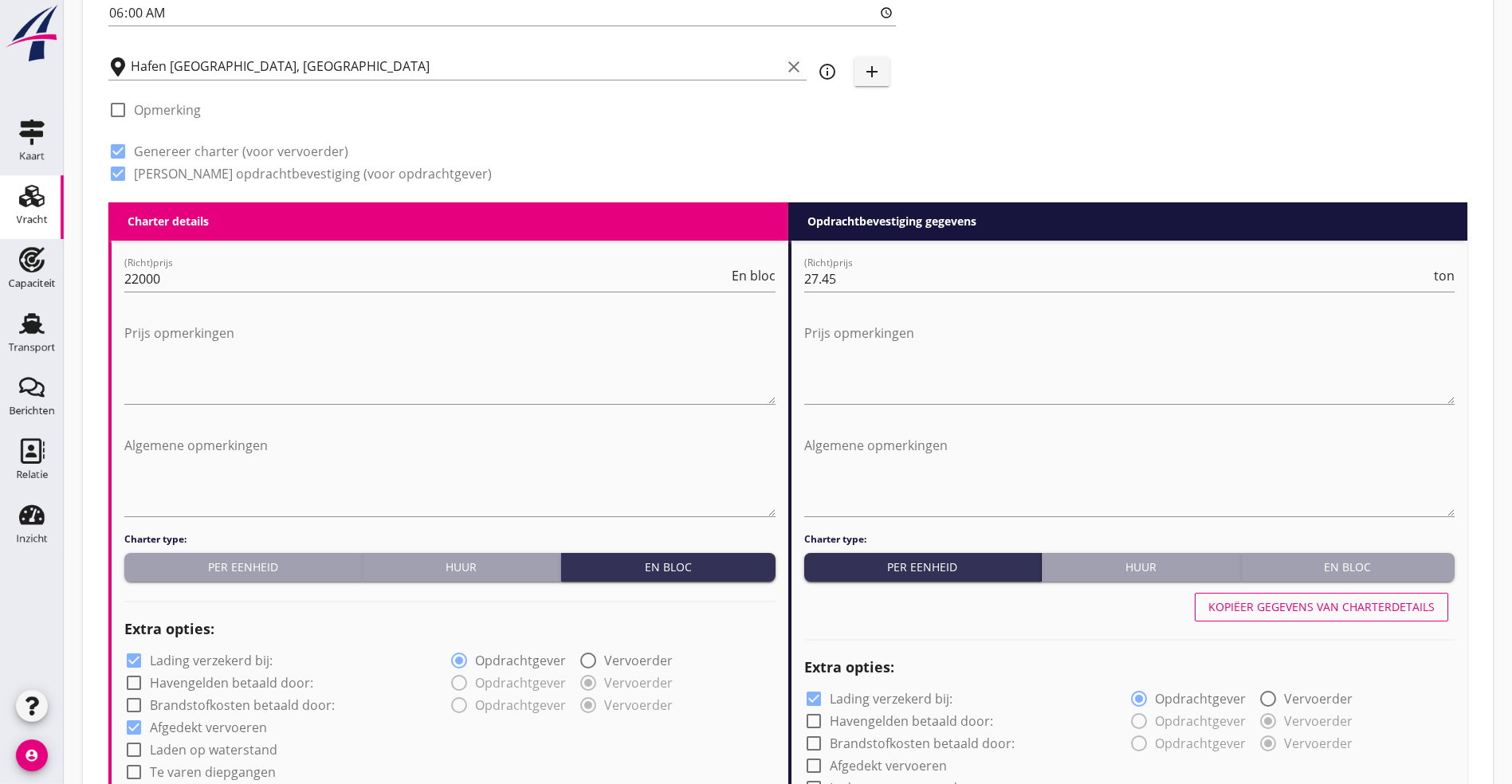
scroll to position [811, 0]
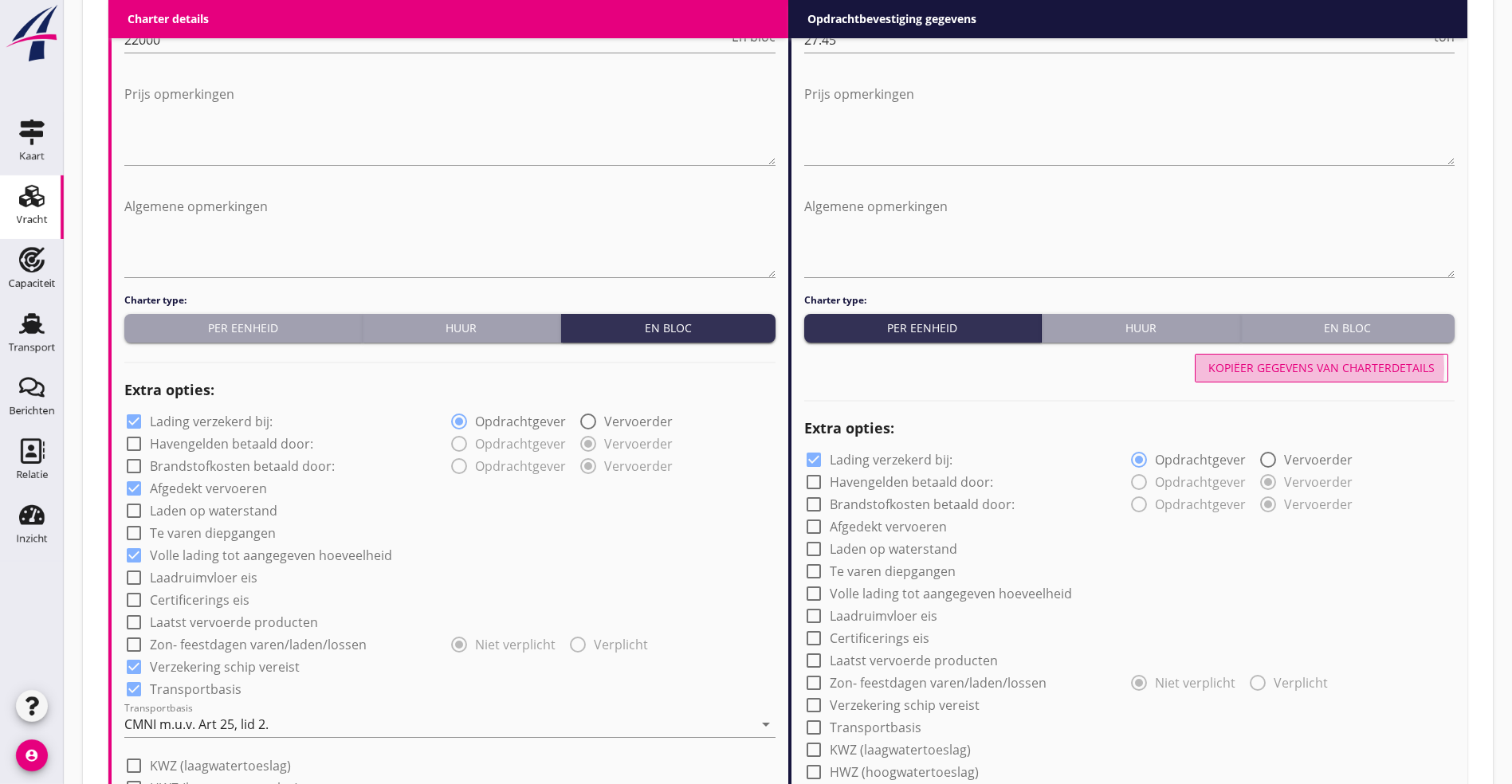
click at [1354, 354] on button "Kopiëer gegevens van charterdetails" at bounding box center [1321, 368] width 253 height 29
checkbox input "true"
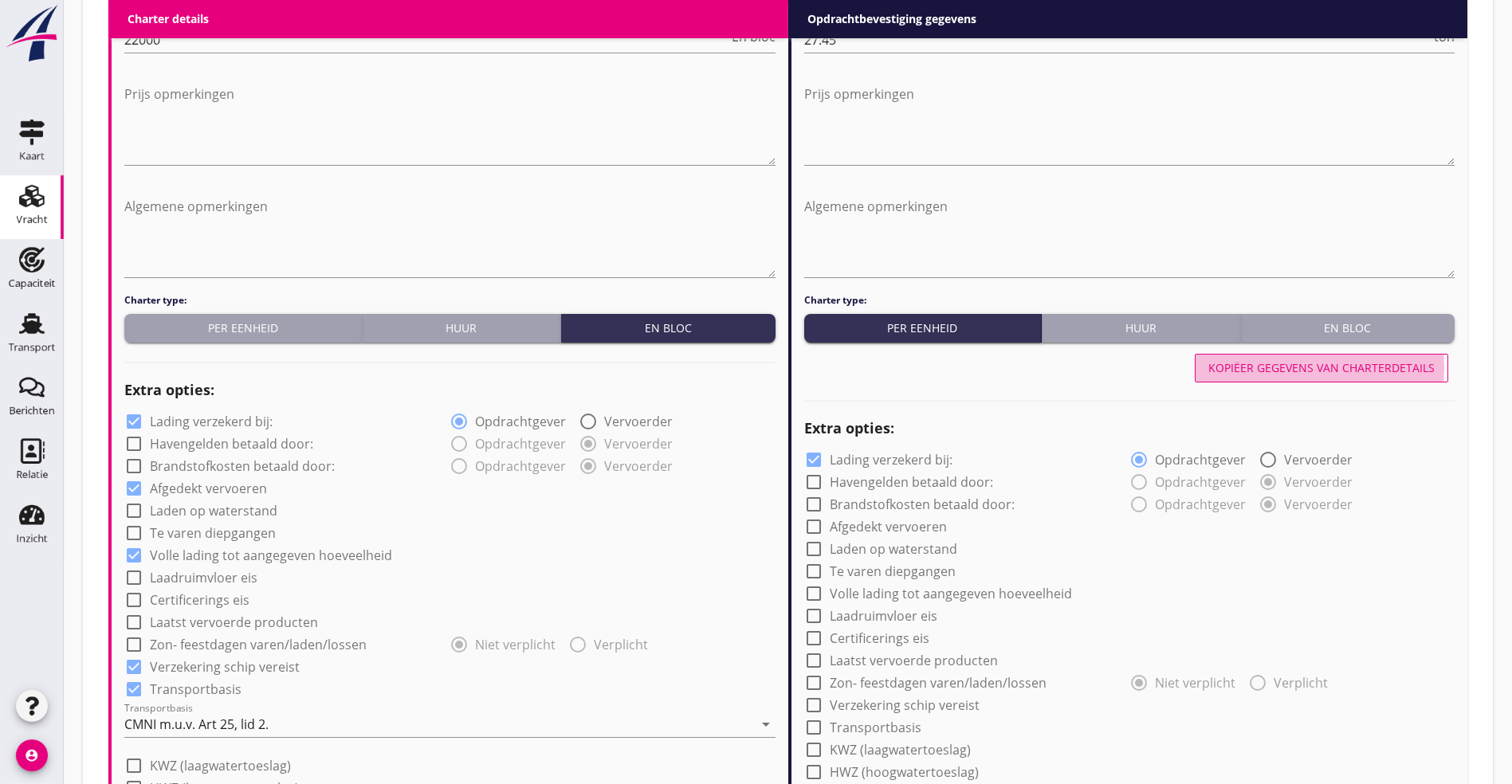
type input "48"
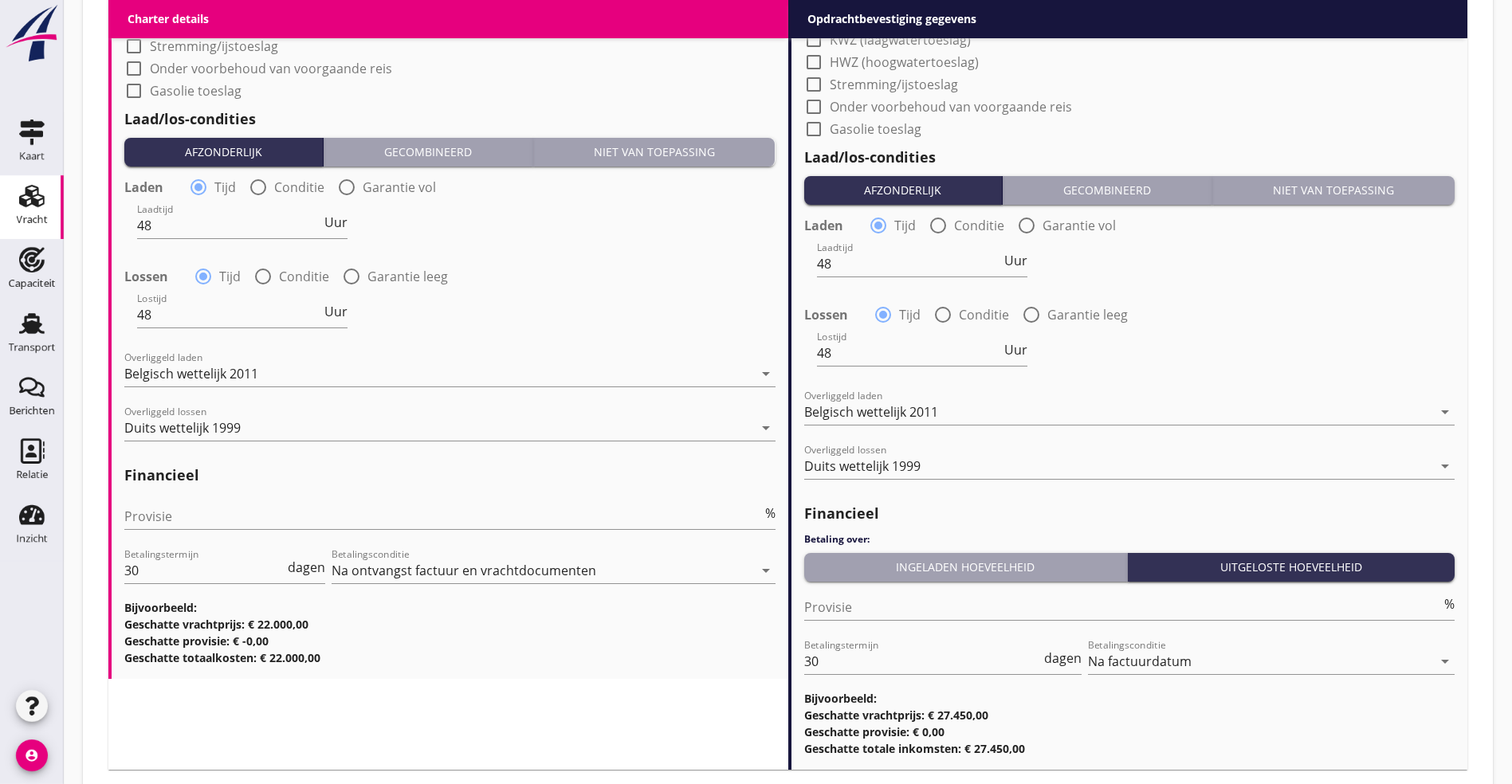
scroll to position [1665, 0]
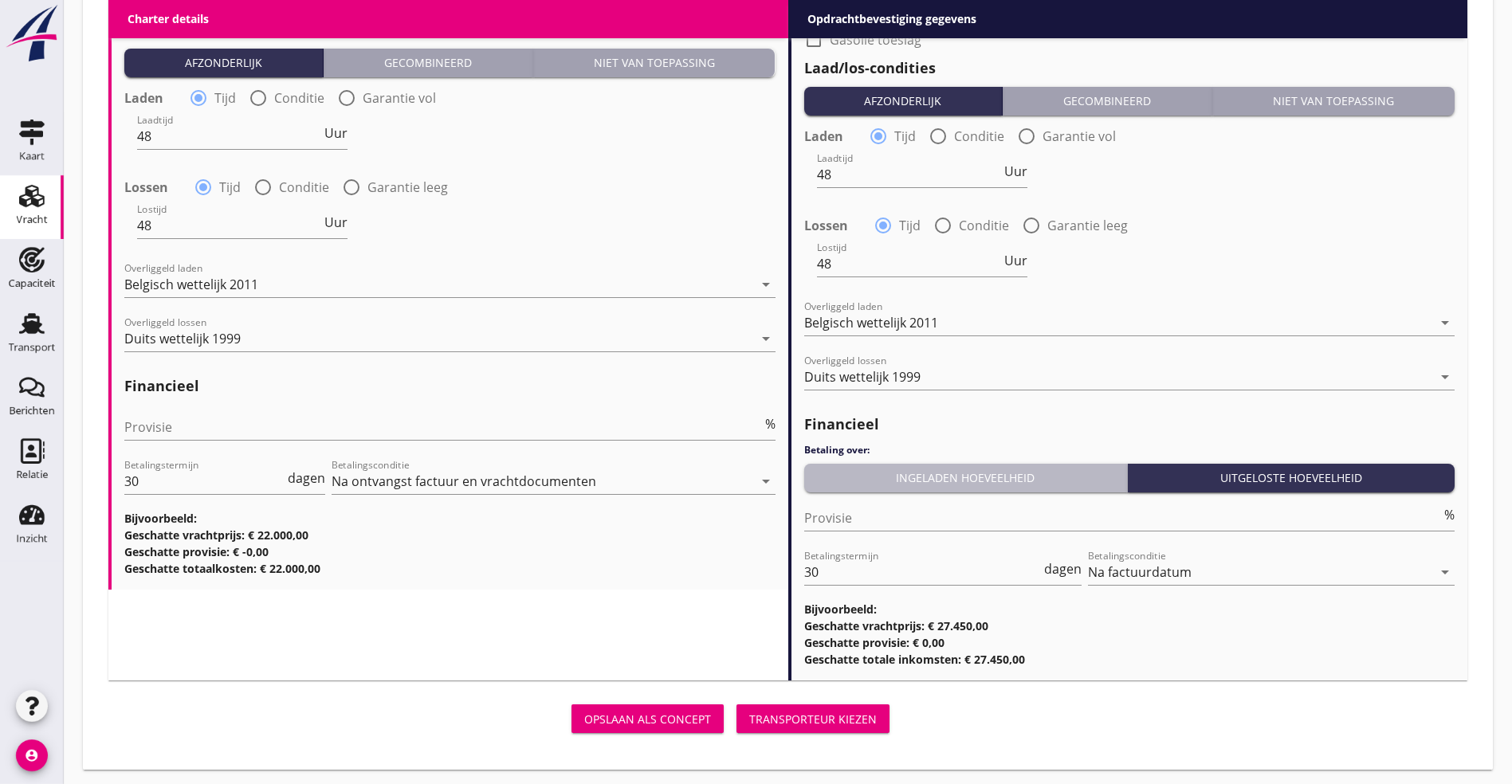
click at [1011, 485] on button "Ingeladen hoeveelheid" at bounding box center [966, 478] width 324 height 29
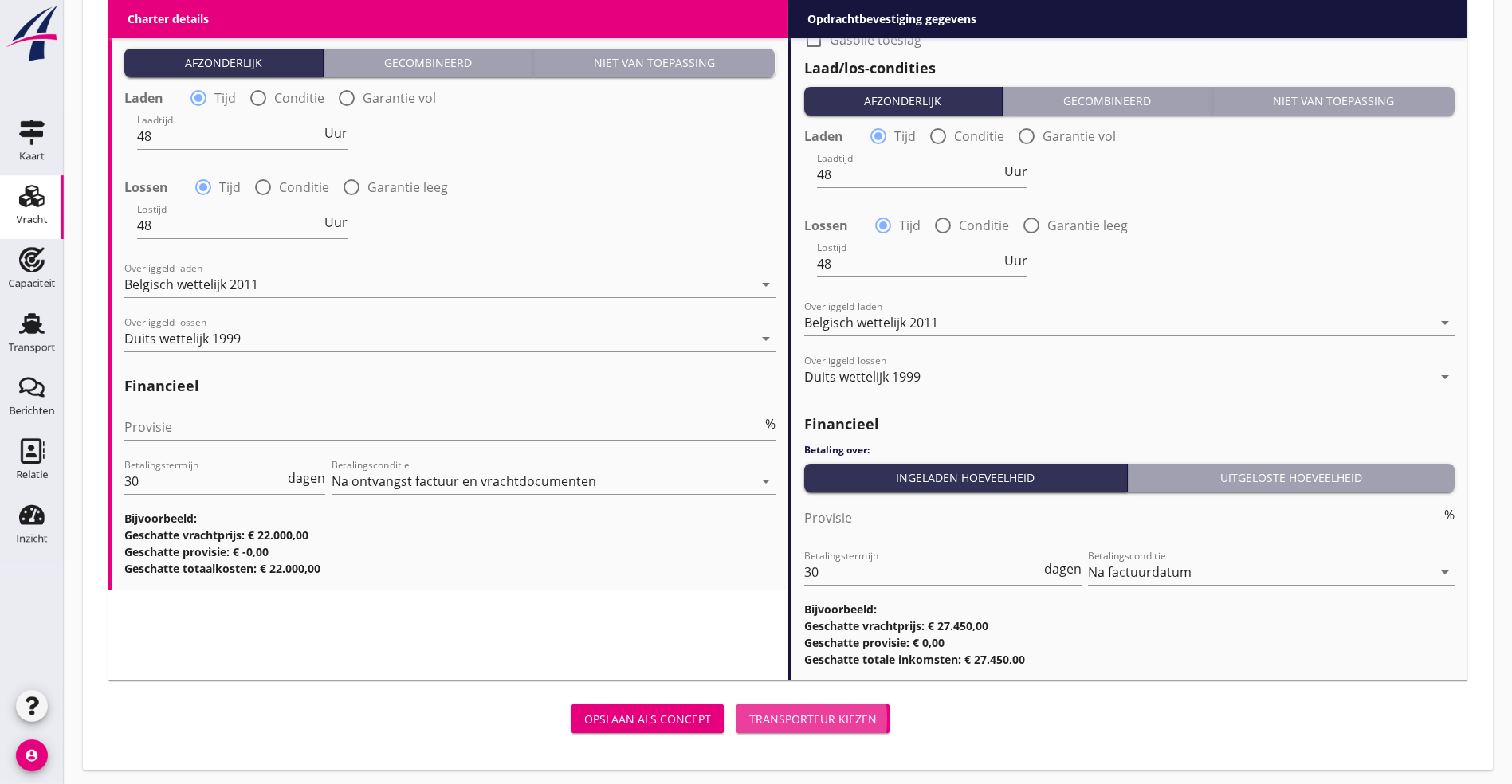
click at [749, 710] on div "Transporteur kiezen" at bounding box center [812, 719] width 127 height 17
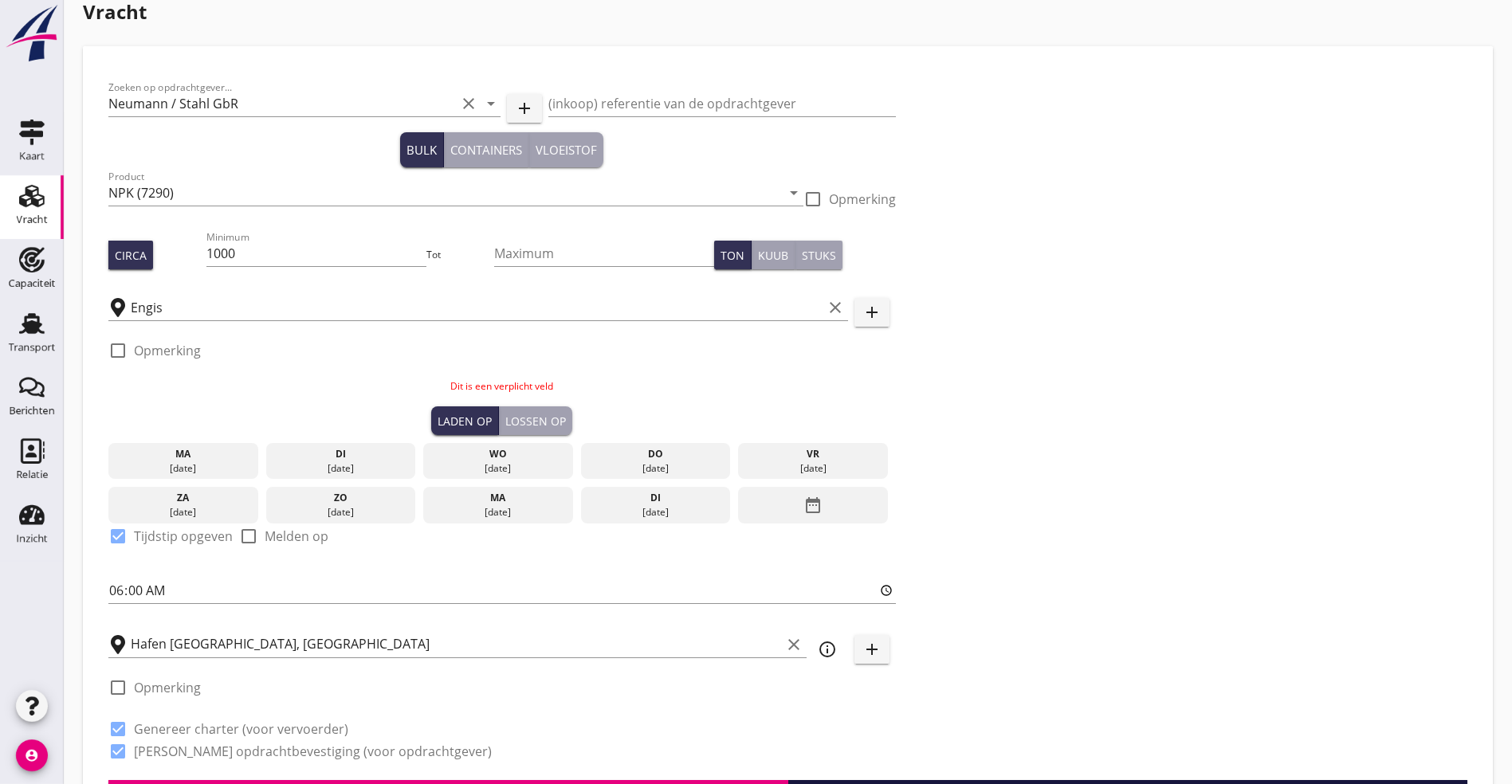
scroll to position [18, 0]
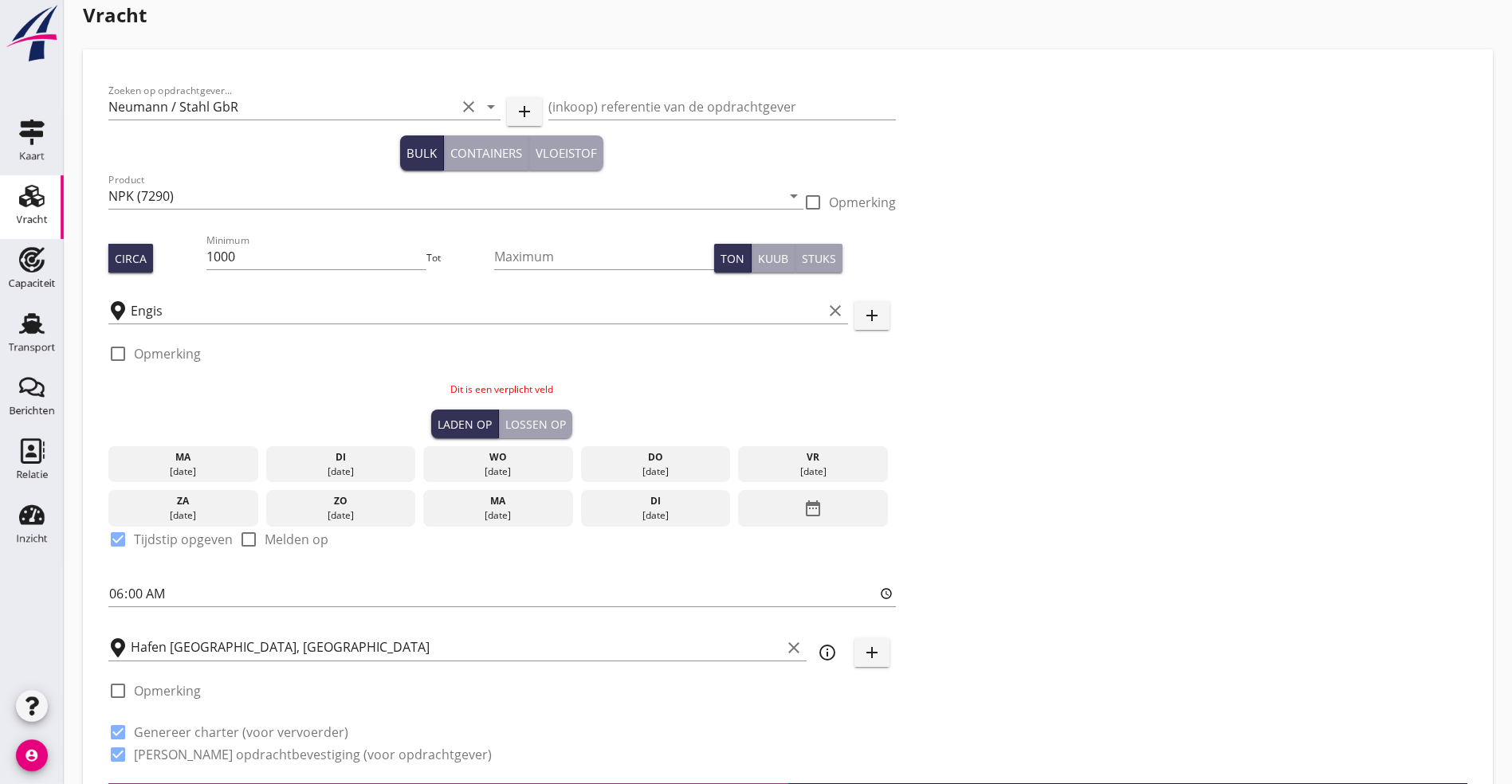
click at [803, 504] on icon "date_range" at bounding box center [812, 509] width 19 height 29
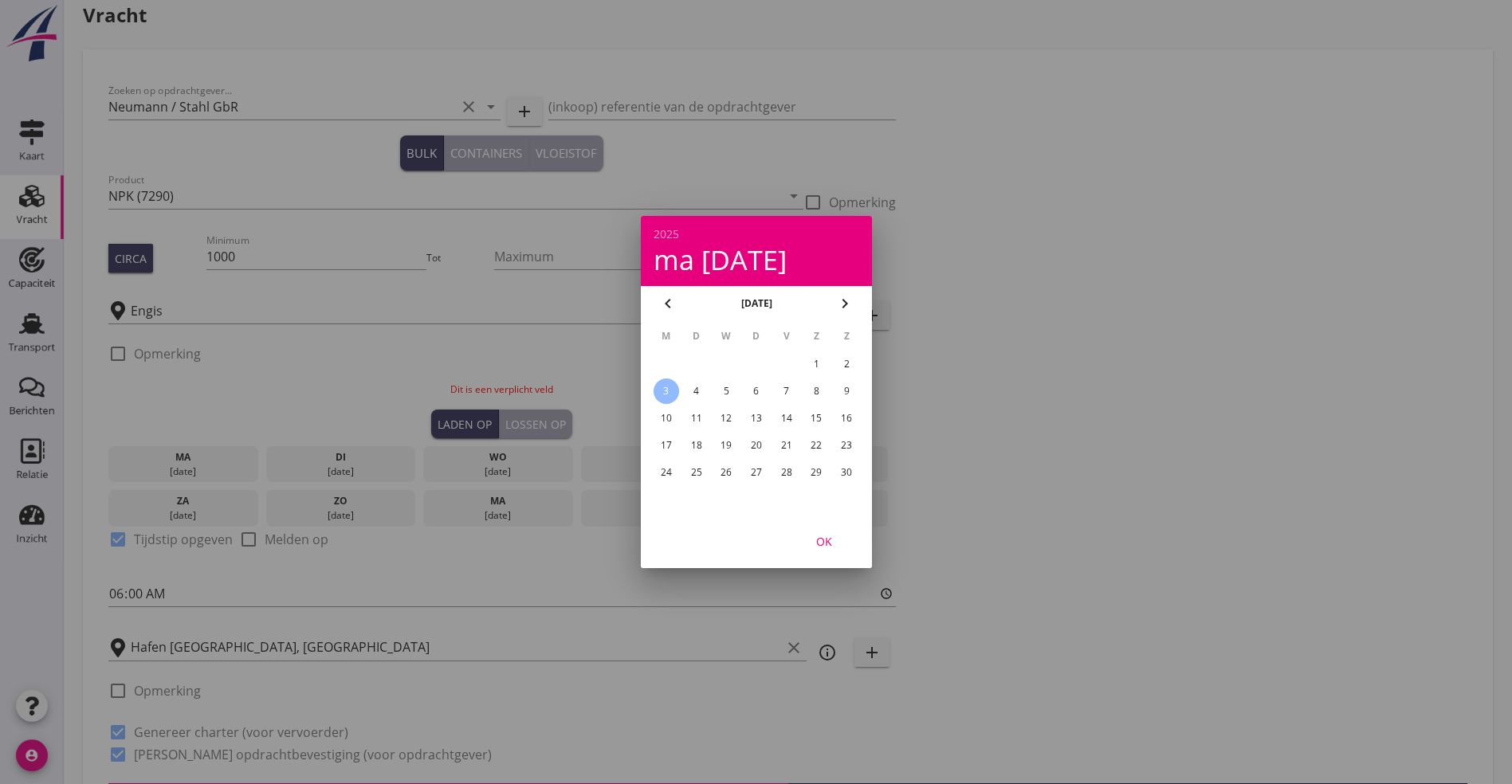
click at [668, 305] on icon "chevron_left" at bounding box center [668, 304] width 19 height 19
drag, startPoint x: 720, startPoint y: 445, endPoint x: 762, endPoint y: 474, distance: 51.0
click at [721, 445] on div "22" at bounding box center [726, 445] width 26 height 26
click at [813, 544] on div "OK" at bounding box center [824, 541] width 44 height 17
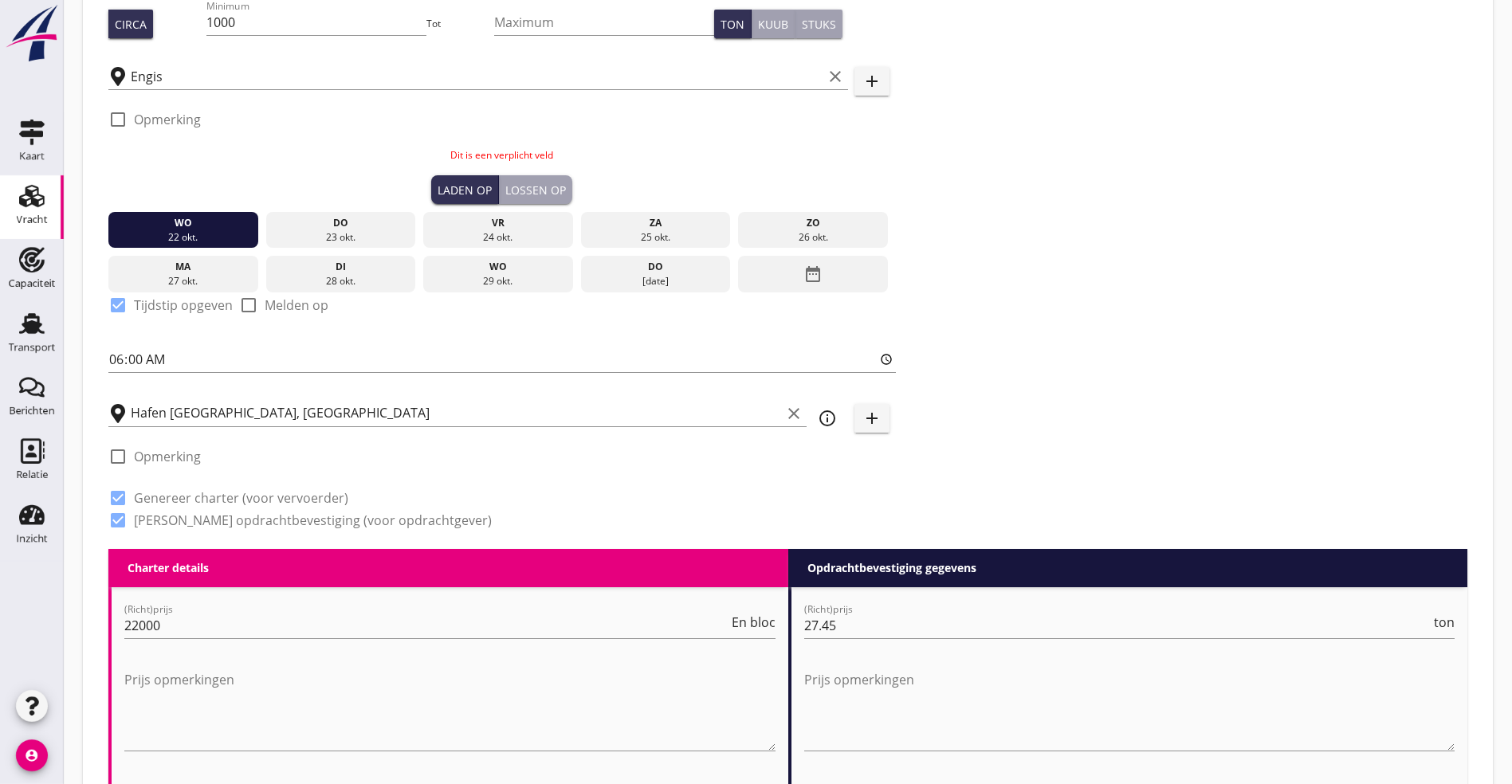
scroll to position [257, 0]
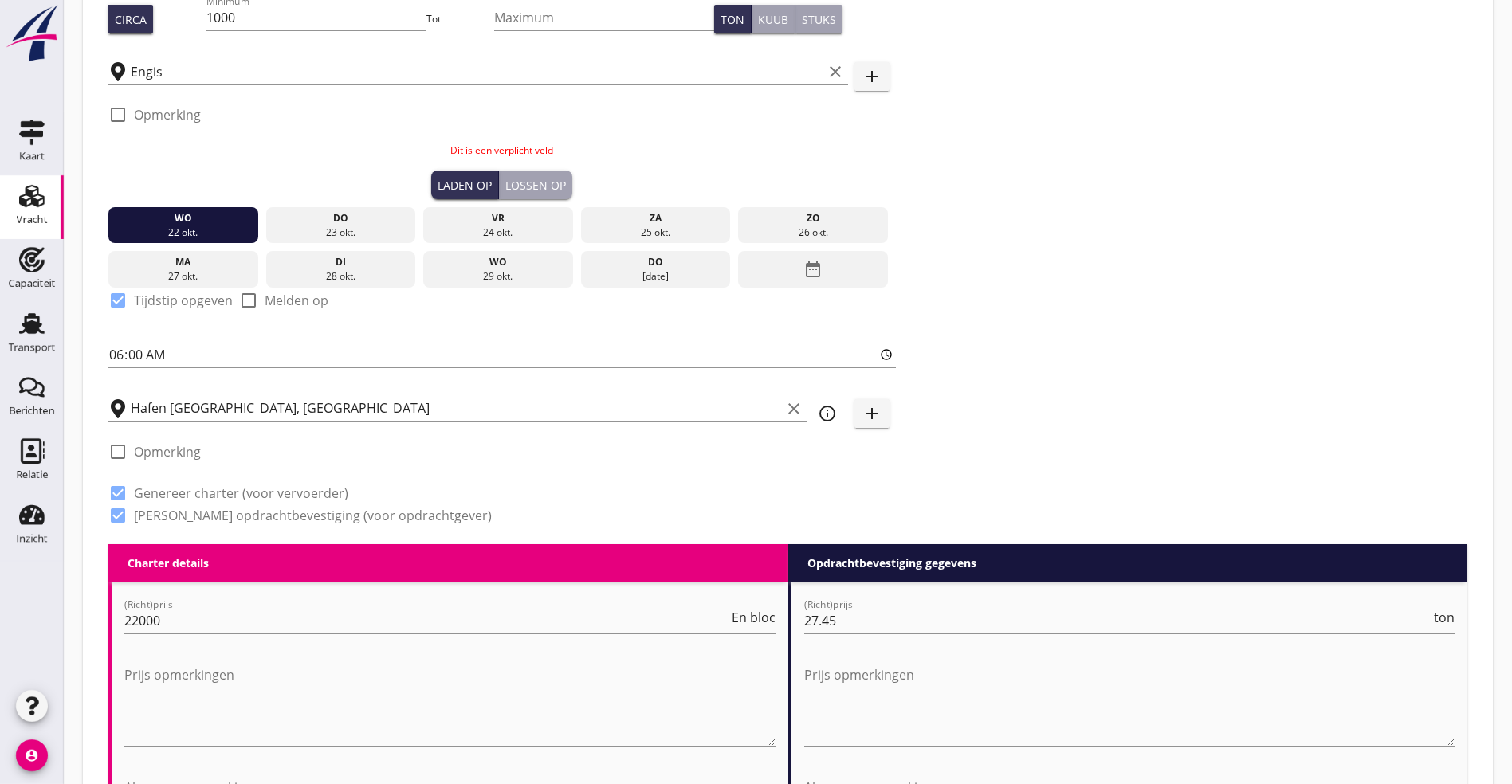
click at [499, 171] on button "Lossen op" at bounding box center [535, 185] width 74 height 29
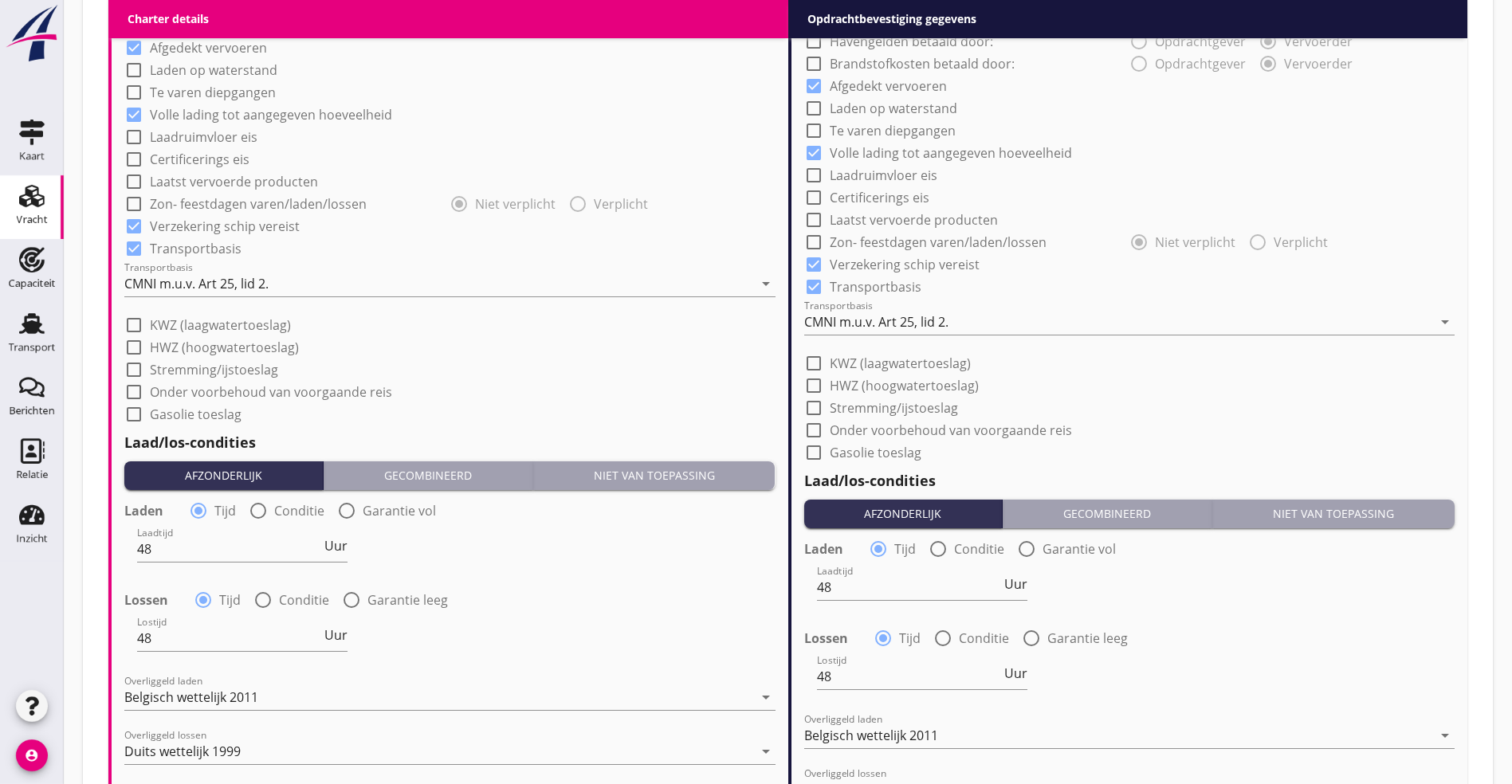
scroll to position [1718, 0]
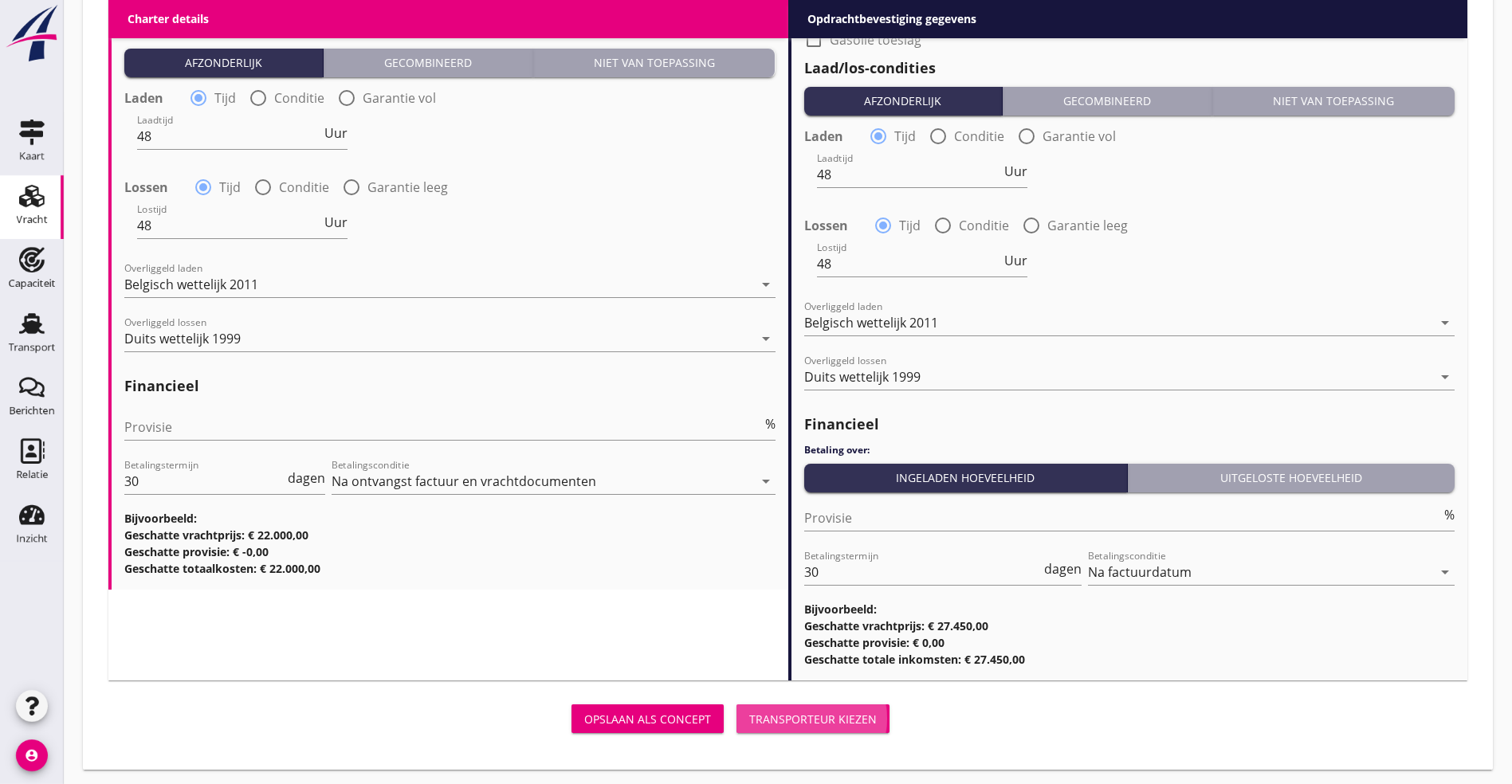
click at [736, 726] on button "Transporteur kiezen" at bounding box center [812, 719] width 153 height 29
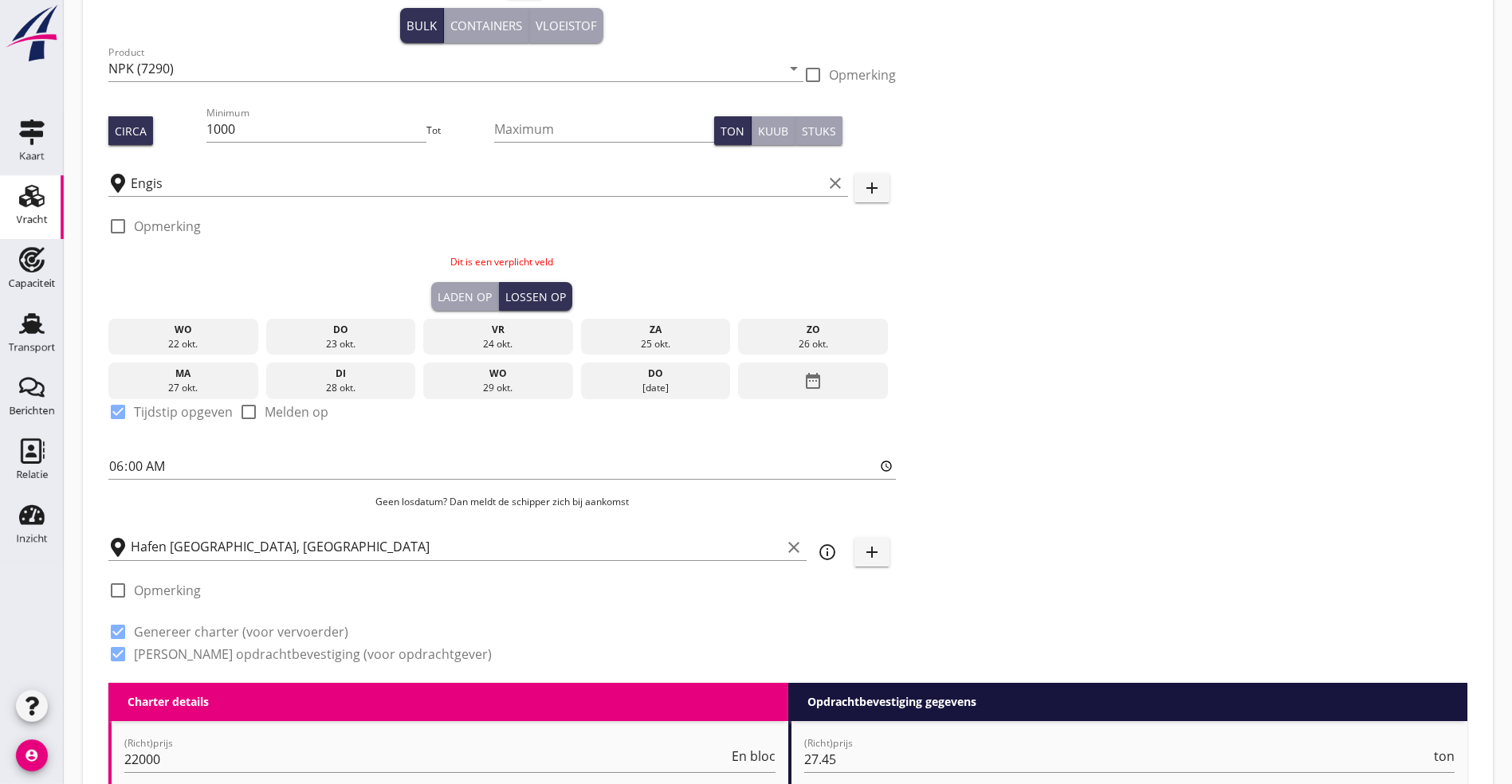
scroll to position [0, 0]
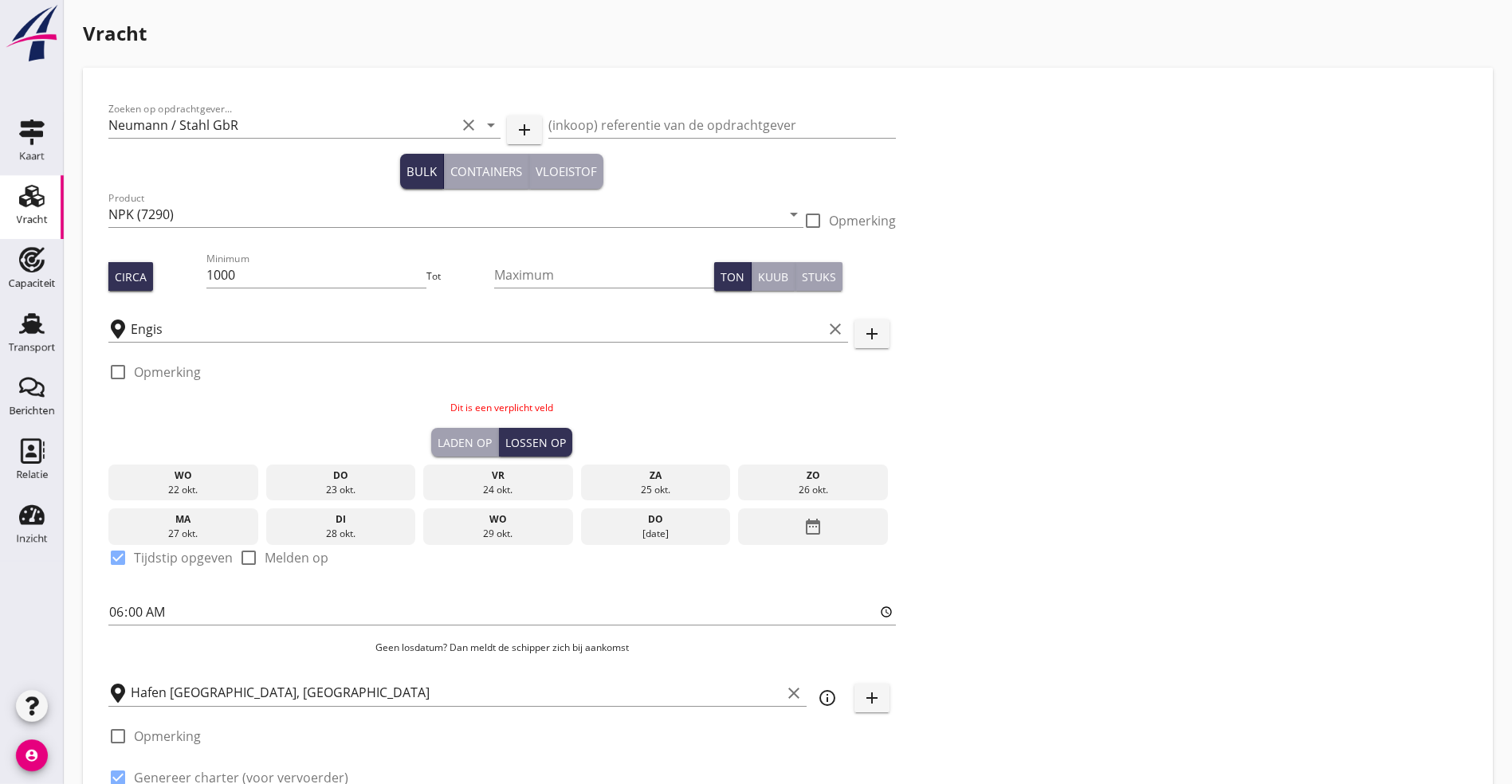
click at [738, 523] on div "date_range" at bounding box center [812, 527] width 150 height 37
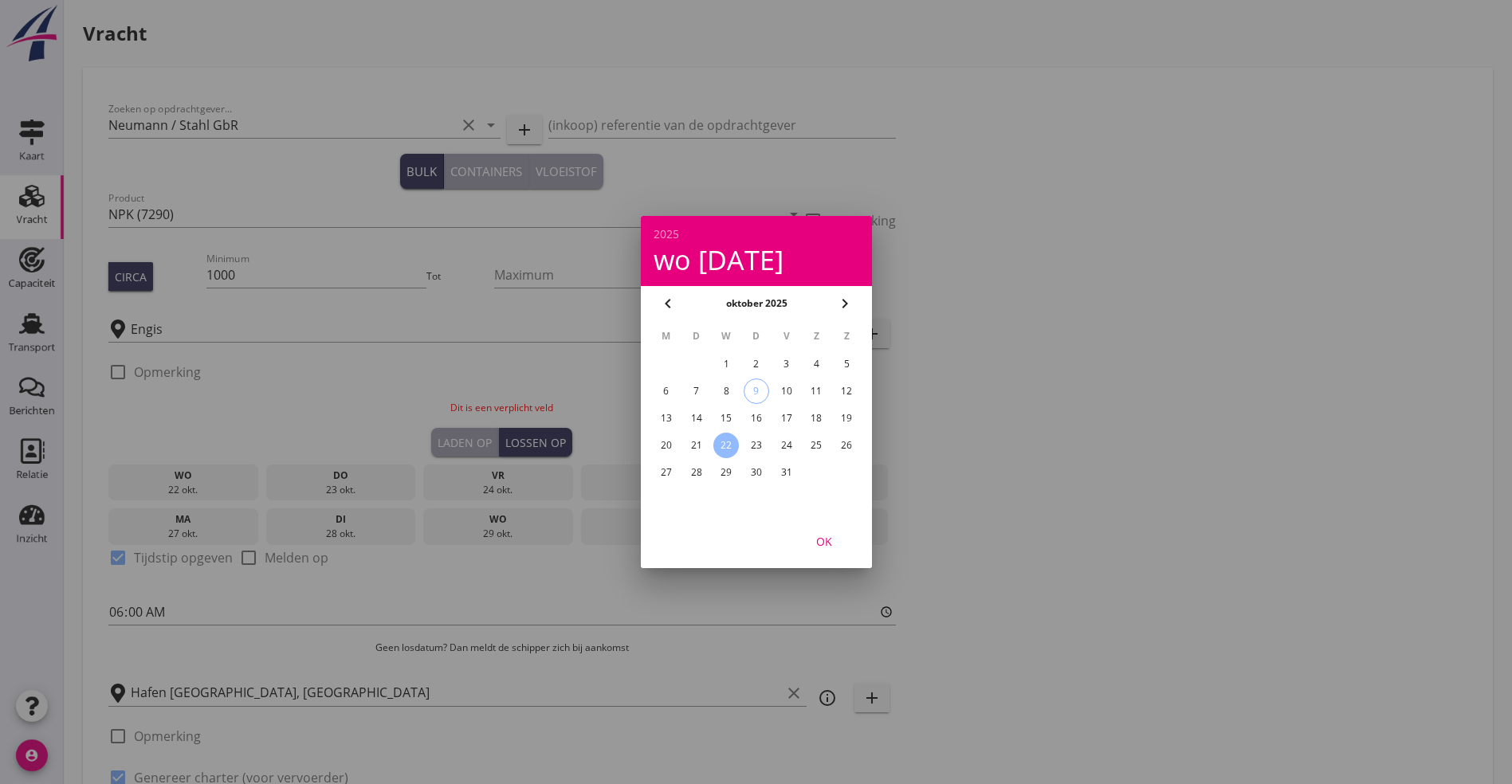
click at [848, 299] on icon "chevron_right" at bounding box center [845, 304] width 19 height 19
click at [664, 388] on div "3" at bounding box center [665, 392] width 26 height 26
click at [828, 540] on div "OK" at bounding box center [824, 541] width 44 height 17
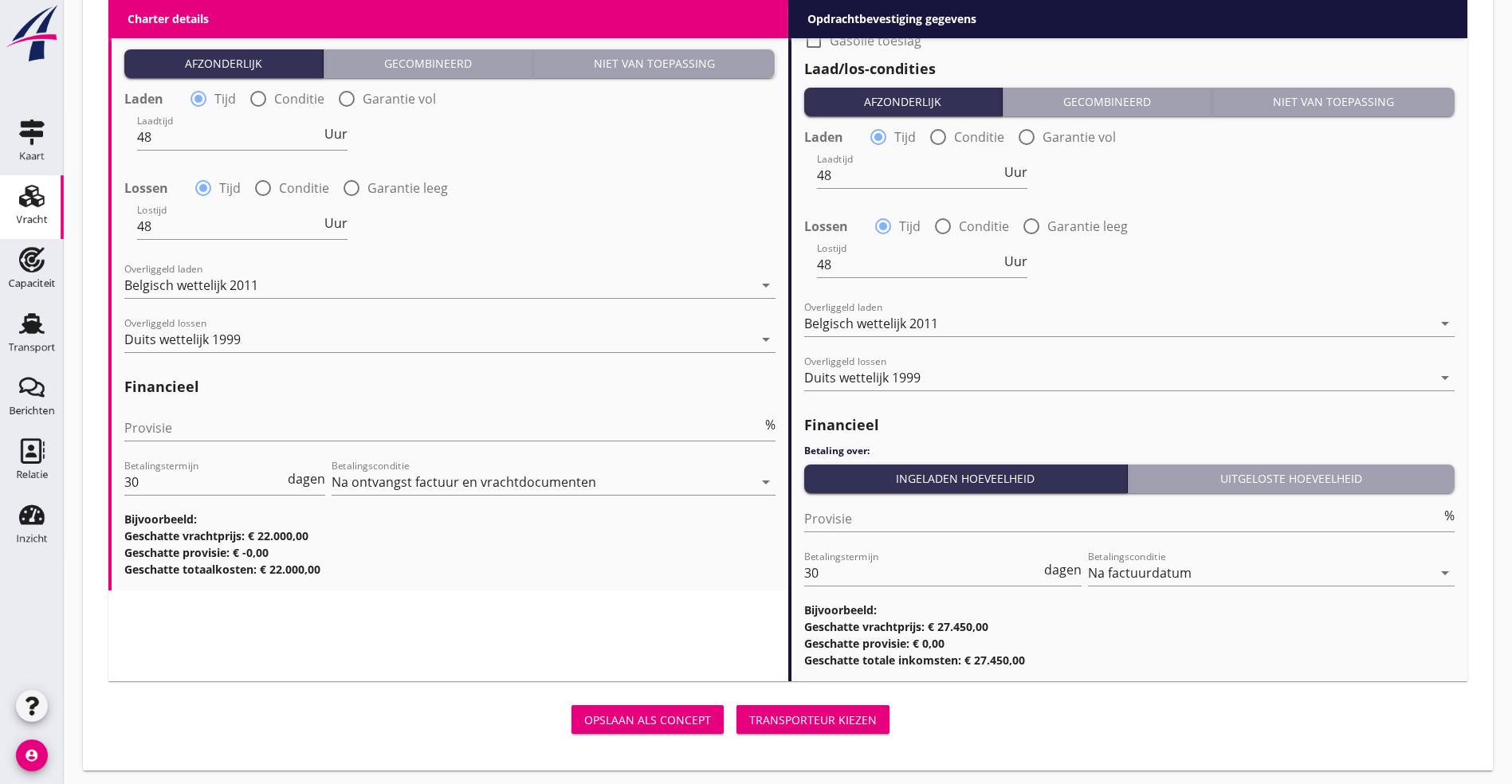
scroll to position [1718, 0]
click at [736, 728] on button "Transporteur kiezen" at bounding box center [812, 719] width 153 height 29
click at [749, 717] on div "Transporteur kiezen" at bounding box center [812, 719] width 127 height 17
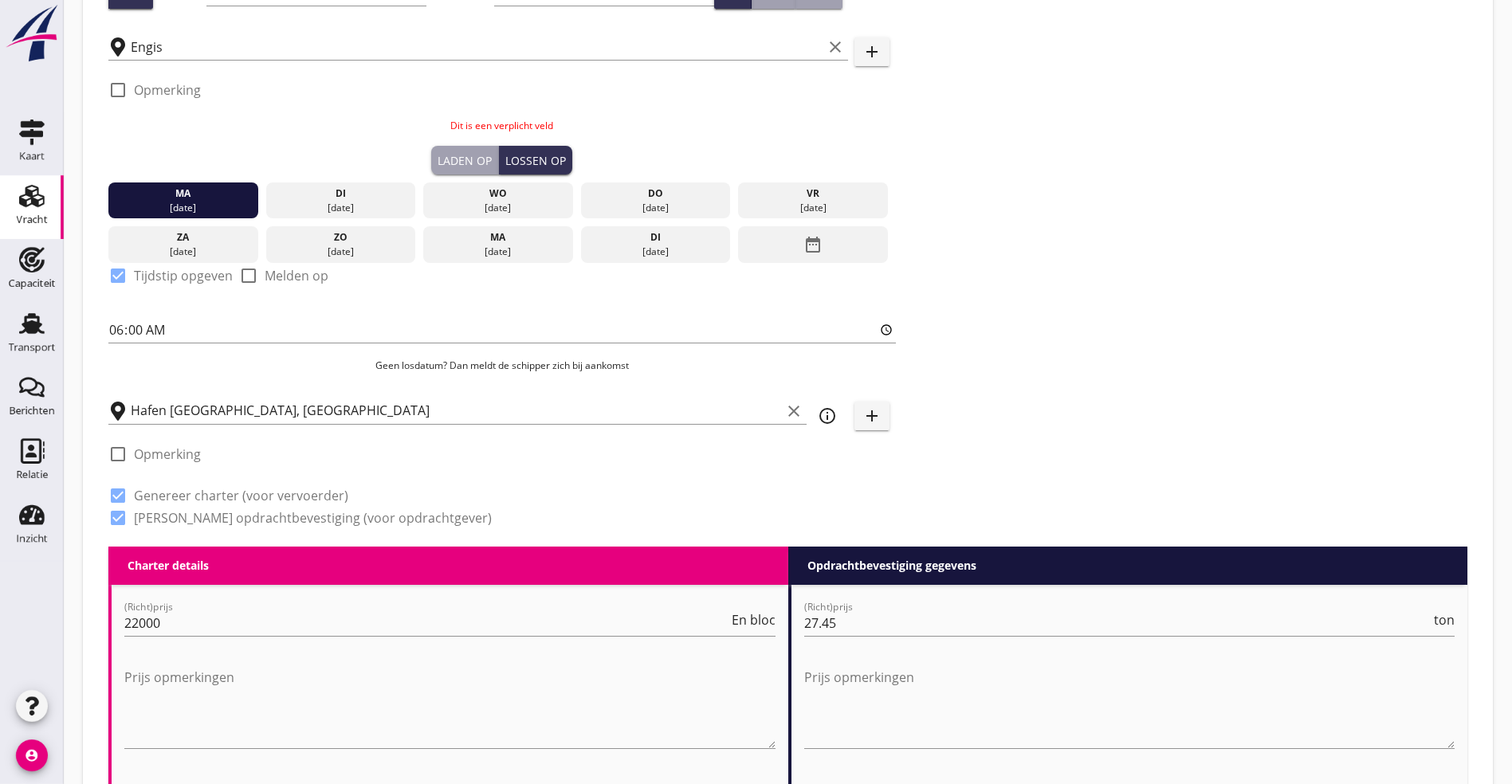
scroll to position [0, 0]
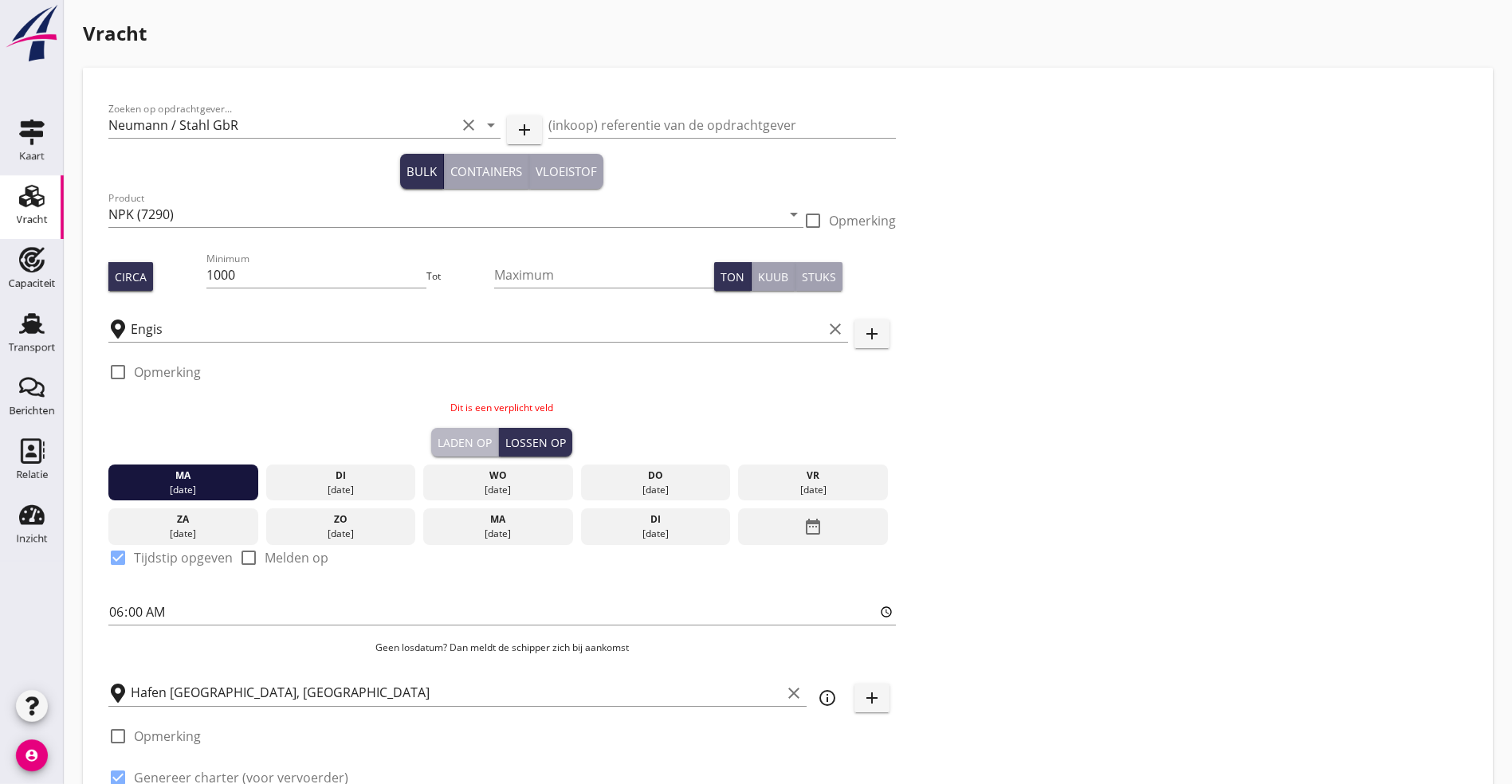
click at [438, 440] on div "Laden op" at bounding box center [464, 443] width 54 height 17
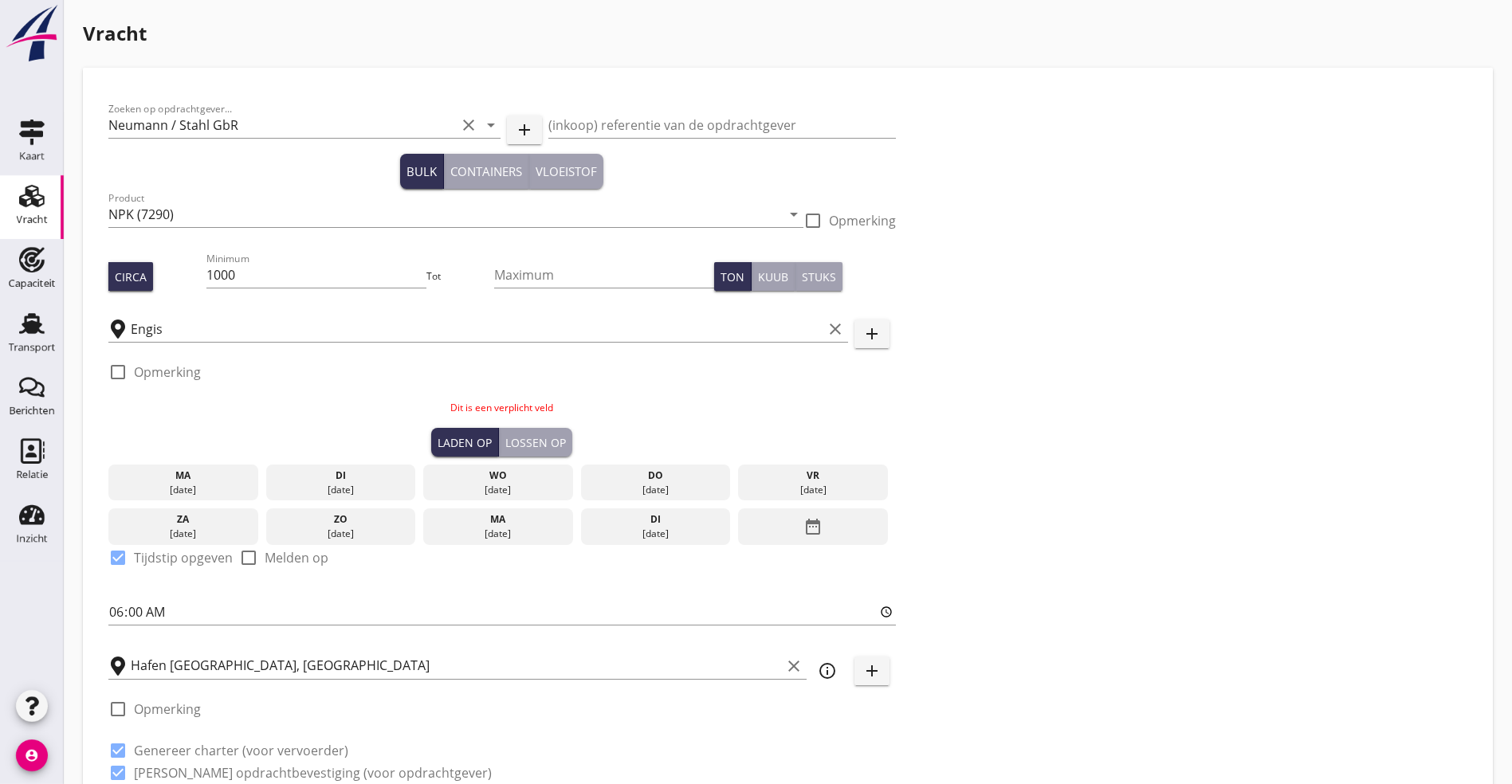
click at [803, 517] on icon "date_range" at bounding box center [812, 527] width 19 height 29
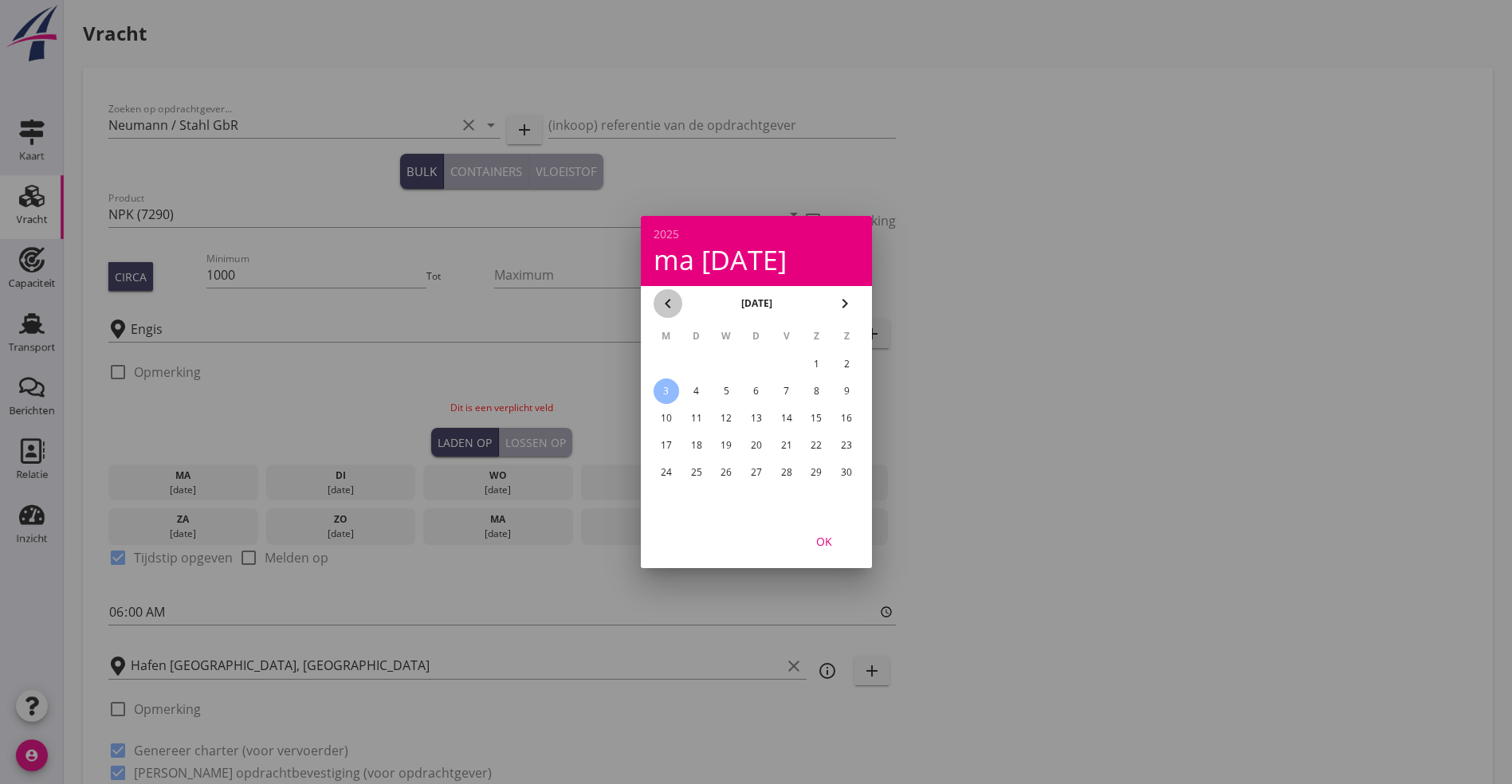
click at [676, 299] on icon "chevron_left" at bounding box center [668, 304] width 19 height 19
click at [727, 444] on div "22" at bounding box center [726, 445] width 26 height 26
click at [826, 540] on div "OK" at bounding box center [824, 541] width 44 height 17
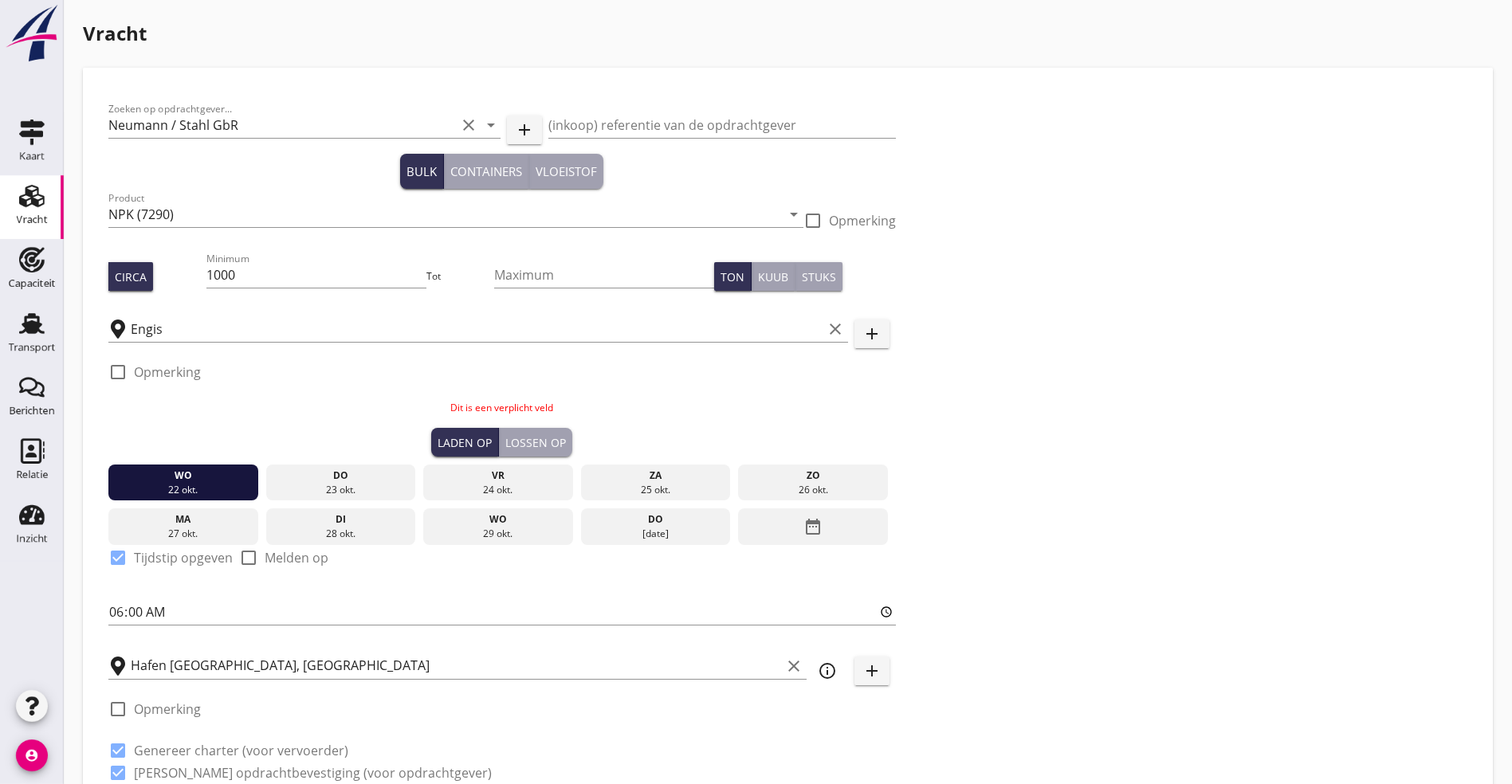
click at [158, 474] on div "wo" at bounding box center [183, 475] width 142 height 15
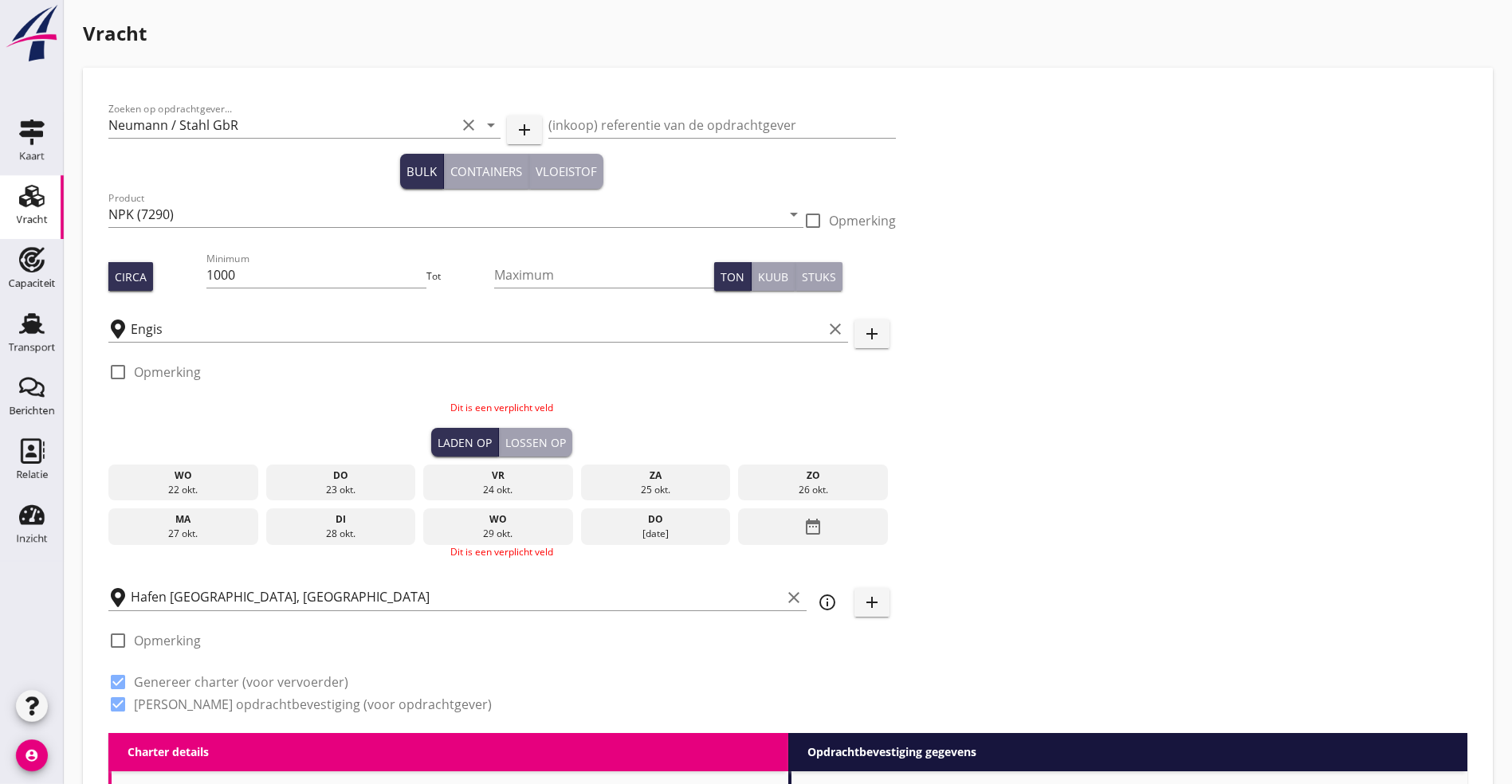
click at [164, 475] on div "wo" at bounding box center [183, 475] width 142 height 15
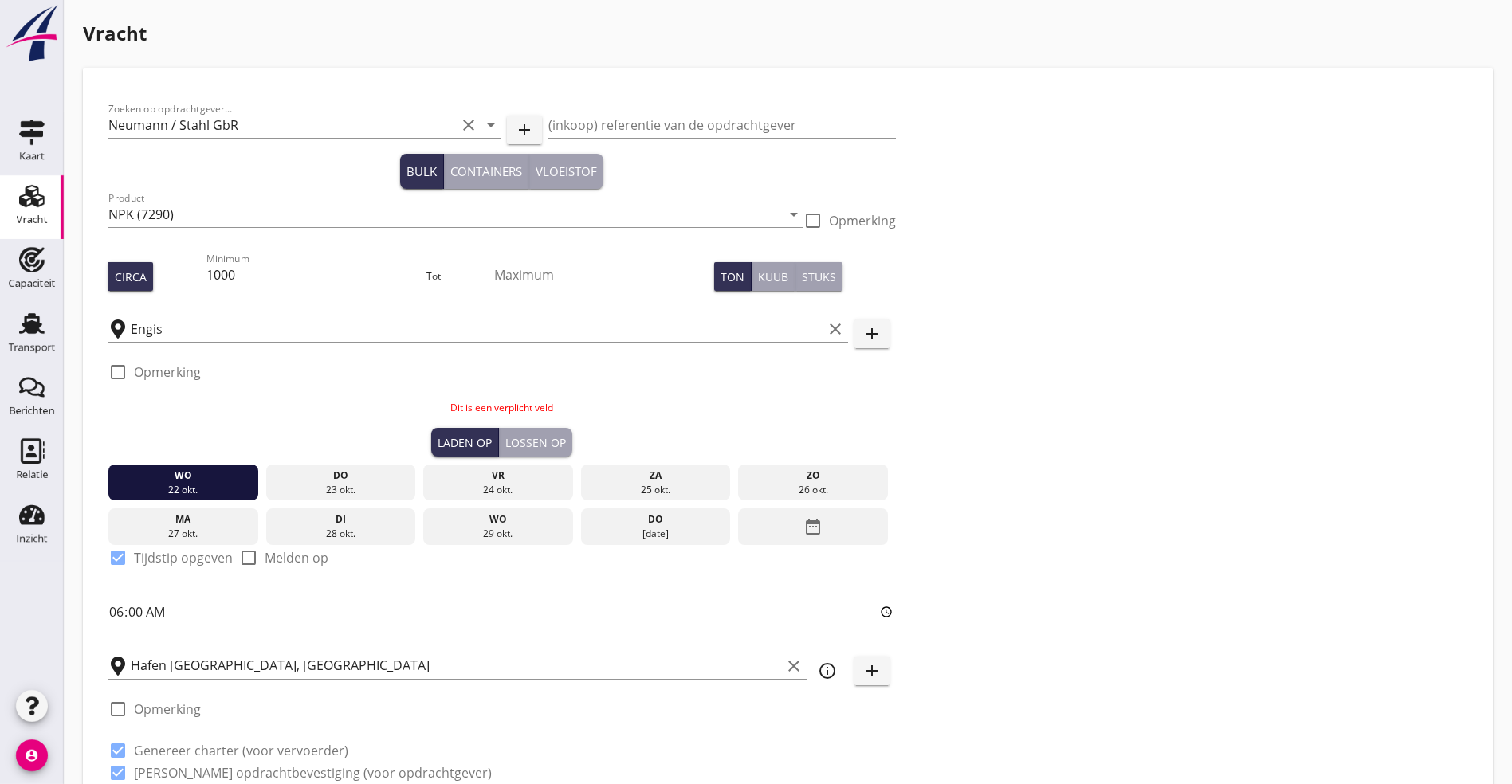
click at [164, 475] on div "wo" at bounding box center [183, 475] width 142 height 15
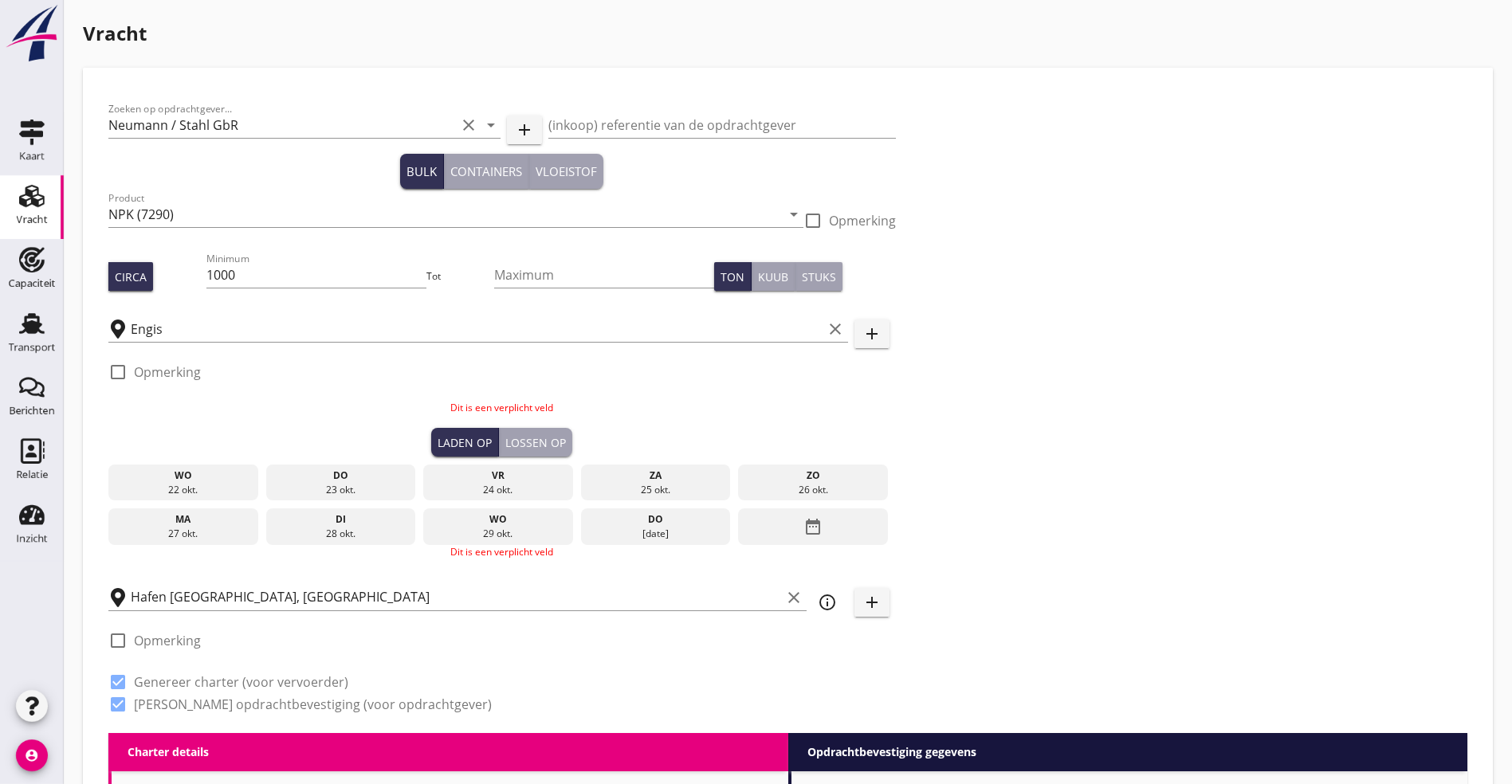
click at [164, 475] on div "wo" at bounding box center [183, 475] width 142 height 15
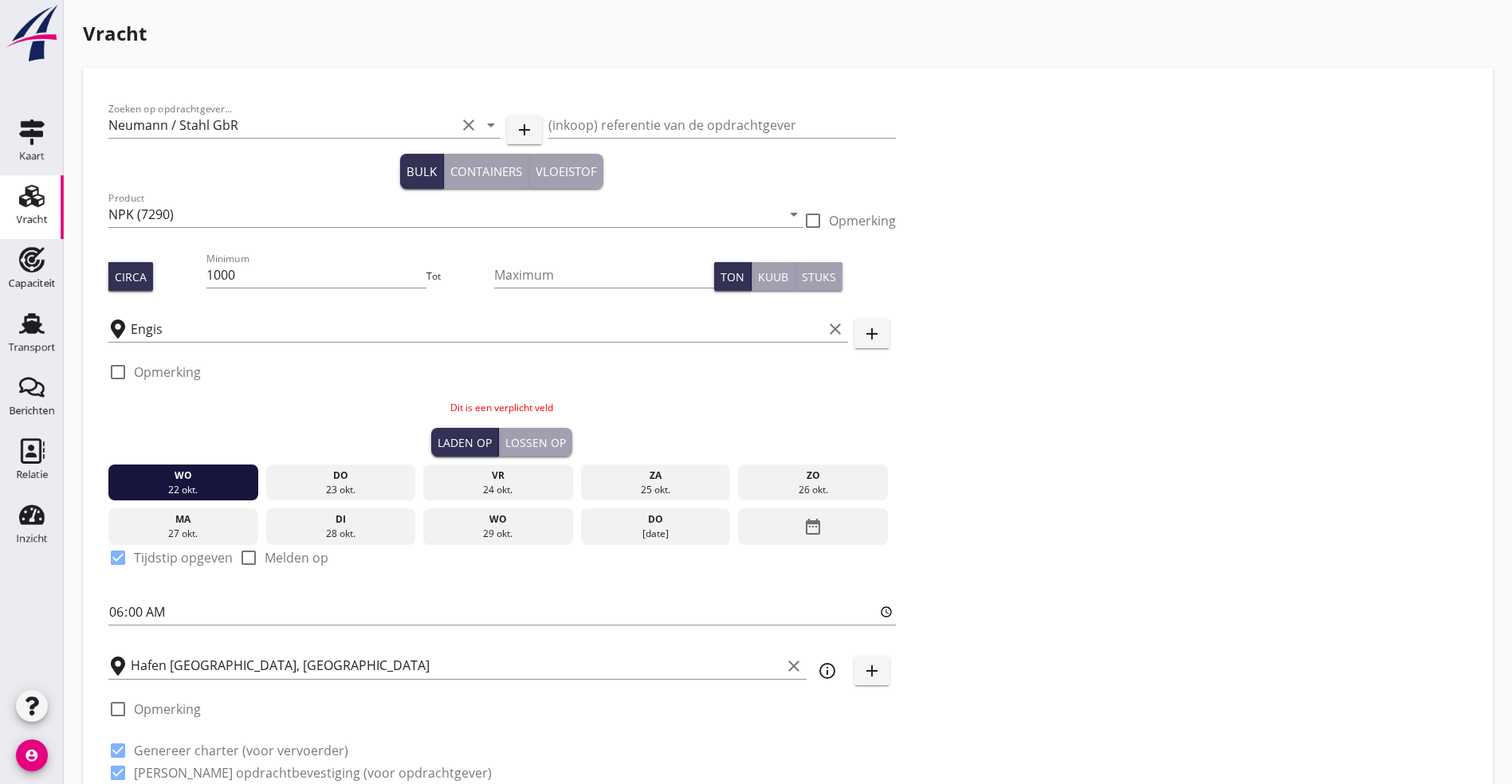
click at [505, 443] on div "Lossen op" at bounding box center [535, 443] width 61 height 17
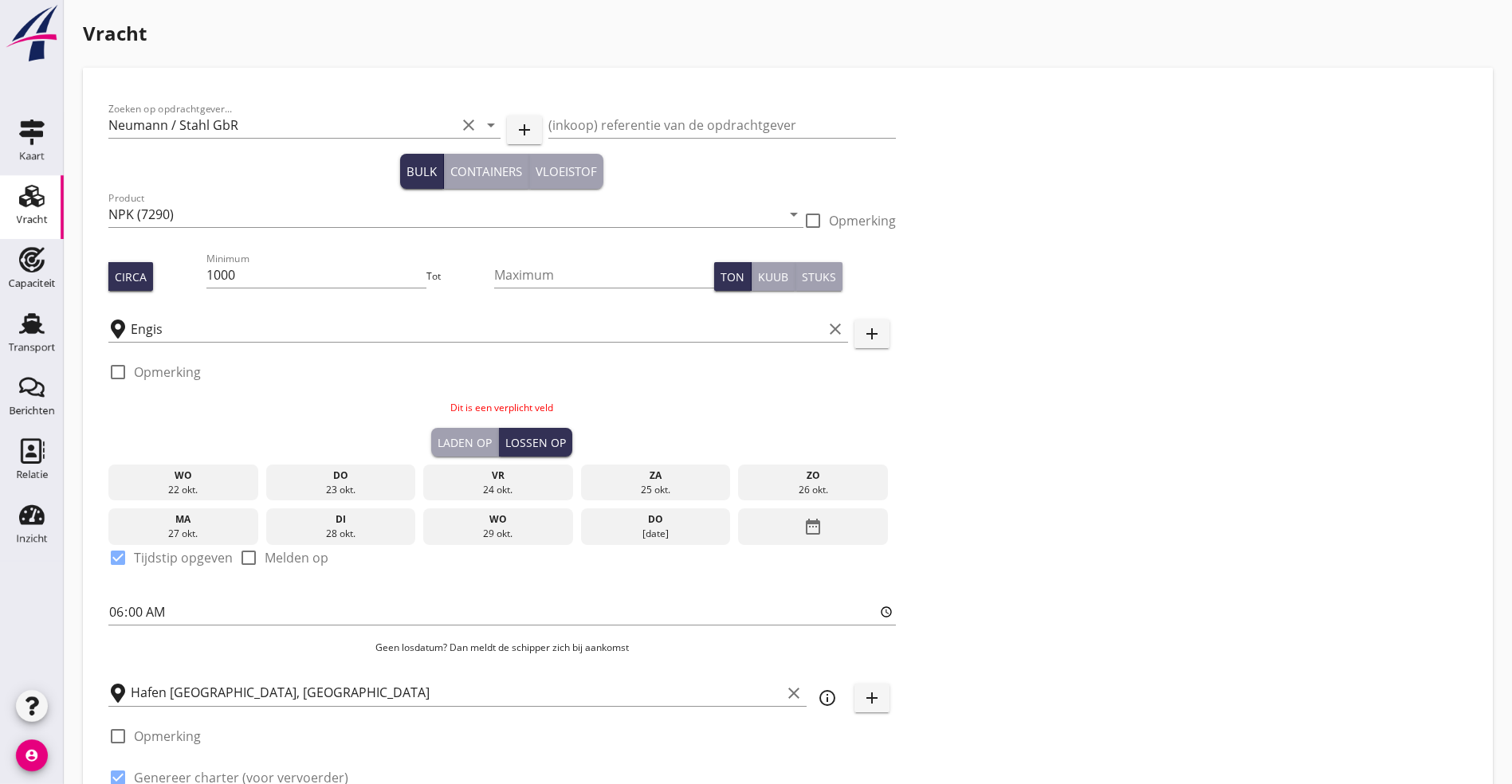
click at [738, 522] on div "date_range" at bounding box center [812, 527] width 150 height 37
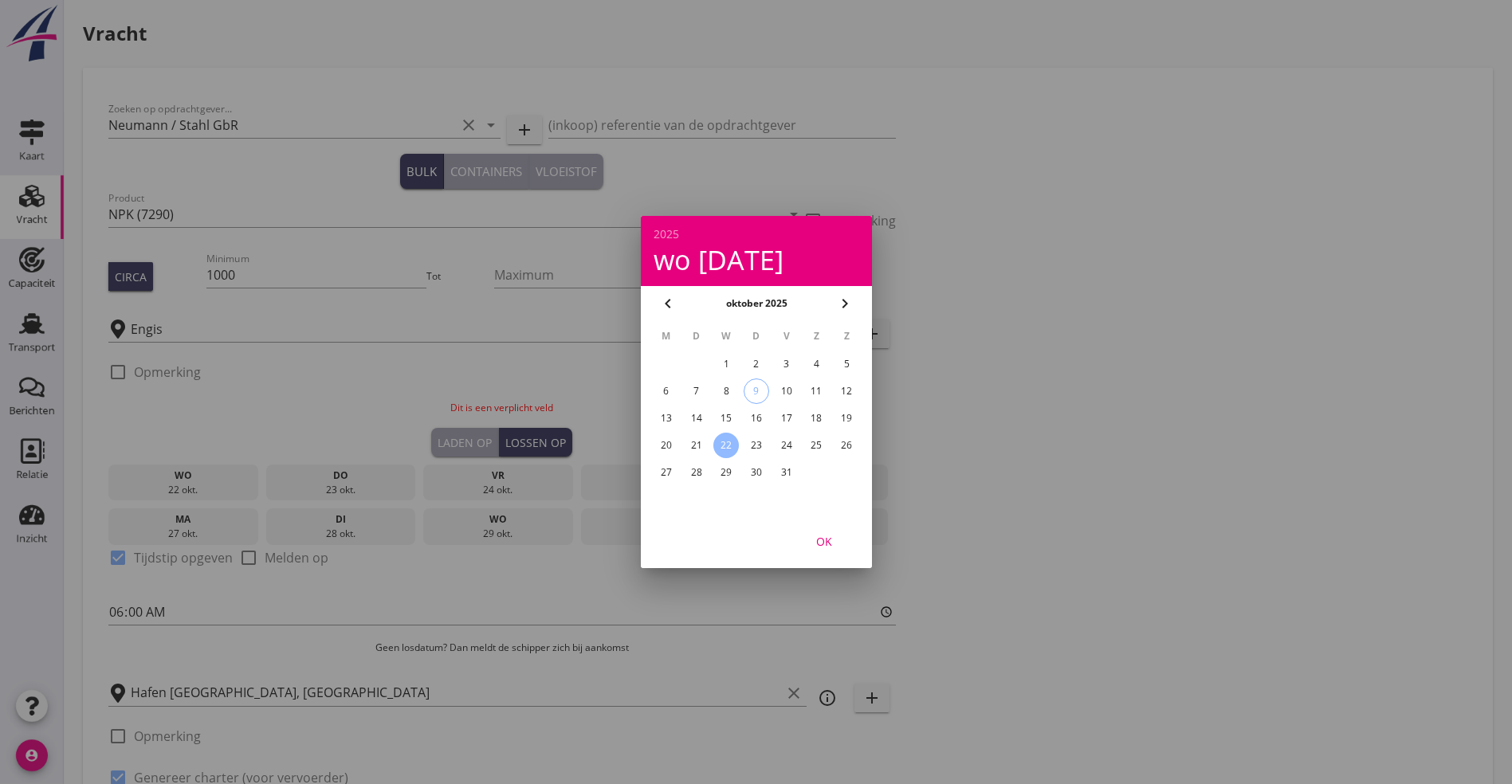
click at [847, 297] on icon "chevron_right" at bounding box center [845, 304] width 19 height 19
click at [667, 386] on div "3" at bounding box center [665, 392] width 26 height 26
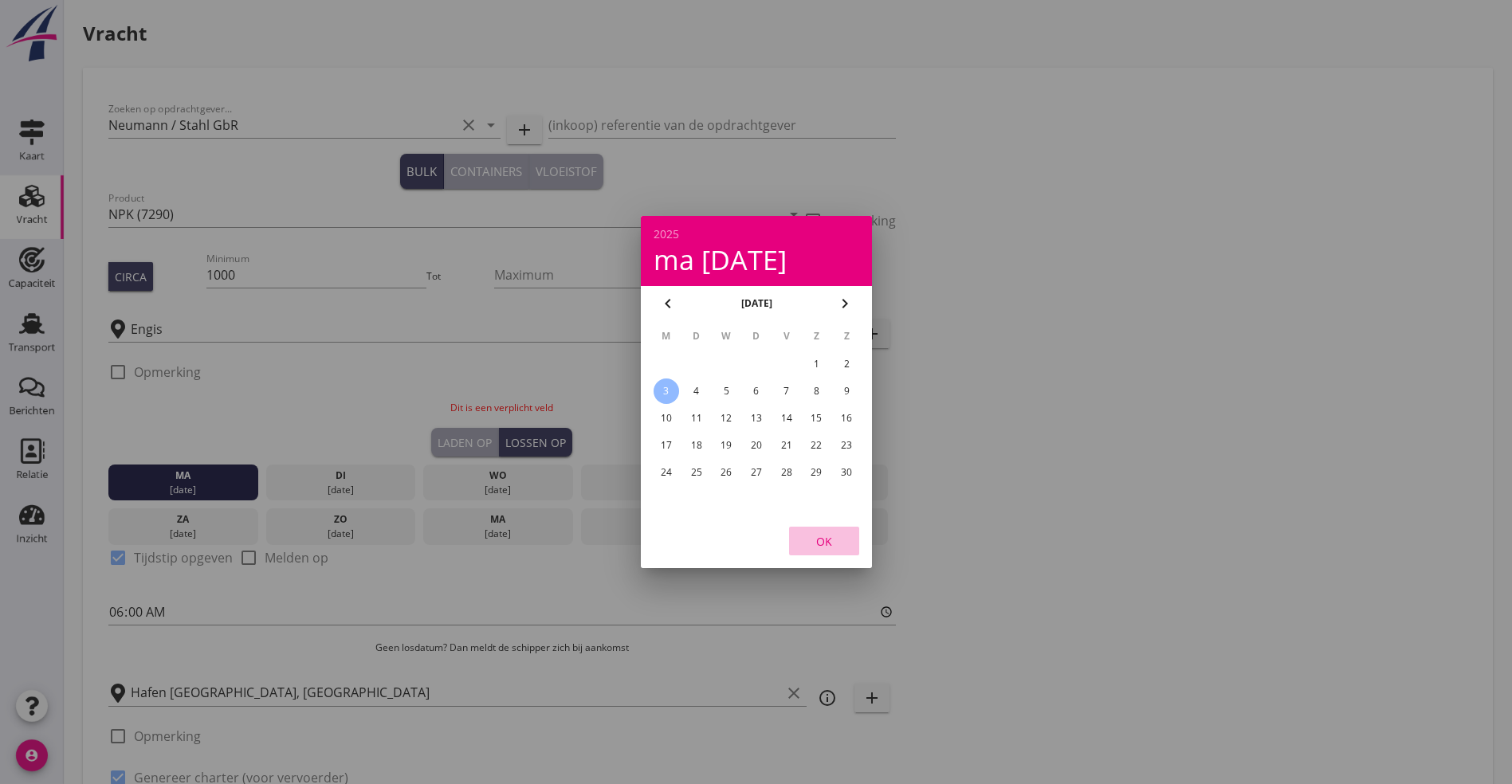
click at [820, 546] on div "OK" at bounding box center [824, 541] width 44 height 17
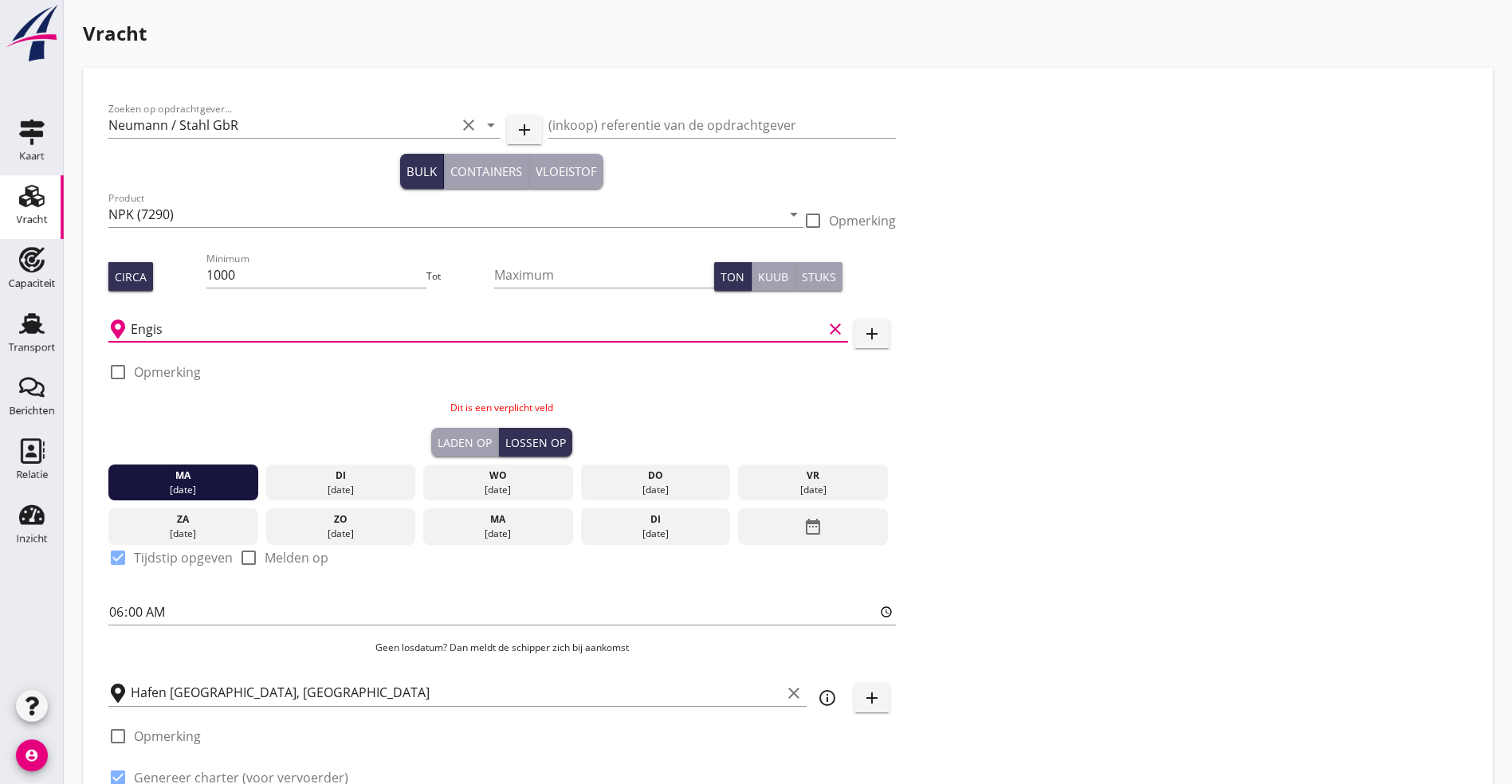
click at [267, 325] on input "Engis" at bounding box center [476, 329] width 692 height 26
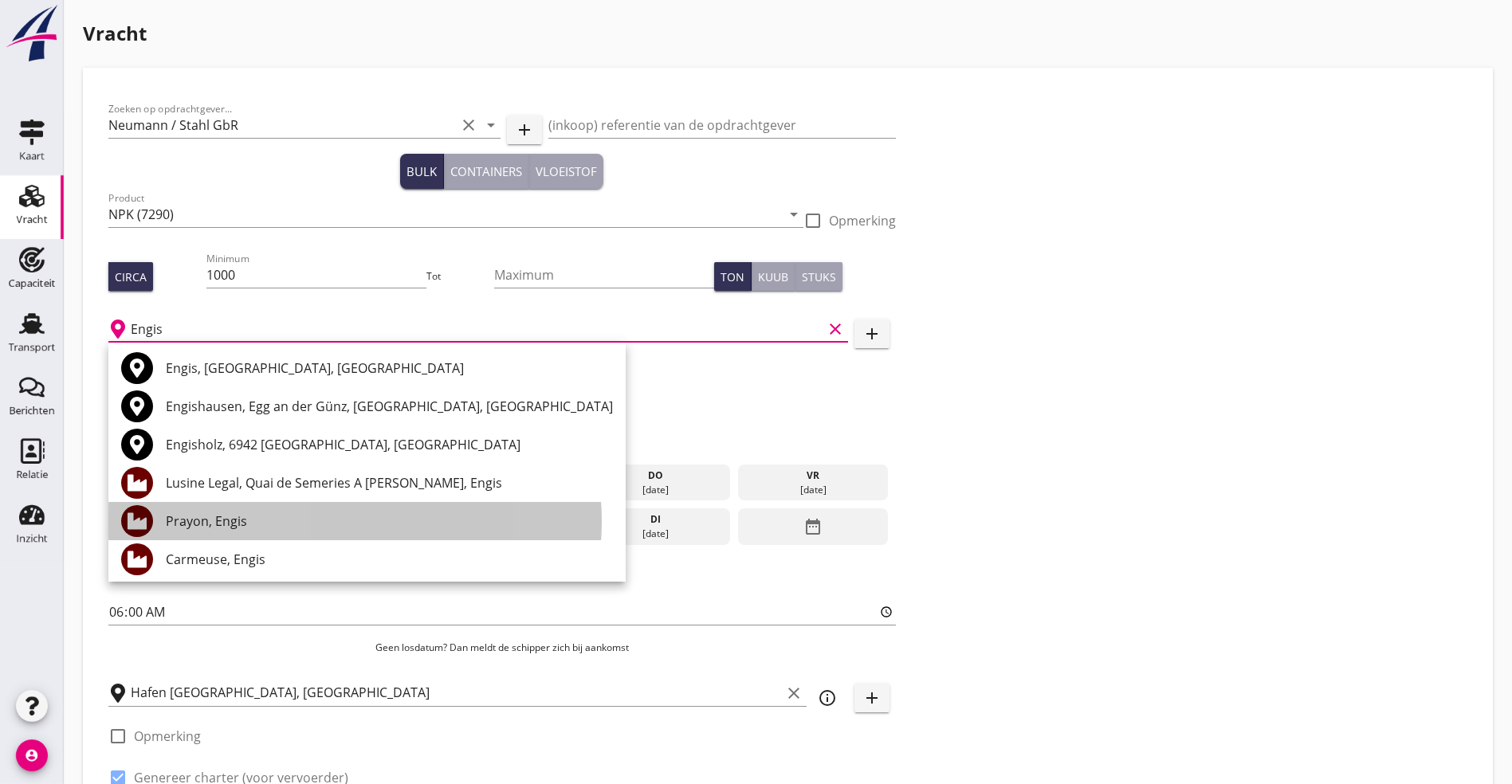
drag, startPoint x: 225, startPoint y: 508, endPoint x: 236, endPoint y: 505, distance: 11.4
click at [225, 507] on div "Prayon, Engis" at bounding box center [389, 521] width 447 height 38
type input "Prayon, Engis"
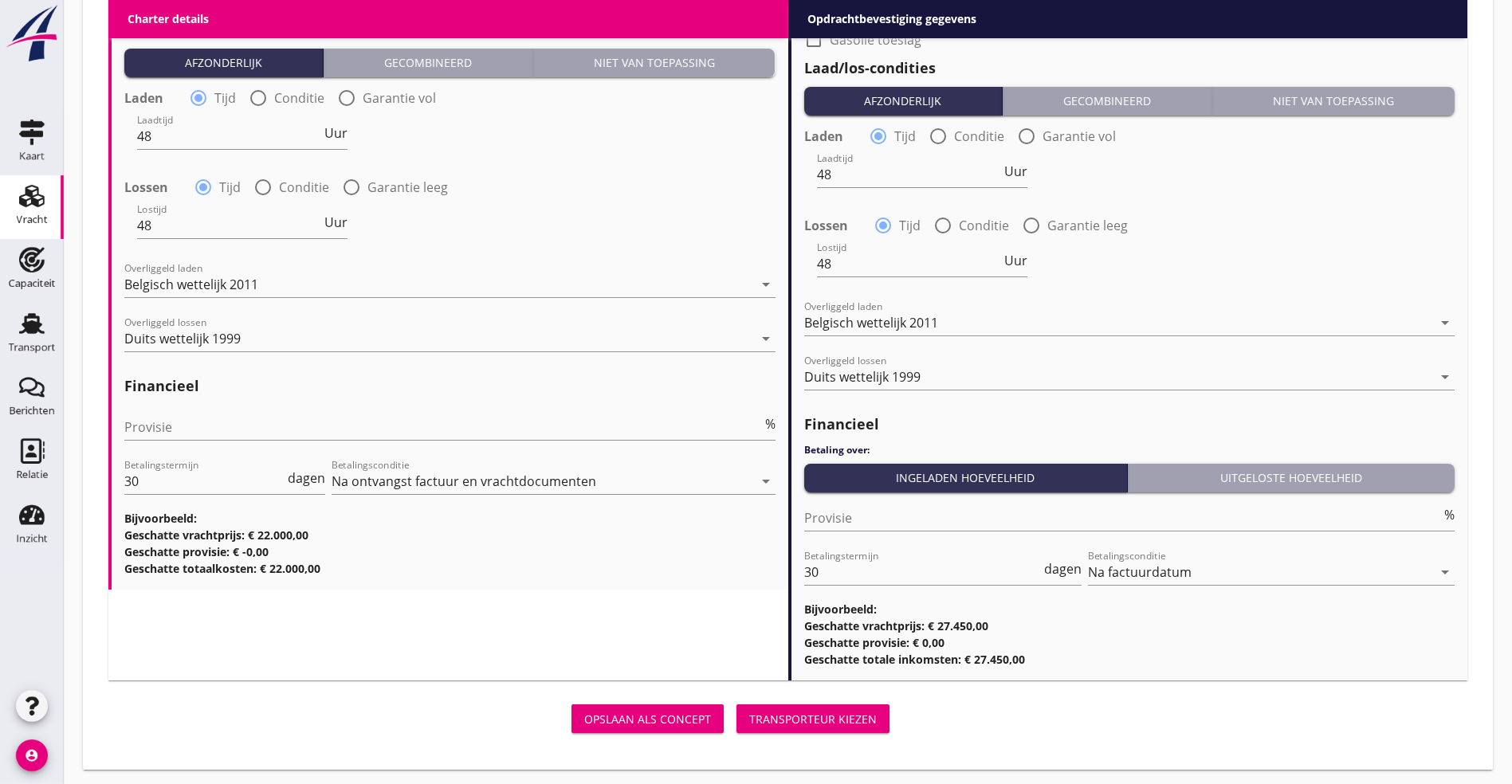
click at [749, 718] on div "Transporteur kiezen" at bounding box center [812, 719] width 127 height 17
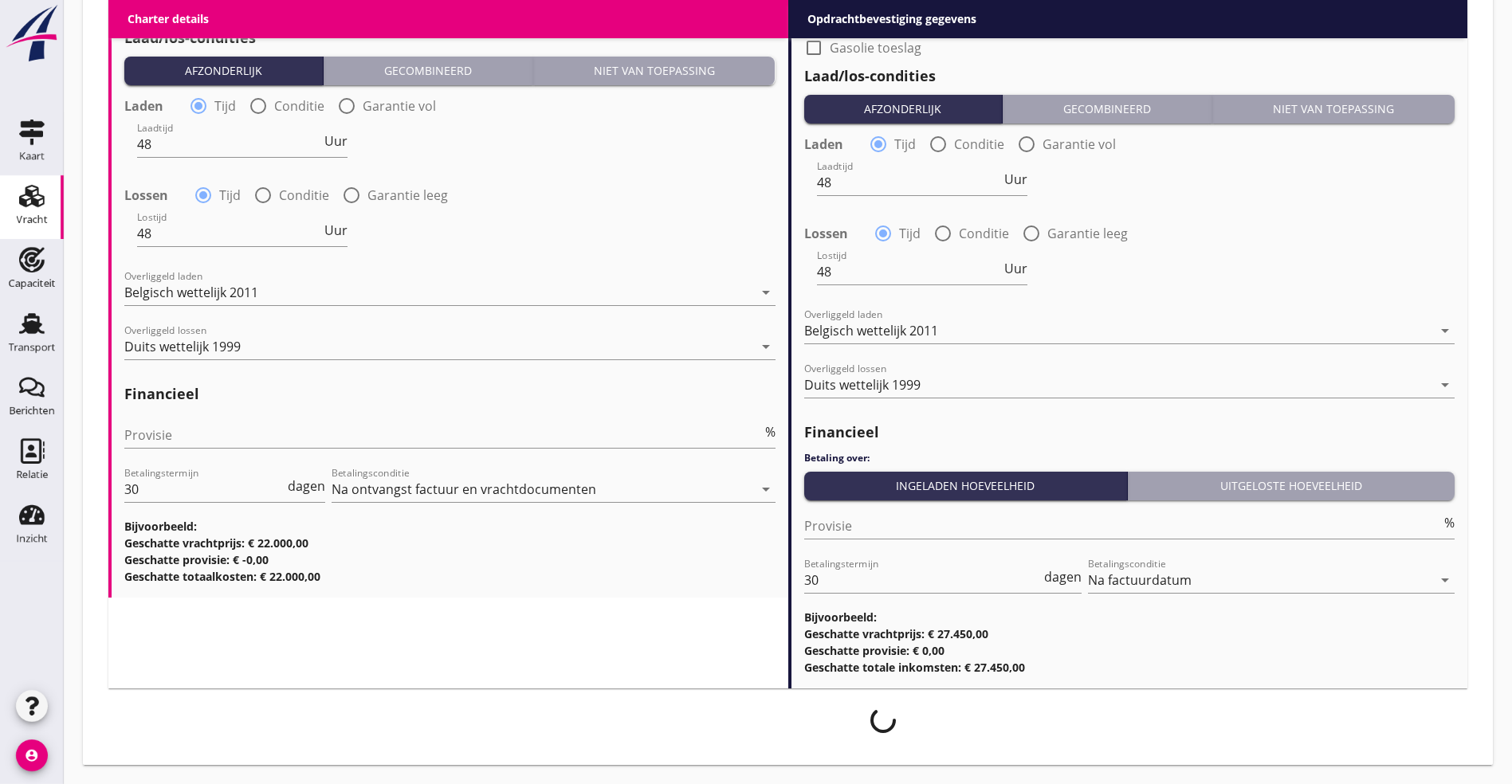
scroll to position [1679, 0]
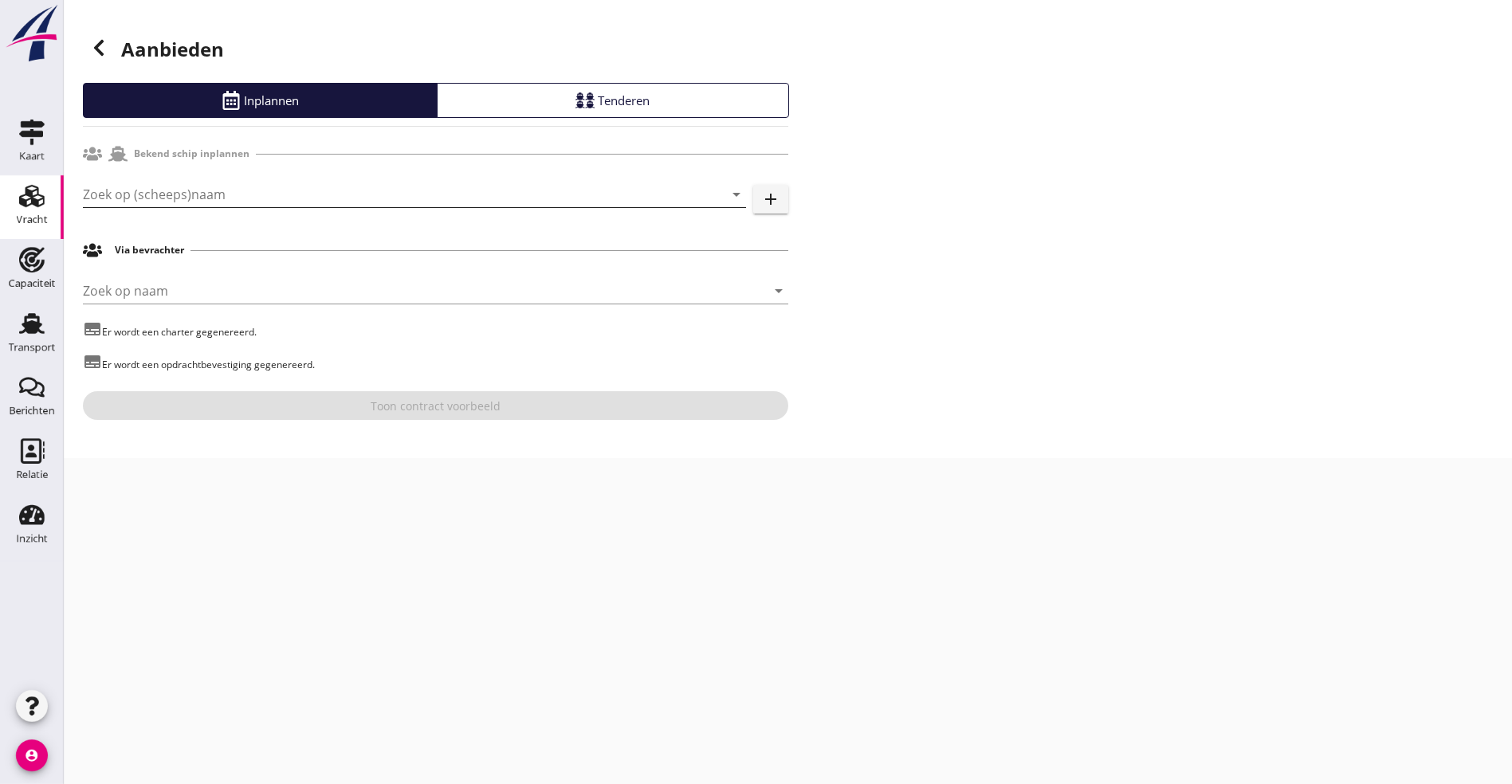
click at [186, 196] on input "Zoek op (scheeps)naam" at bounding box center [392, 194] width 618 height 26
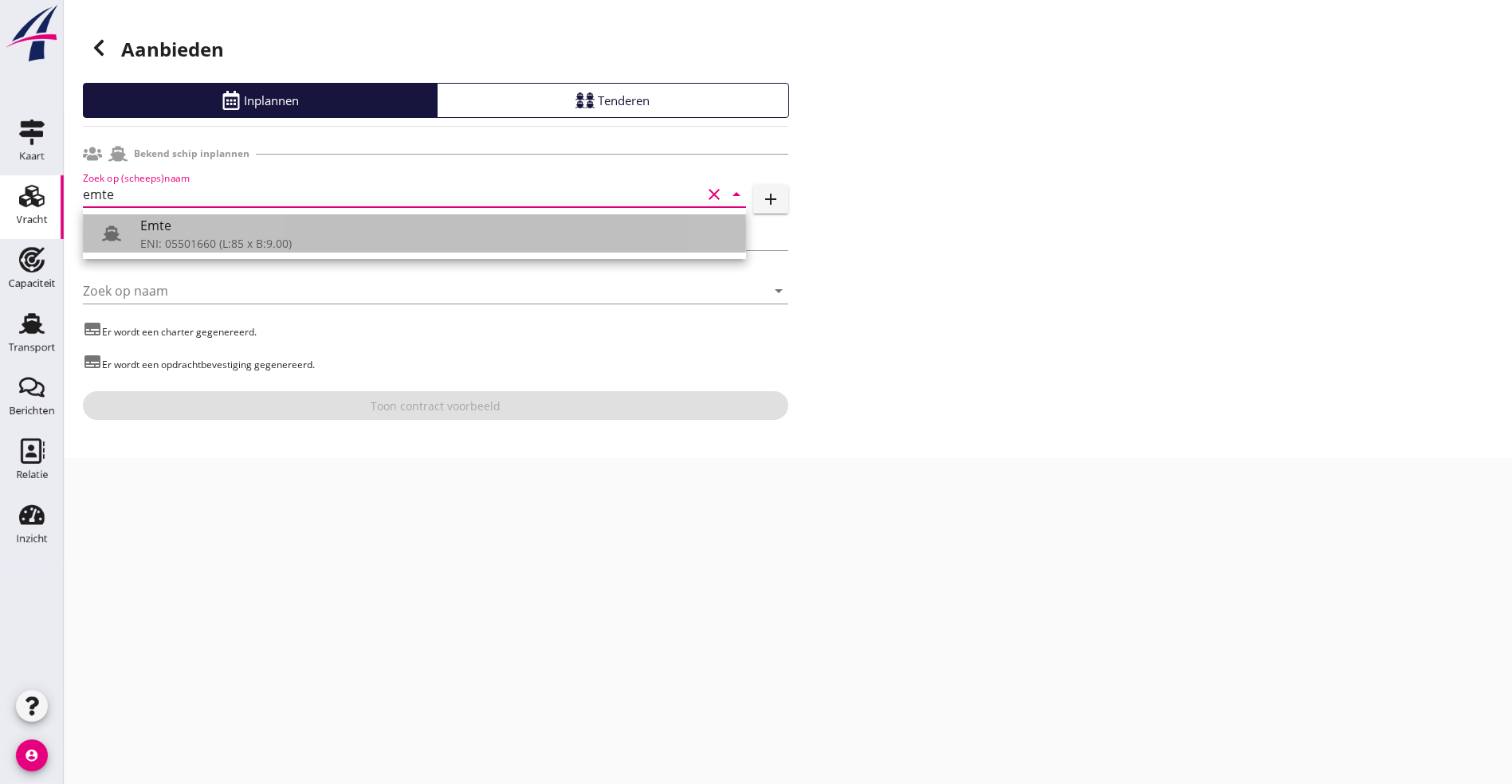
click at [162, 238] on div "ENI: 05501660 (L:85 x B:9.00)" at bounding box center [436, 244] width 593 height 17
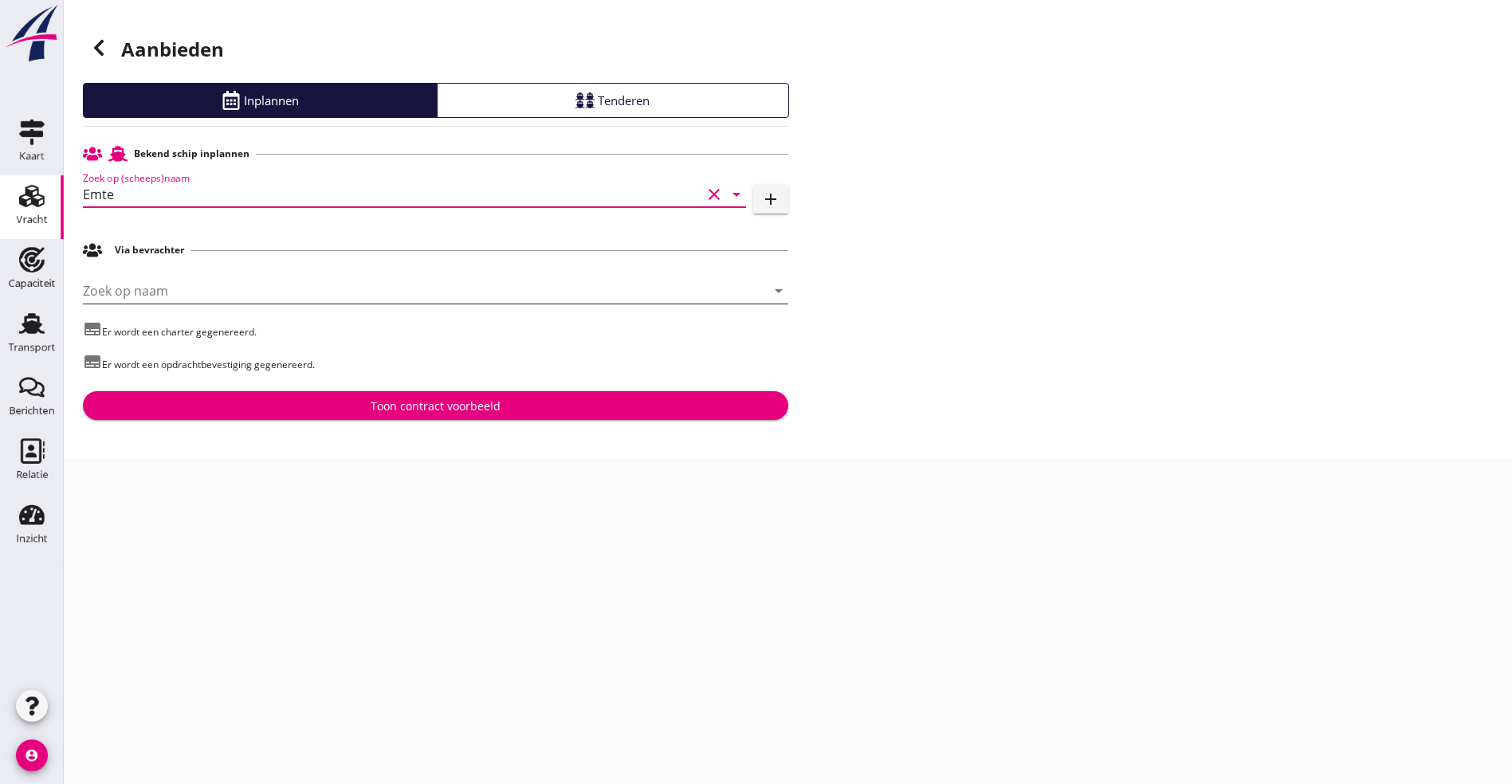
type input "Emte"
click at [169, 287] on input "Zoek op naam" at bounding box center [413, 291] width 661 height 26
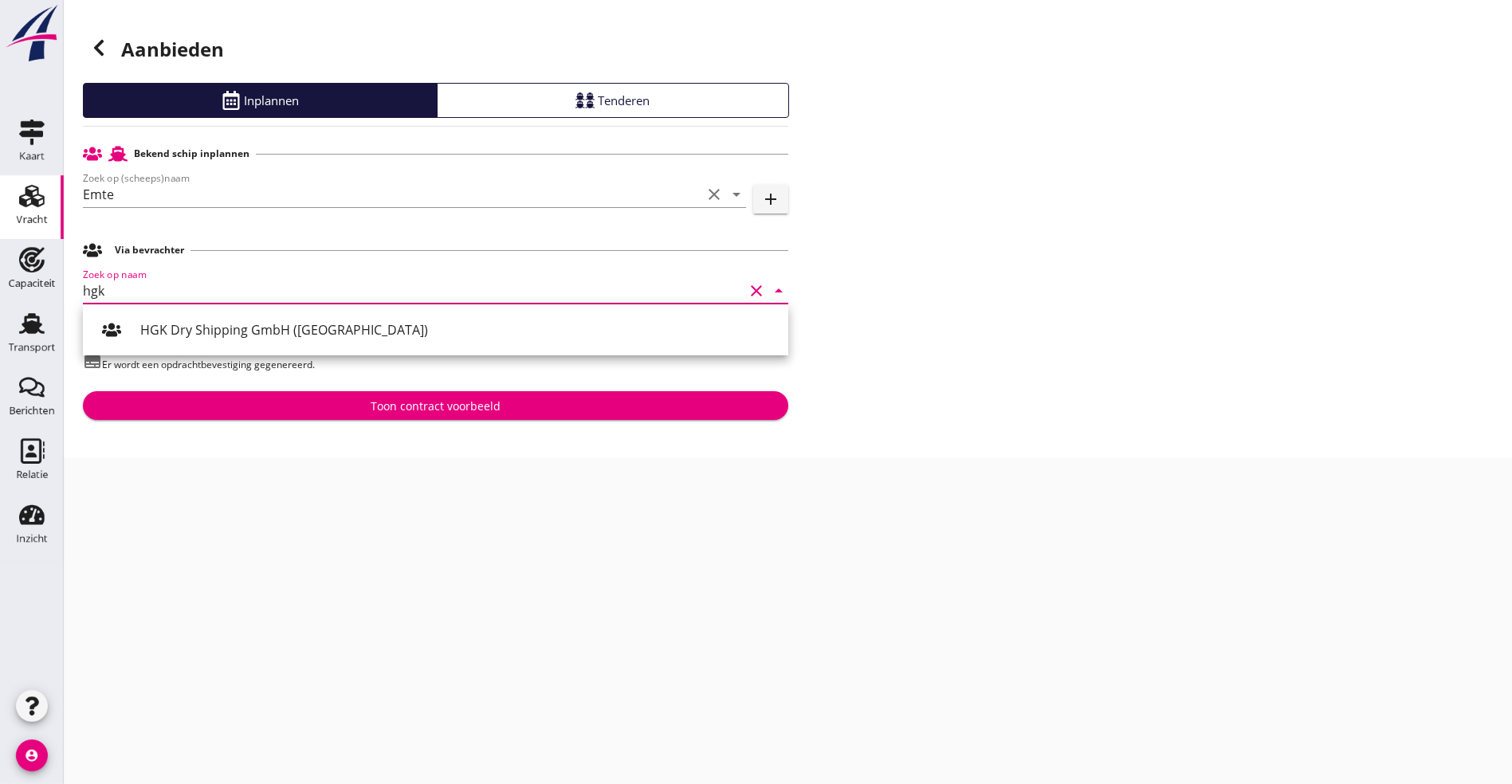
click at [289, 349] on div "HGK Dry Shipping GmbH ([GEOGRAPHIC_DATA])" at bounding box center [435, 330] width 706 height 51
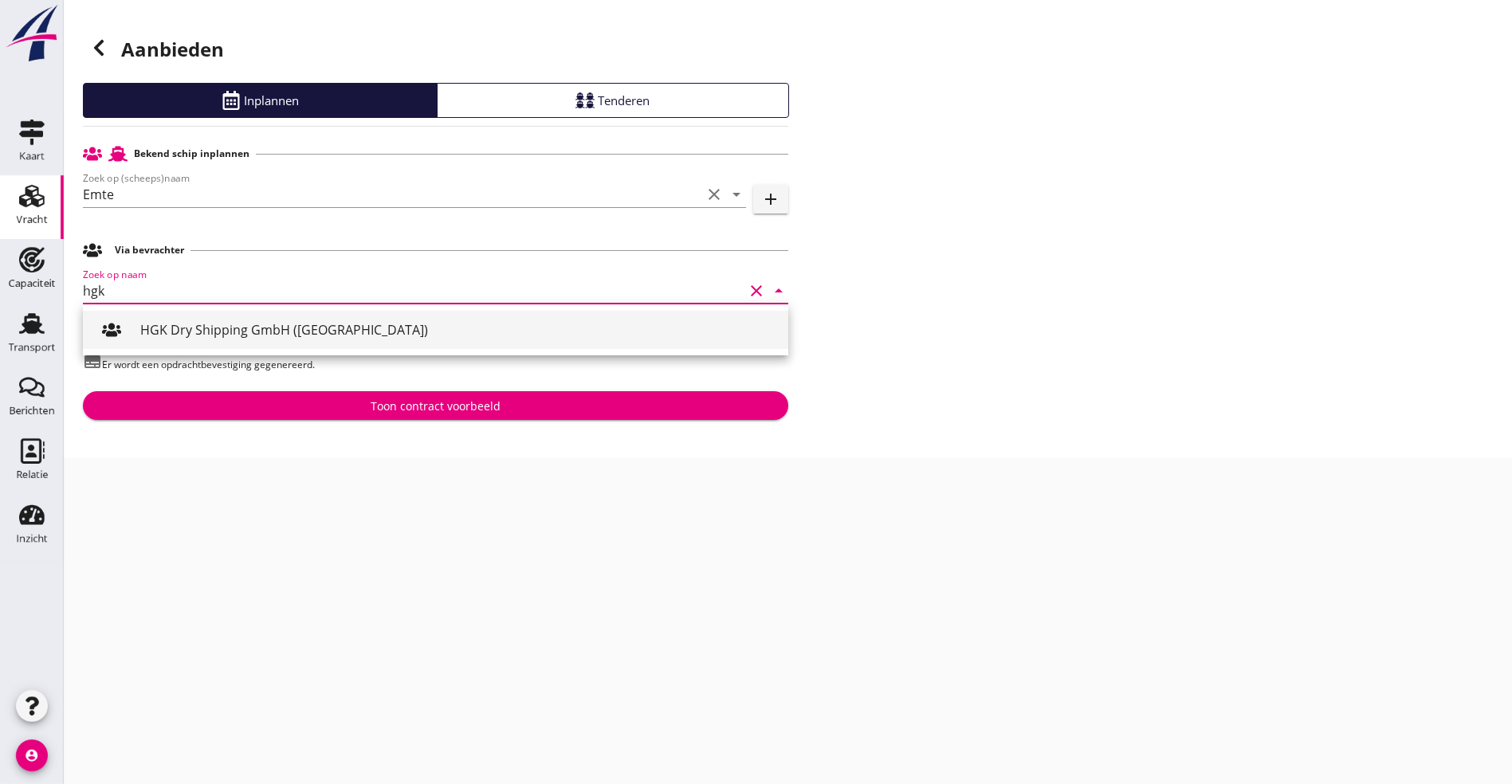
click at [286, 335] on div "HGK Dry Shipping GmbH ([GEOGRAPHIC_DATA])" at bounding box center [458, 330] width 635 height 19
type input "HGK Dry Shipping GmbH ([GEOGRAPHIC_DATA])"
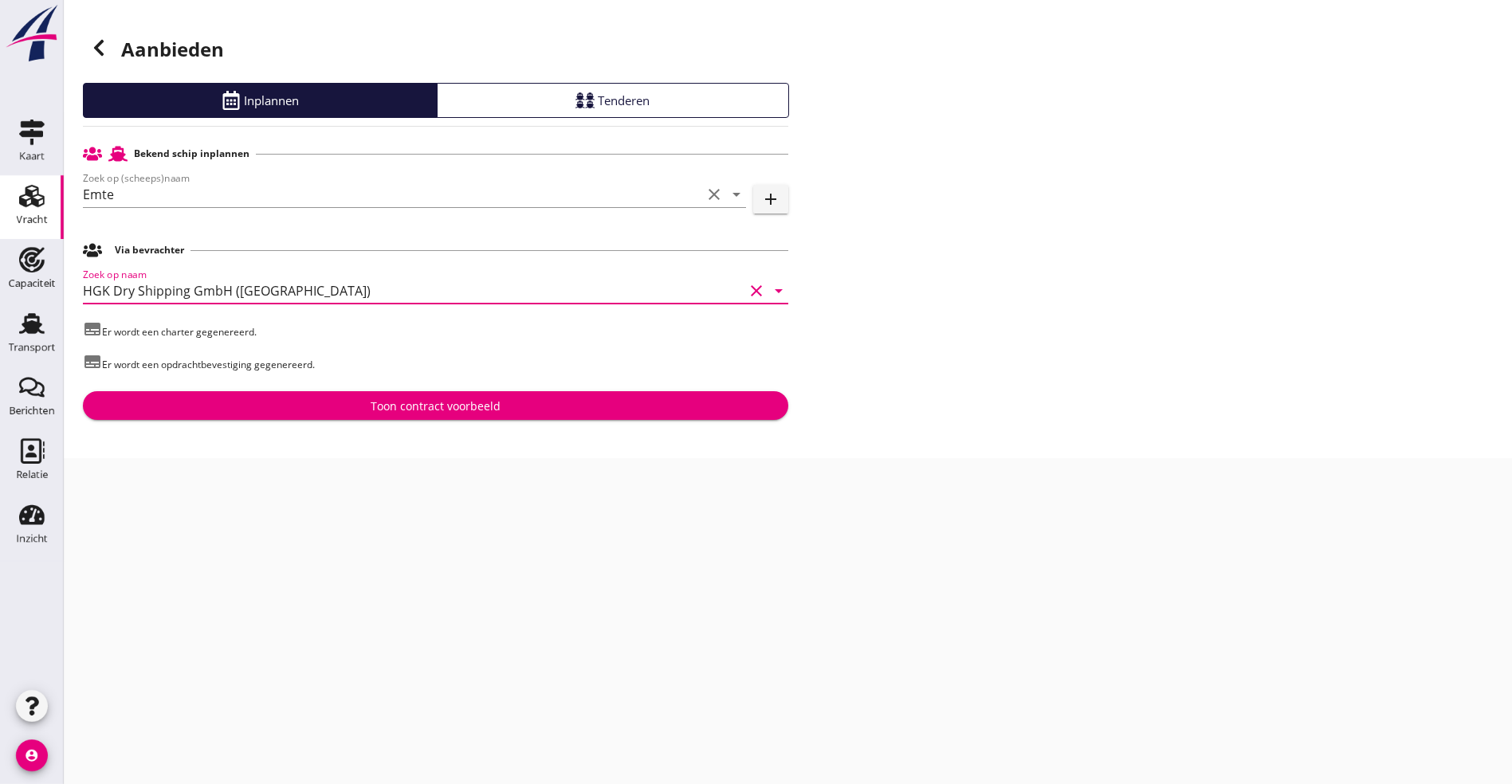
click at [289, 403] on div "Toon contract voorbeeld" at bounding box center [435, 406] width 680 height 17
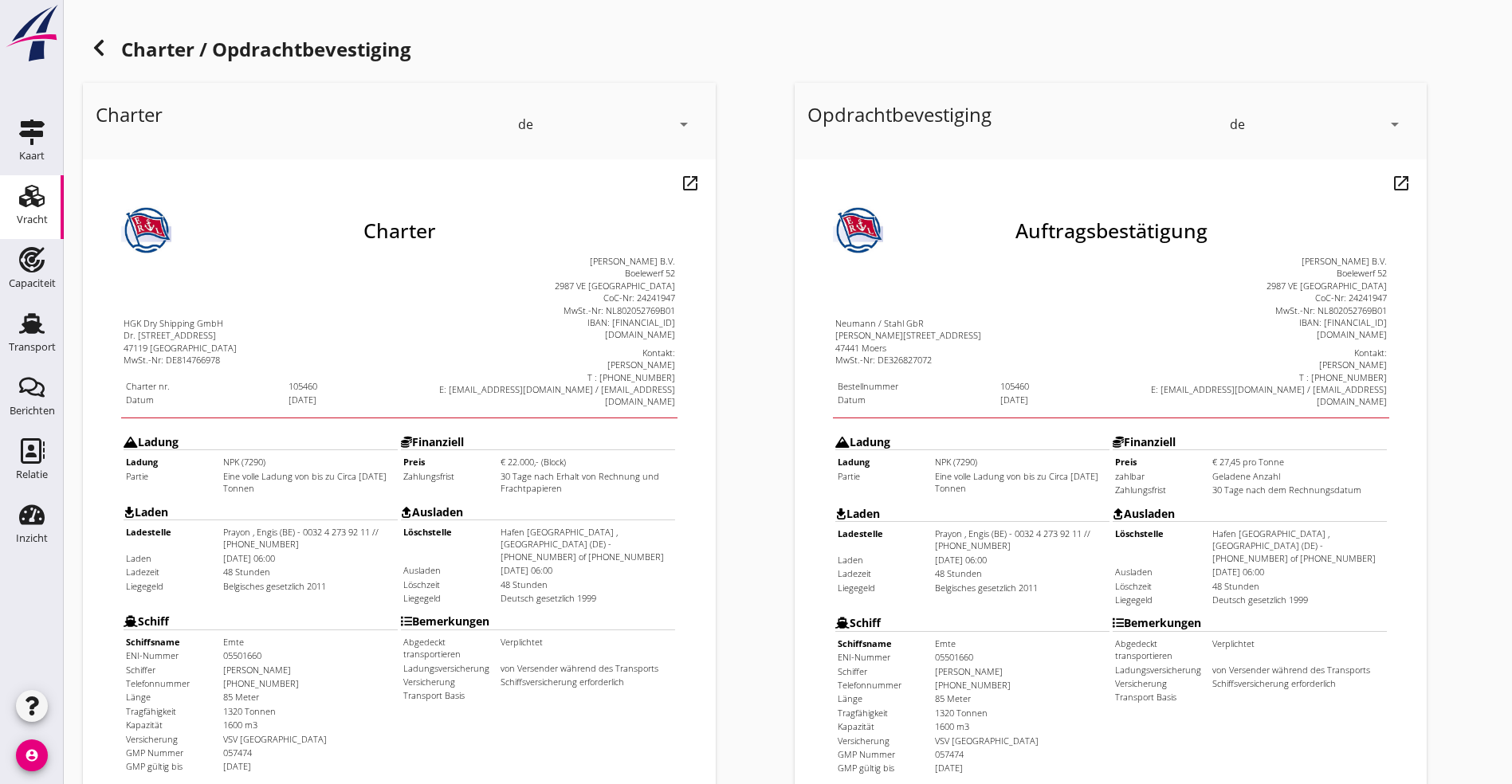
click at [97, 46] on use at bounding box center [98, 48] width 9 height 16
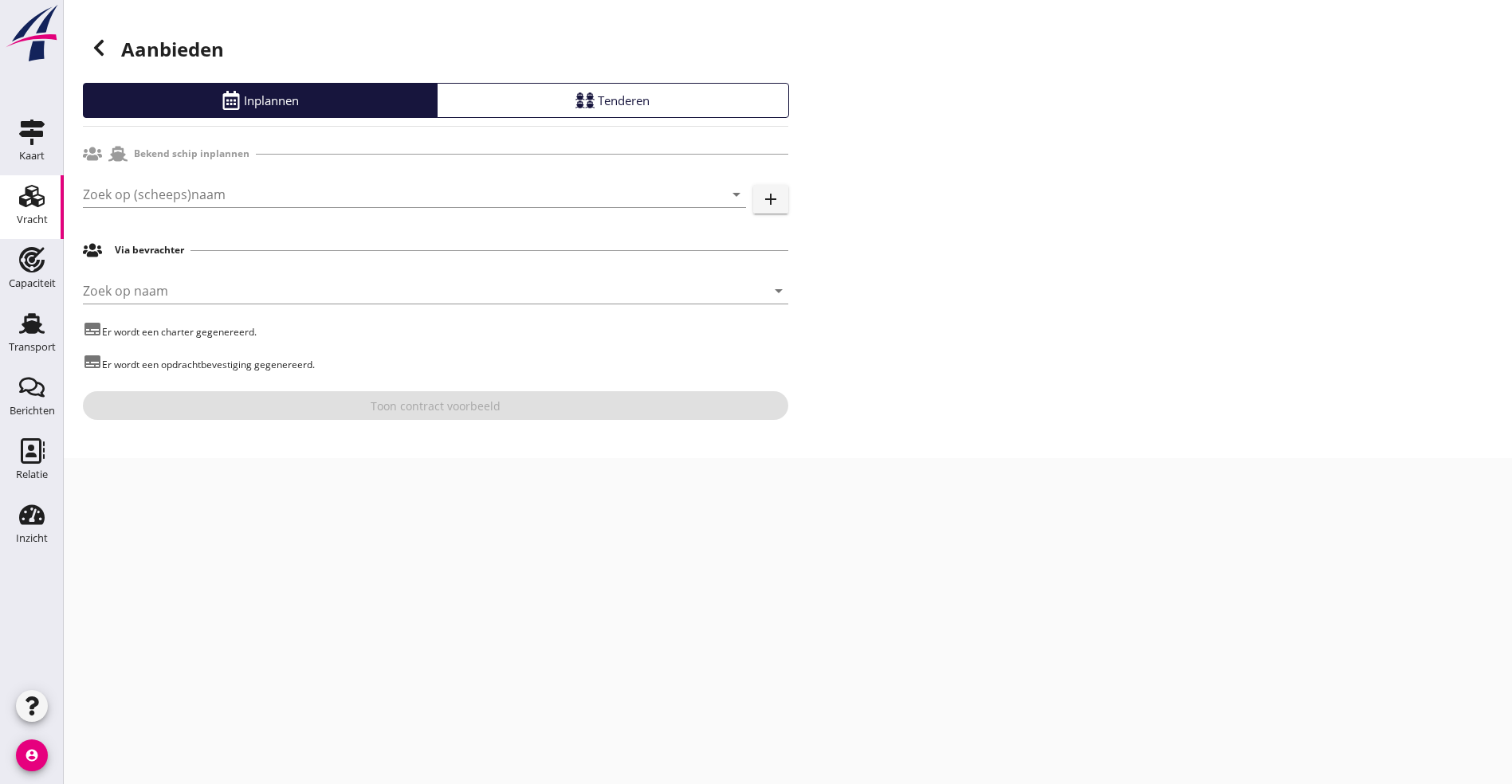
click at [102, 44] on icon at bounding box center [98, 48] width 19 height 19
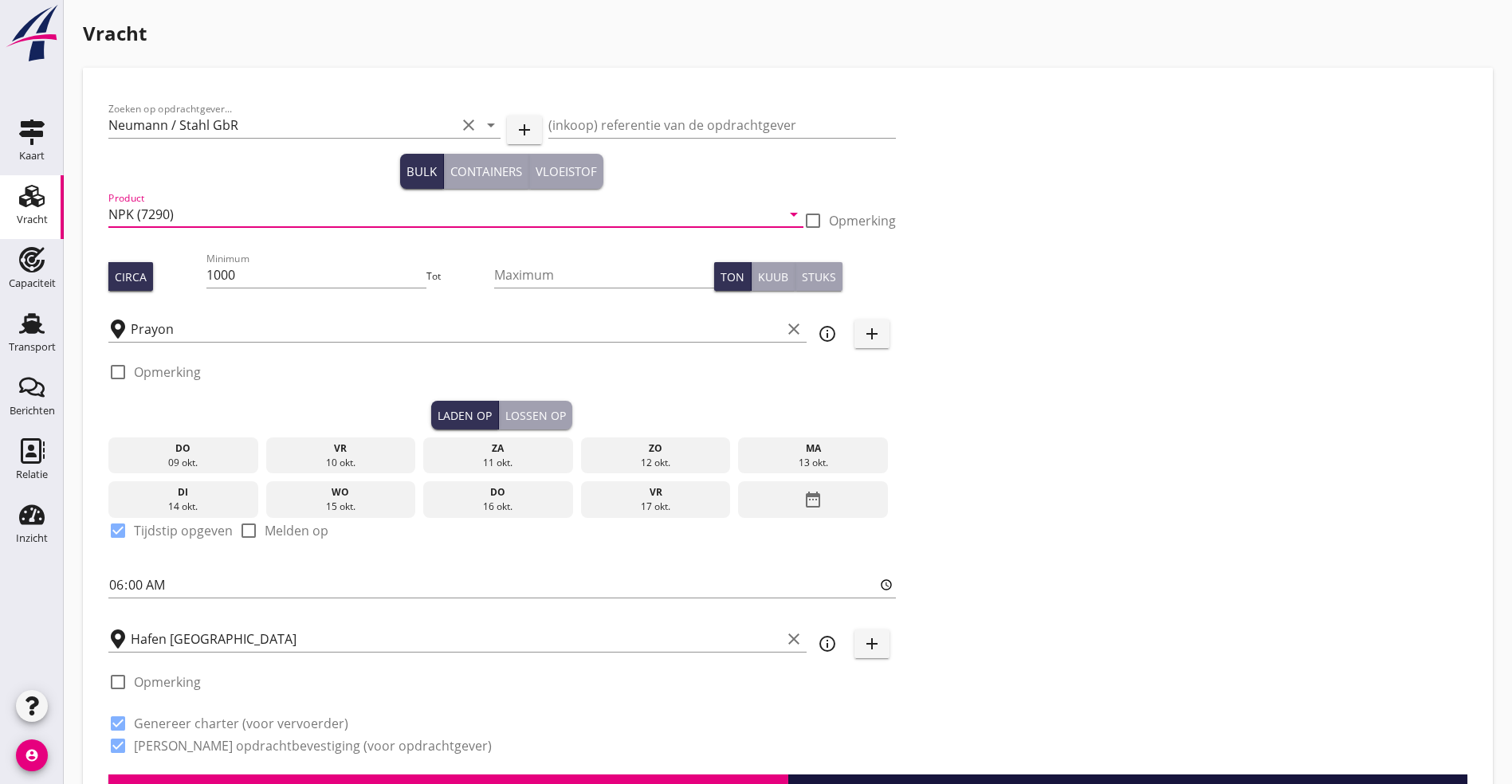
click at [194, 218] on input "NPK (7290)" at bounding box center [445, 215] width 673 height 26
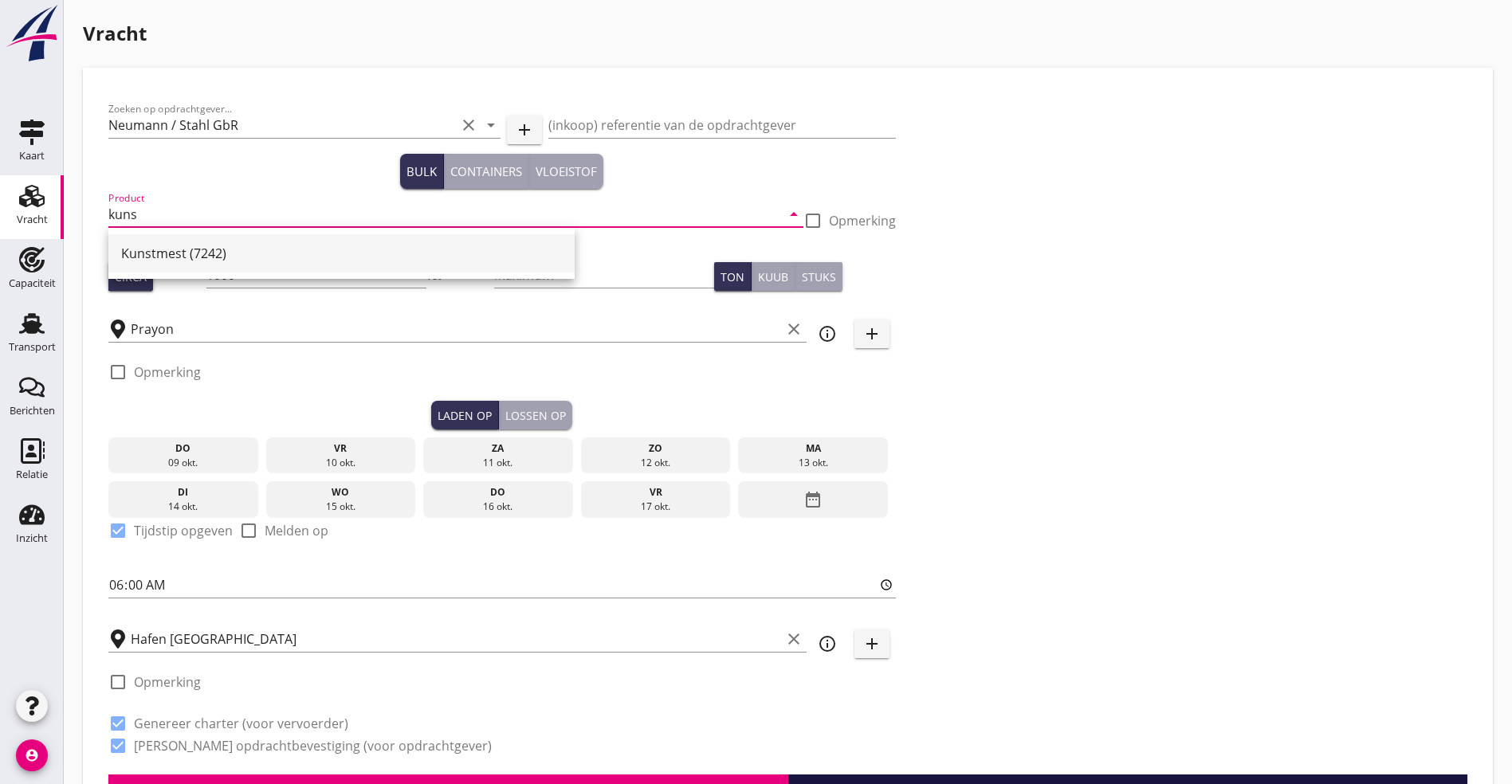
click at [171, 250] on div "Kunstmest (7242)" at bounding box center [341, 253] width 440 height 19
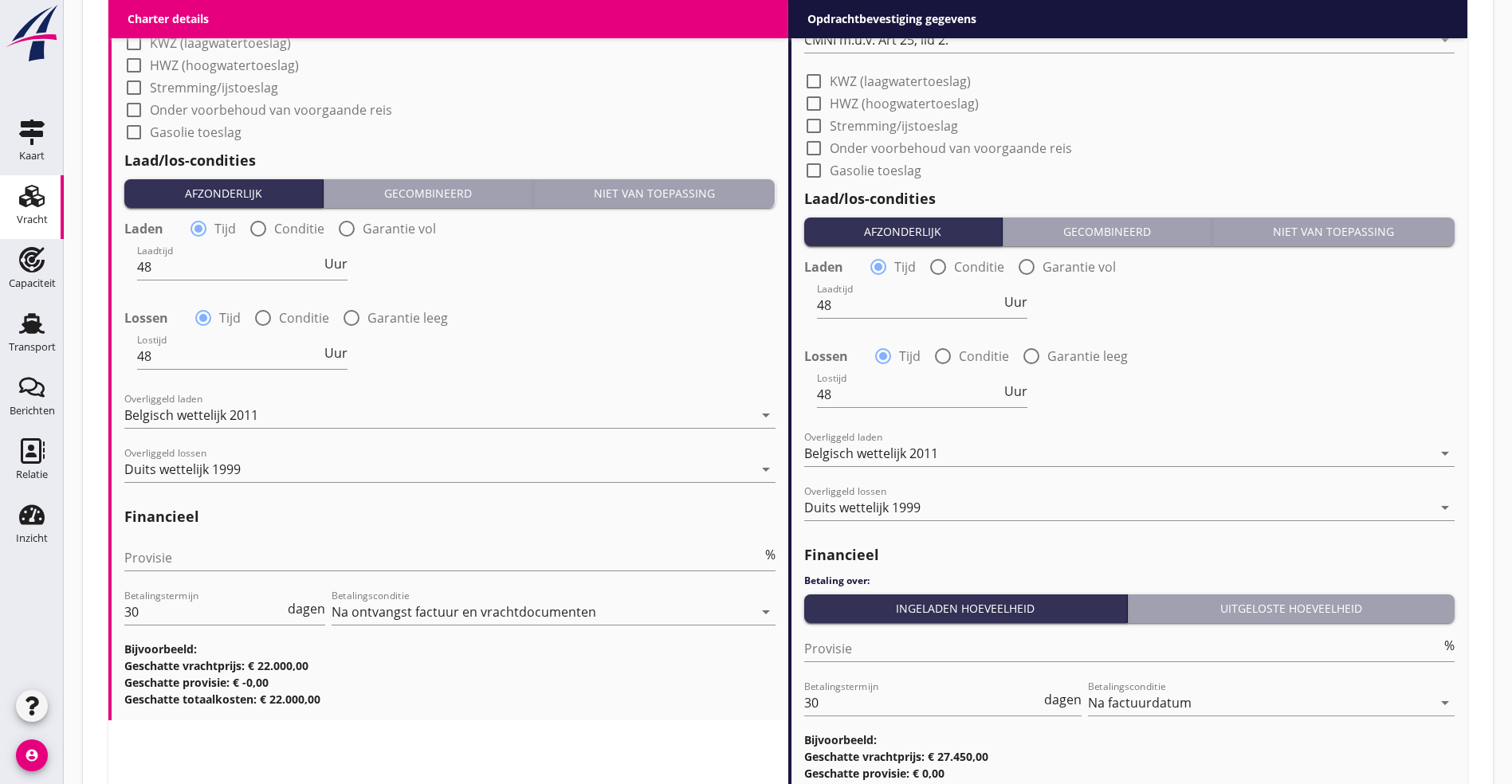
scroll to position [1665, 0]
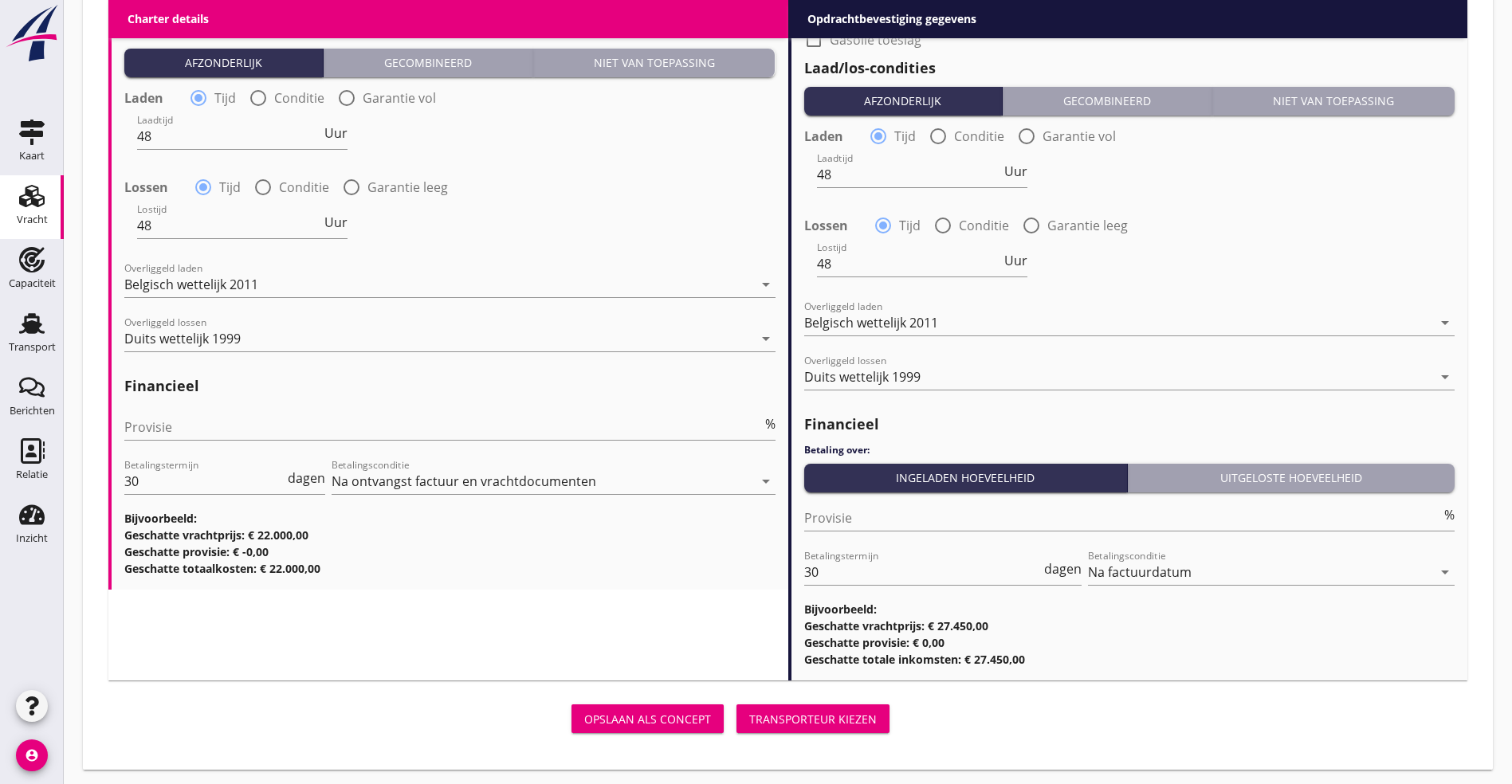
type input "Kunstmest (7242)"
click at [749, 714] on div "Transporteur kiezen" at bounding box center [812, 719] width 127 height 17
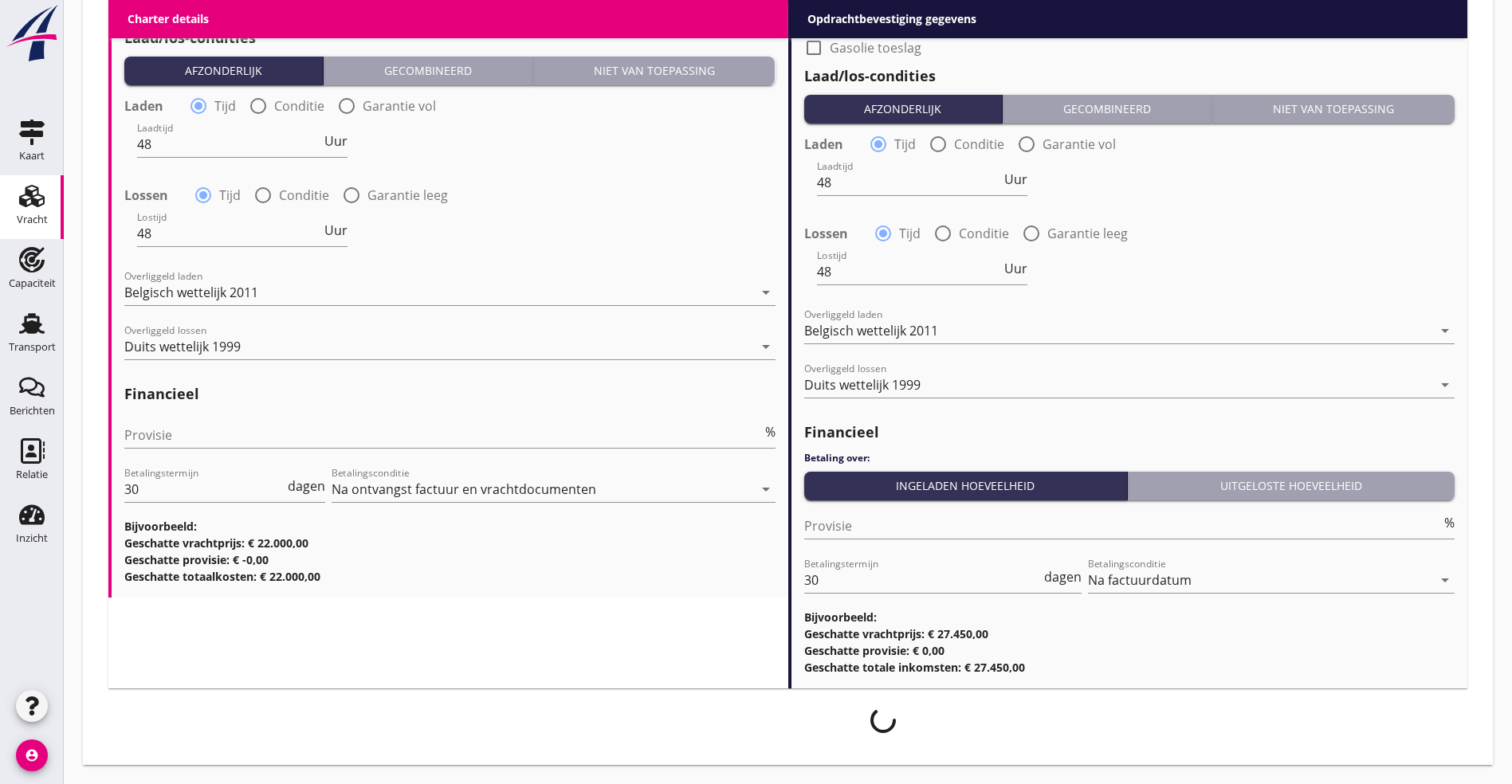
scroll to position [1652, 0]
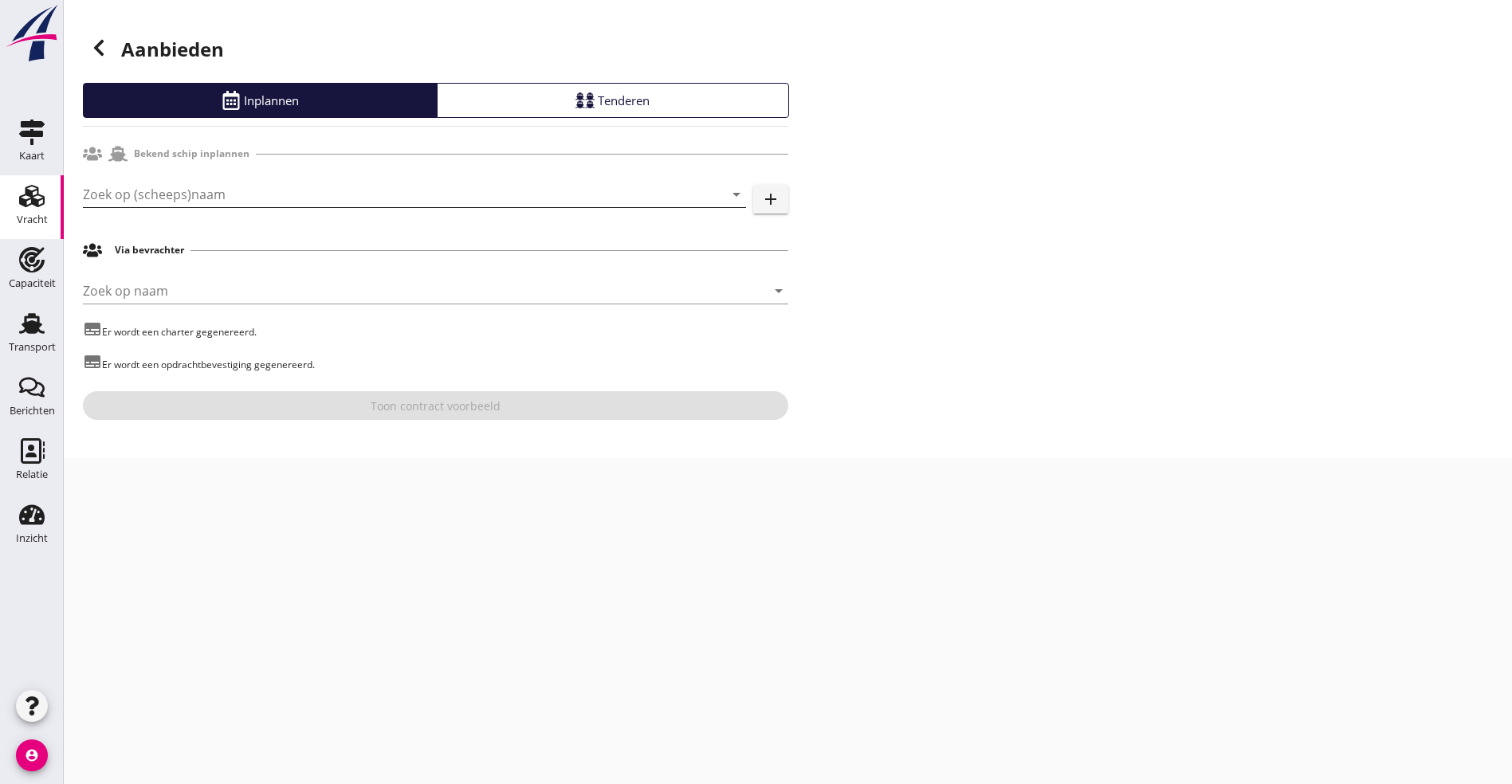
click at [173, 203] on input "Zoek op (scheeps)naam" at bounding box center [392, 194] width 618 height 26
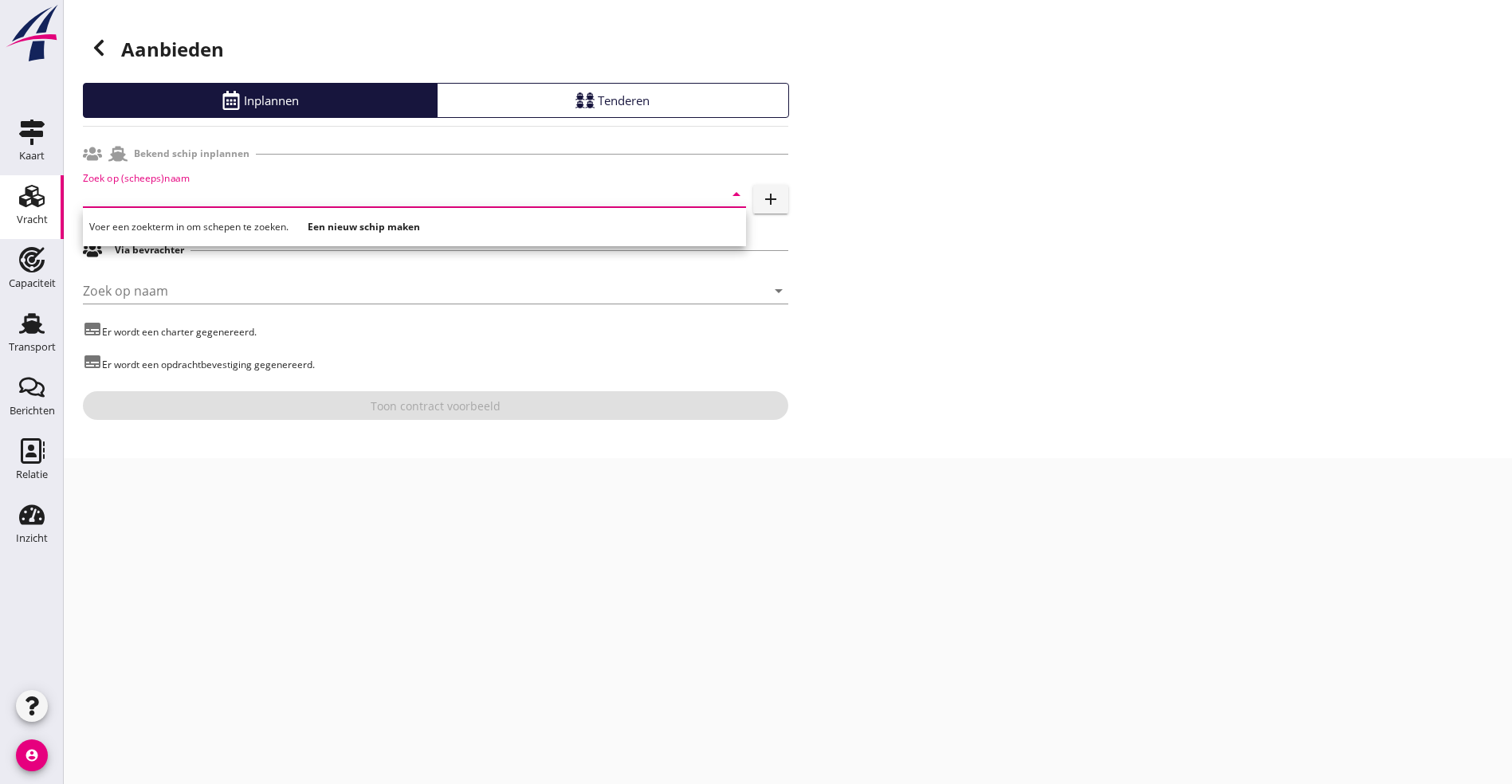
click at [123, 192] on input "Zoek op (scheeps)naam" at bounding box center [392, 194] width 618 height 26
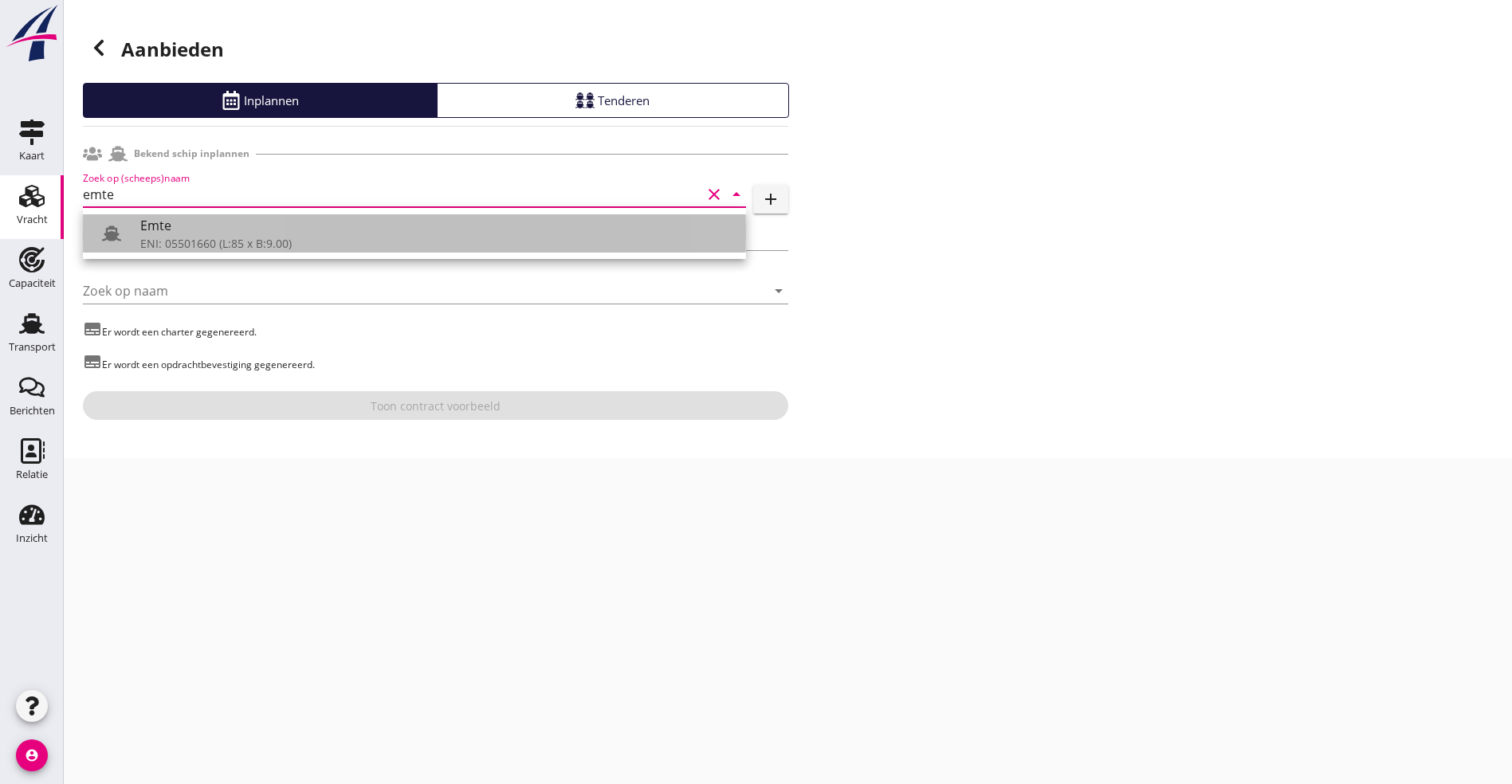
click at [150, 240] on div "ENI: 05501660 (L:85 x B:9.00)" at bounding box center [436, 244] width 593 height 17
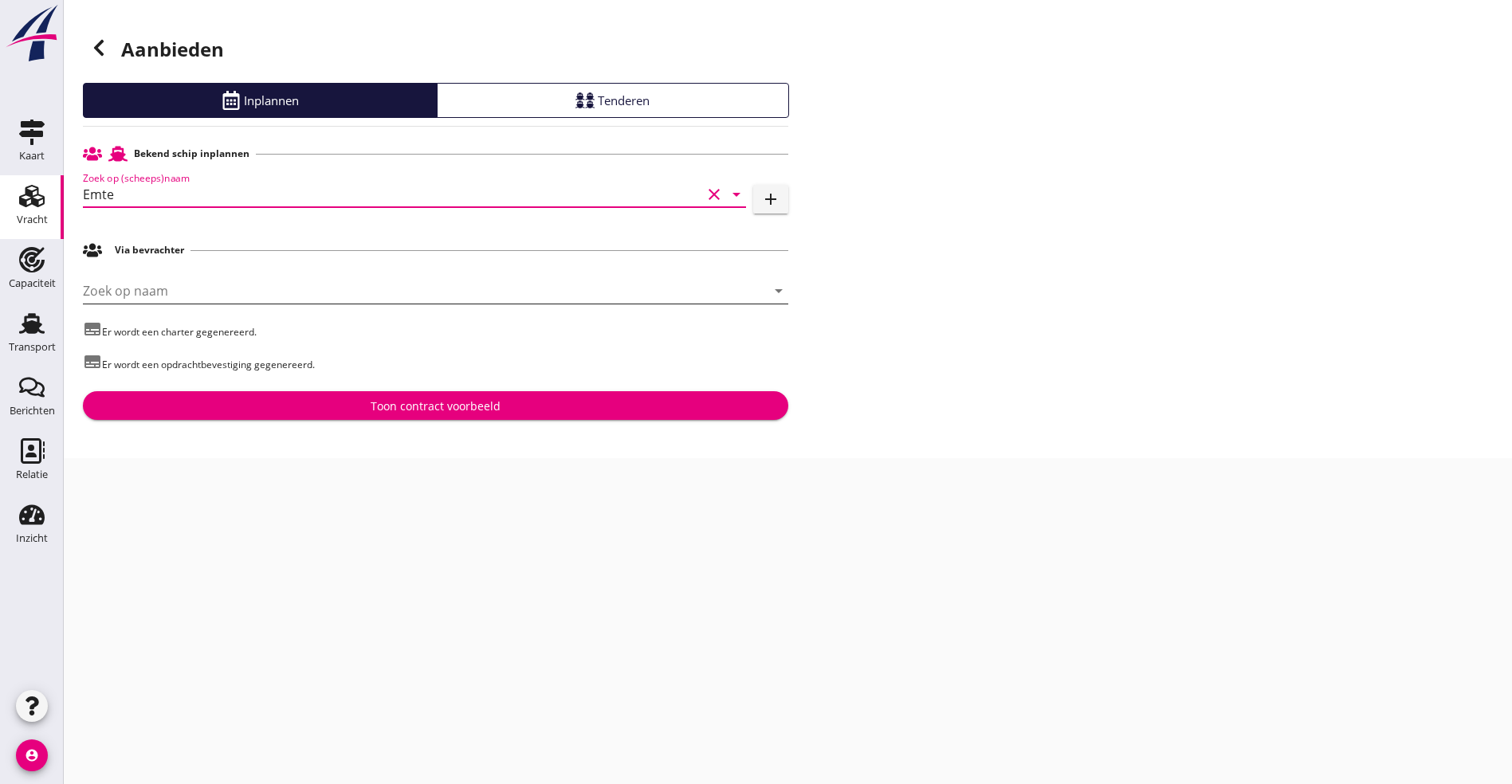
type input "Emte"
click at [198, 295] on input "Zoek op naam" at bounding box center [413, 291] width 661 height 26
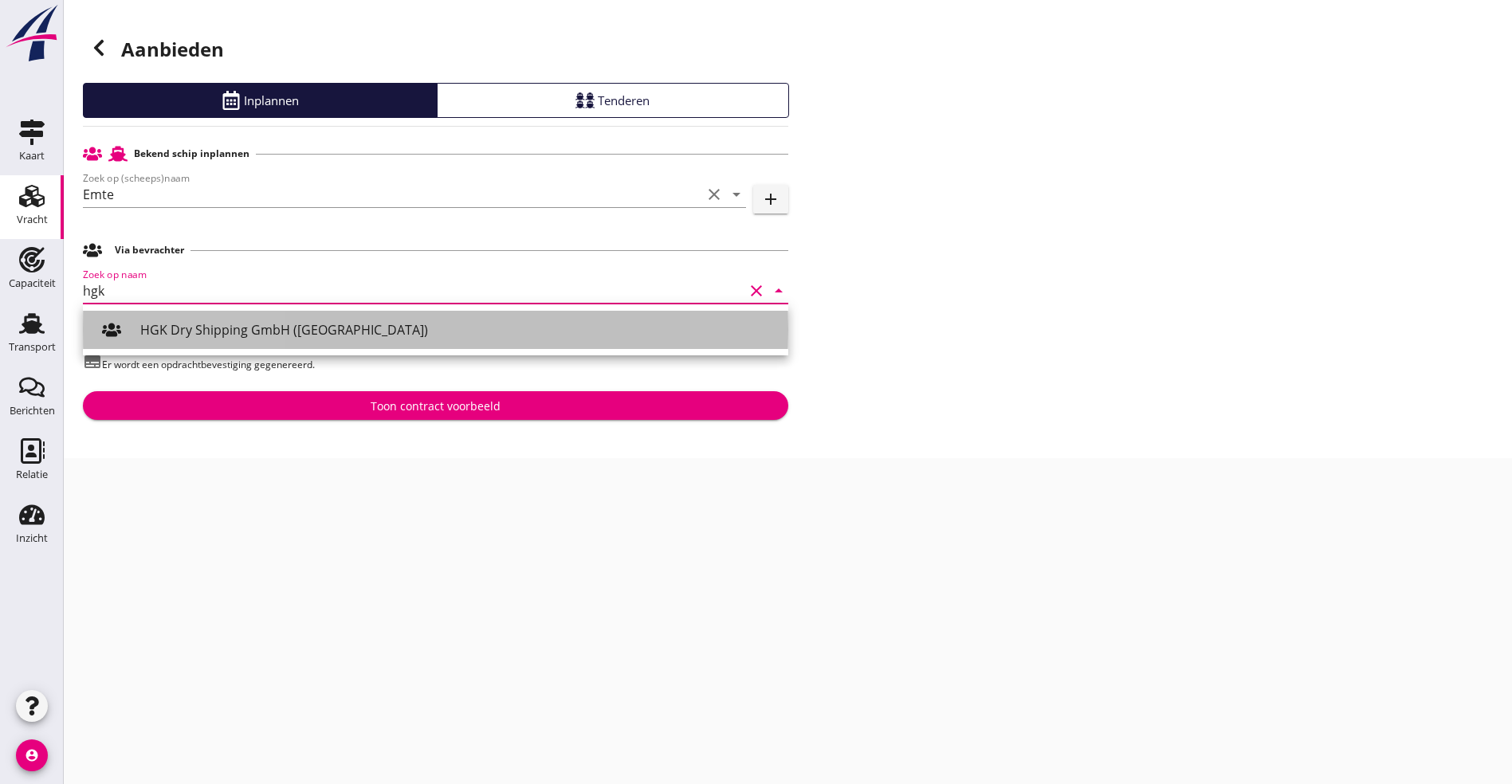
click at [202, 325] on div "HGK Dry Shipping GmbH ([GEOGRAPHIC_DATA])" at bounding box center [458, 330] width 635 height 19
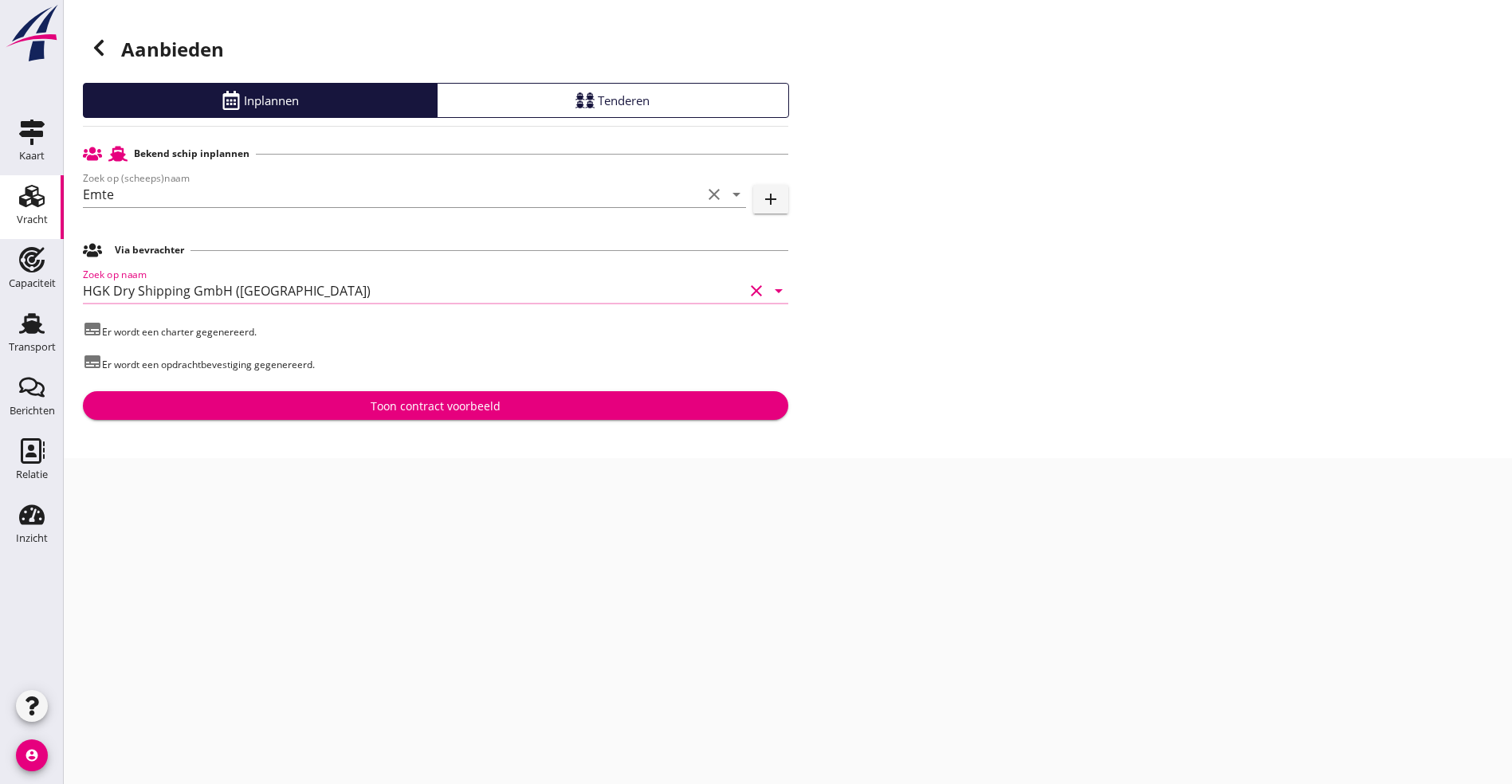
type input "HGK Dry Shipping GmbH ([GEOGRAPHIC_DATA])"
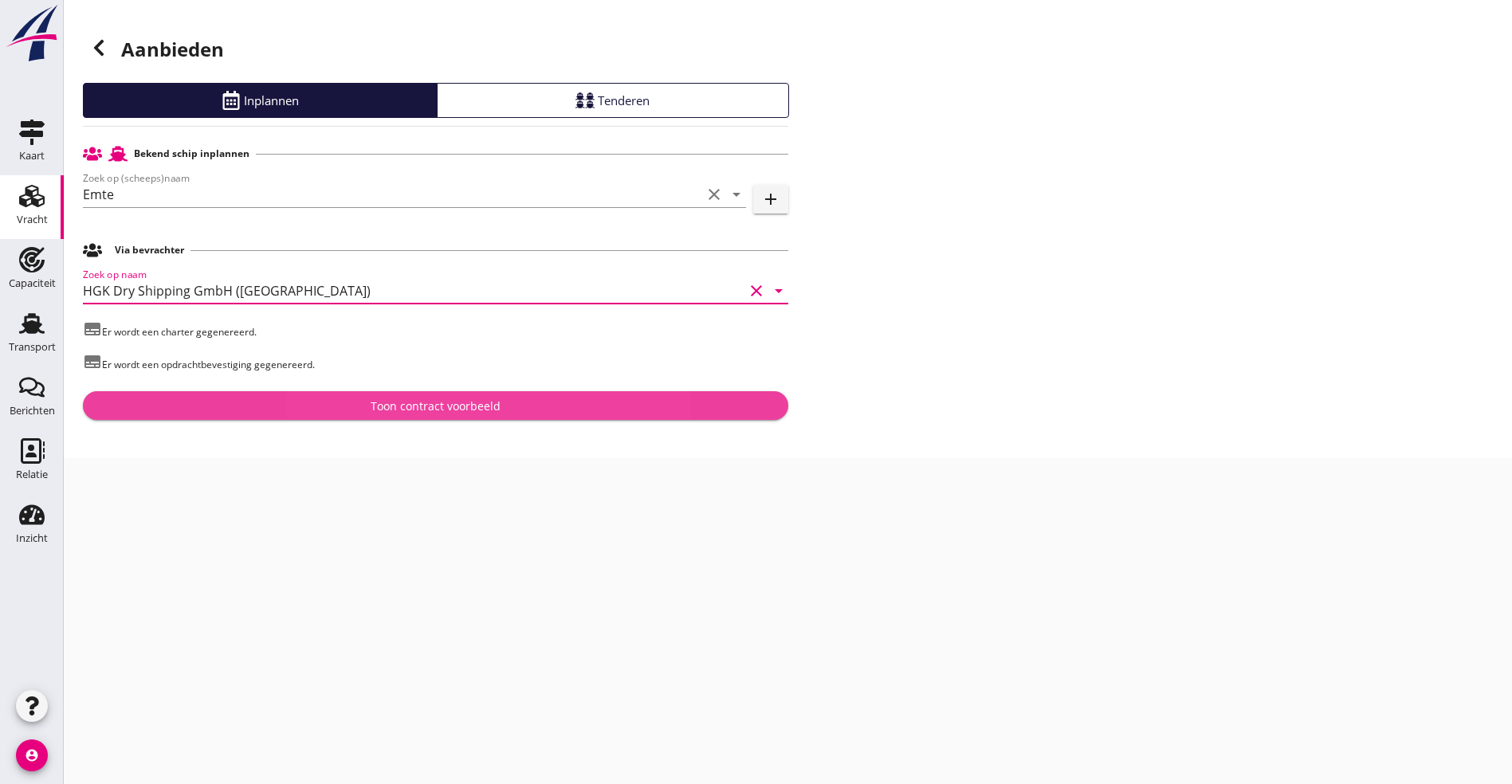
click at [226, 416] on button "Toon contract voorbeeld" at bounding box center [435, 406] width 706 height 29
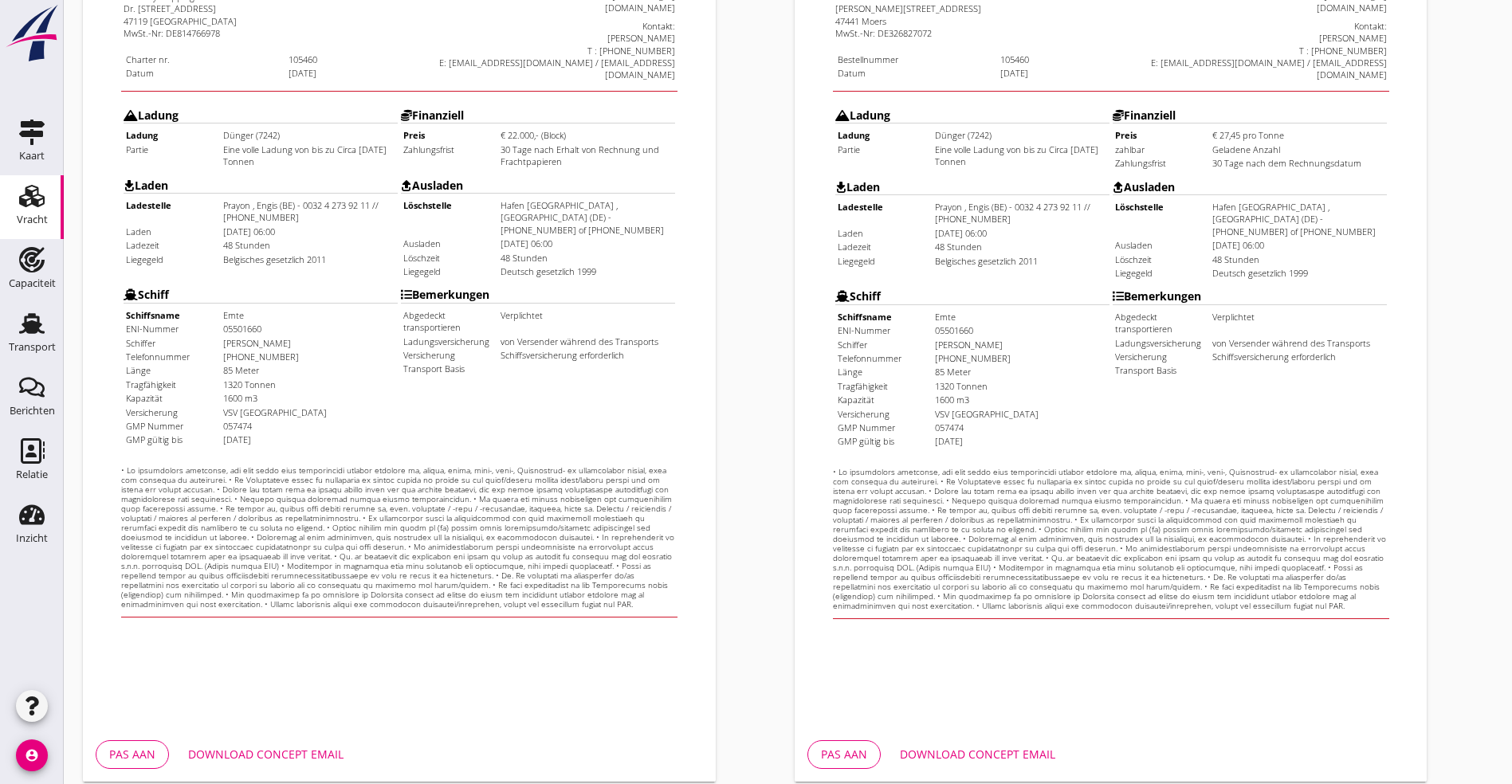
scroll to position [396, 0]
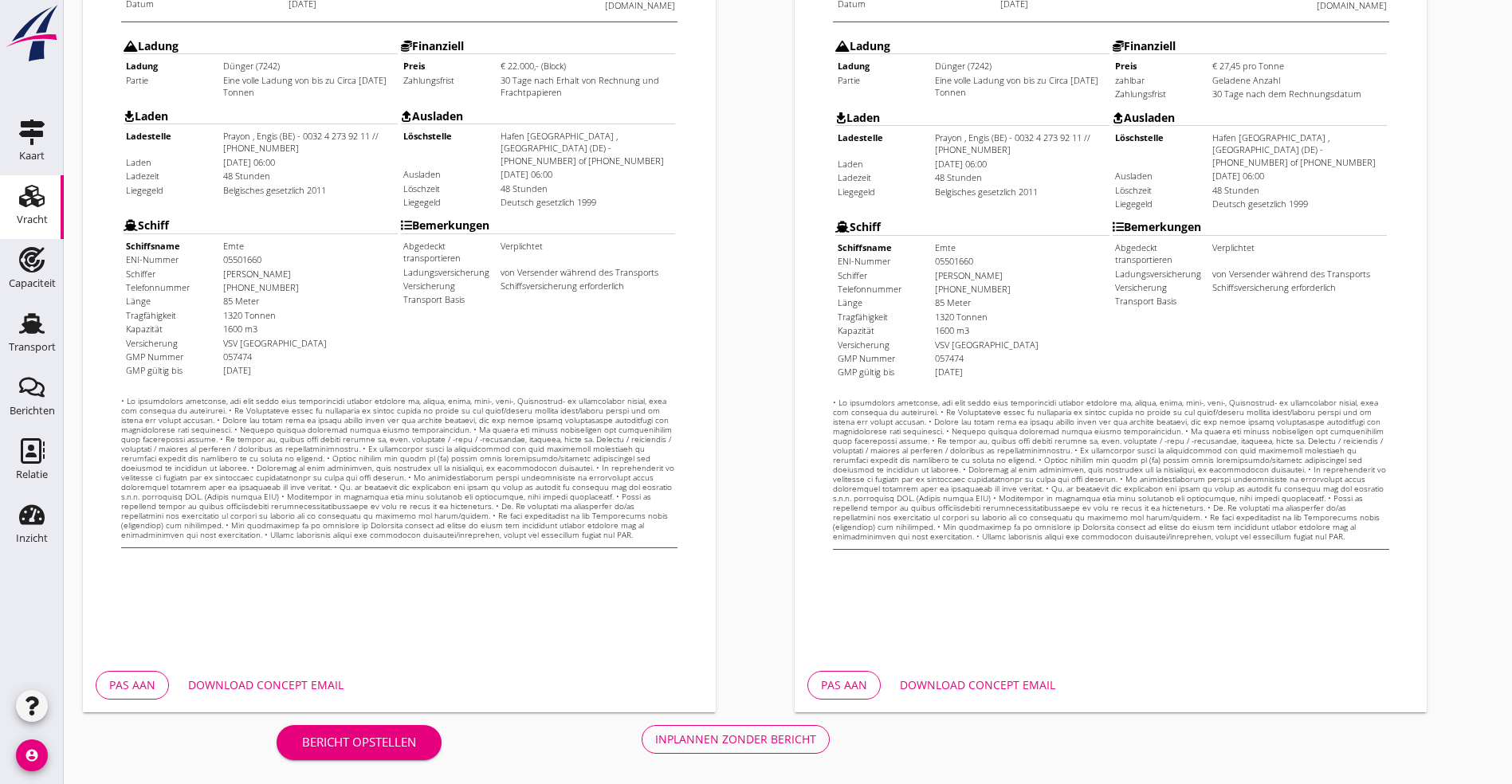
click at [265, 699] on div "Pas aan Download concept email" at bounding box center [399, 685] width 633 height 54
click at [274, 688] on div "Download concept email" at bounding box center [266, 685] width 156 height 17
click at [768, 122] on div "Charter de arrow_drop_down open_in_new Pas aan Download concept email" at bounding box center [432, 199] width 712 height 1038
